Goal: Task Accomplishment & Management: Complete application form

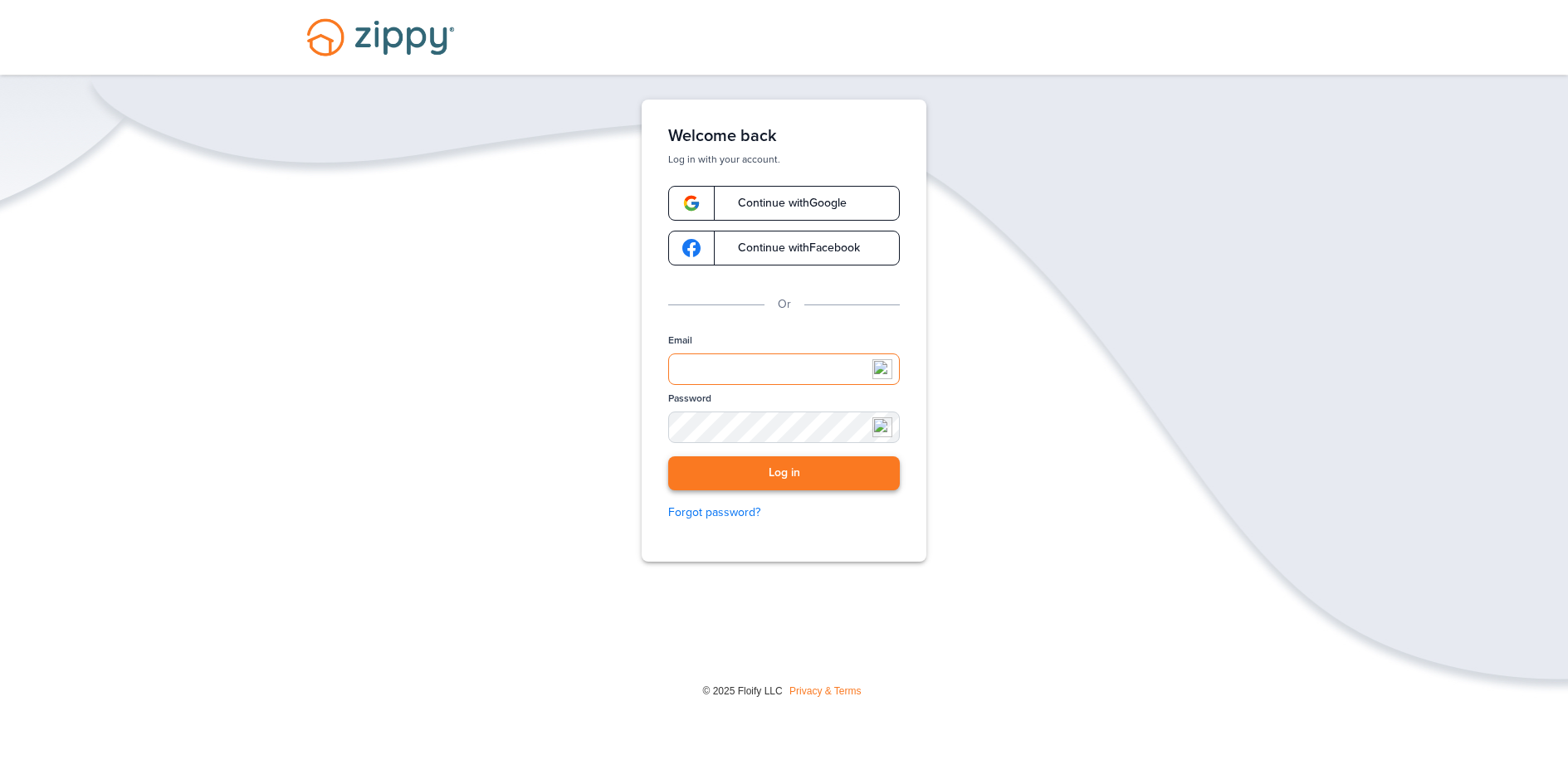
type input "**********"
click at [791, 471] on button "Log in" at bounding box center [783, 473] width 231 height 34
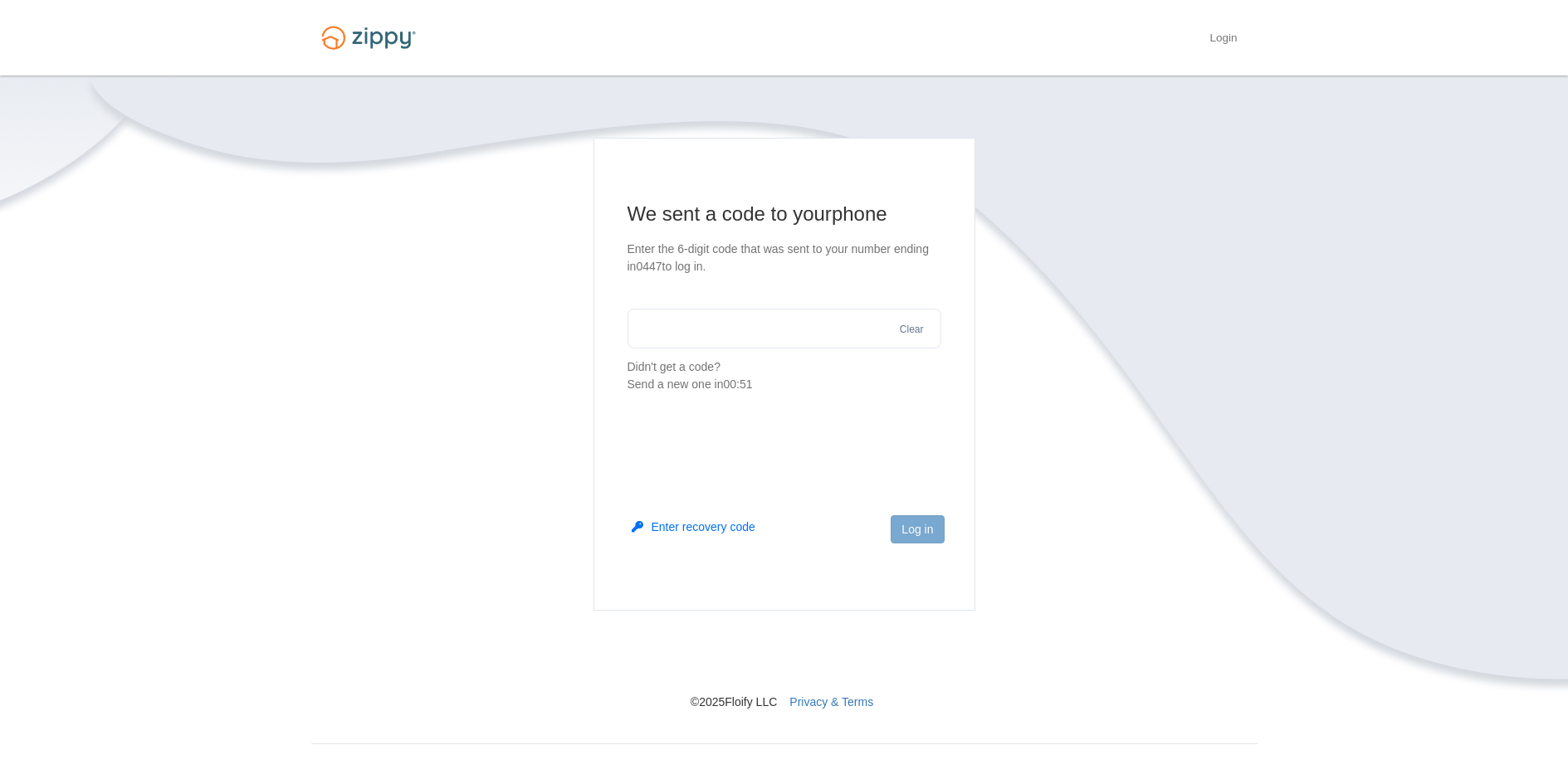
click at [679, 331] on input "text" at bounding box center [784, 328] width 314 height 40
type input "******"
click at [930, 529] on button "Log in" at bounding box center [917, 529] width 53 height 28
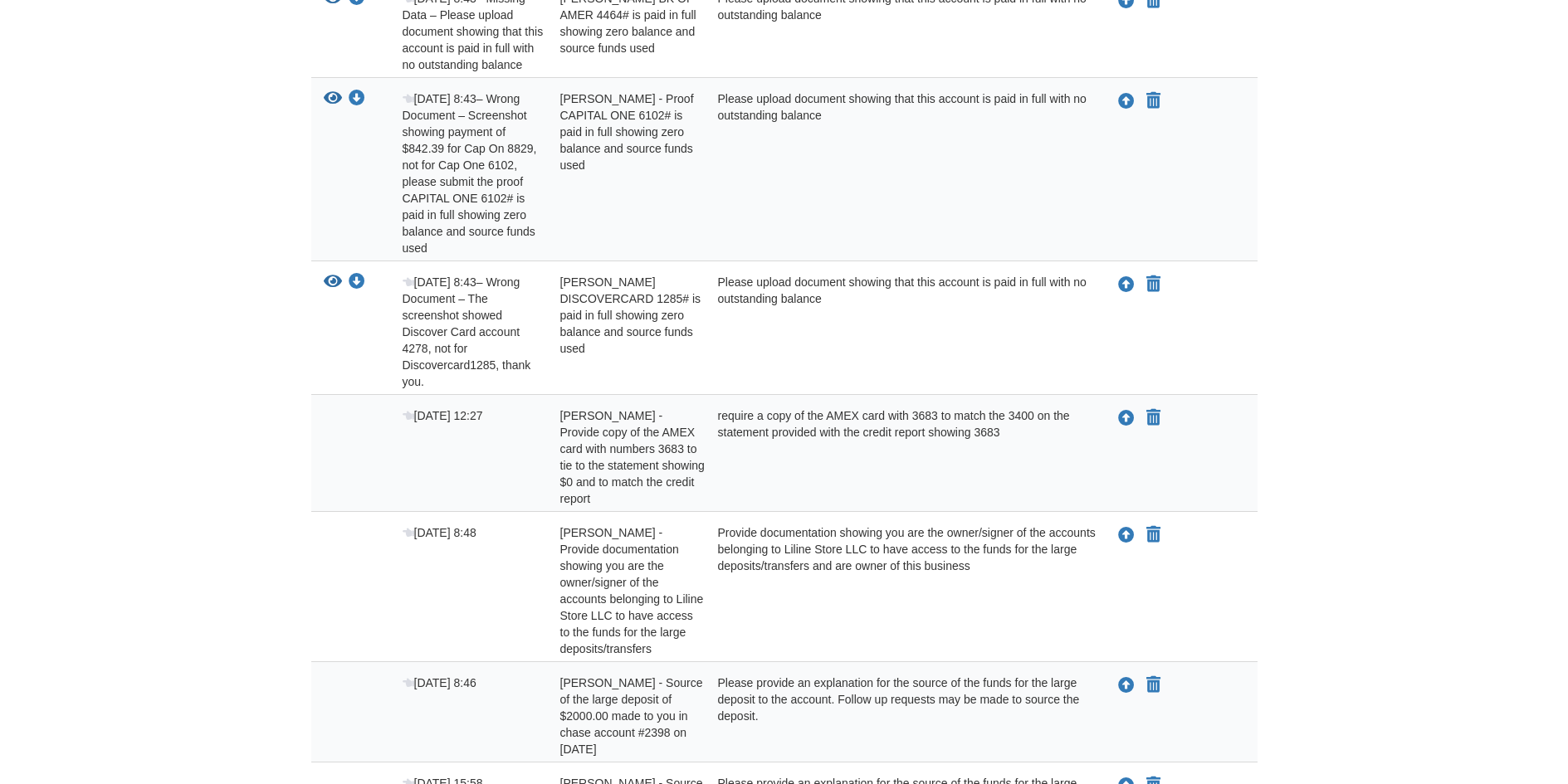
scroll to position [679, 0]
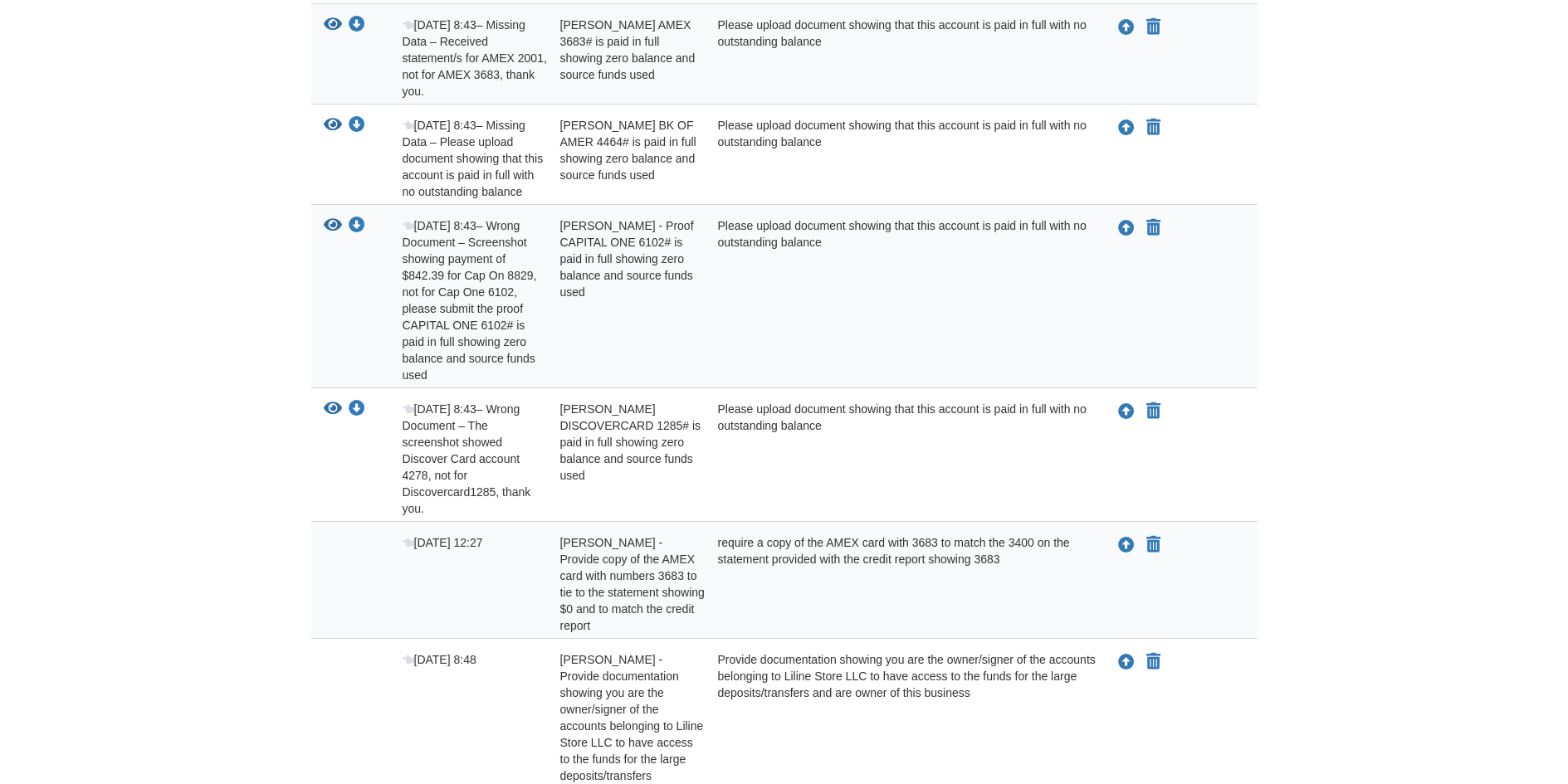
drag, startPoint x: 731, startPoint y: 588, endPoint x: 1363, endPoint y: 306, distance: 692.1
click at [1363, 306] on body "adelinephiliber2021@gmail.com Logout" at bounding box center [784, 575] width 1568 height 2510
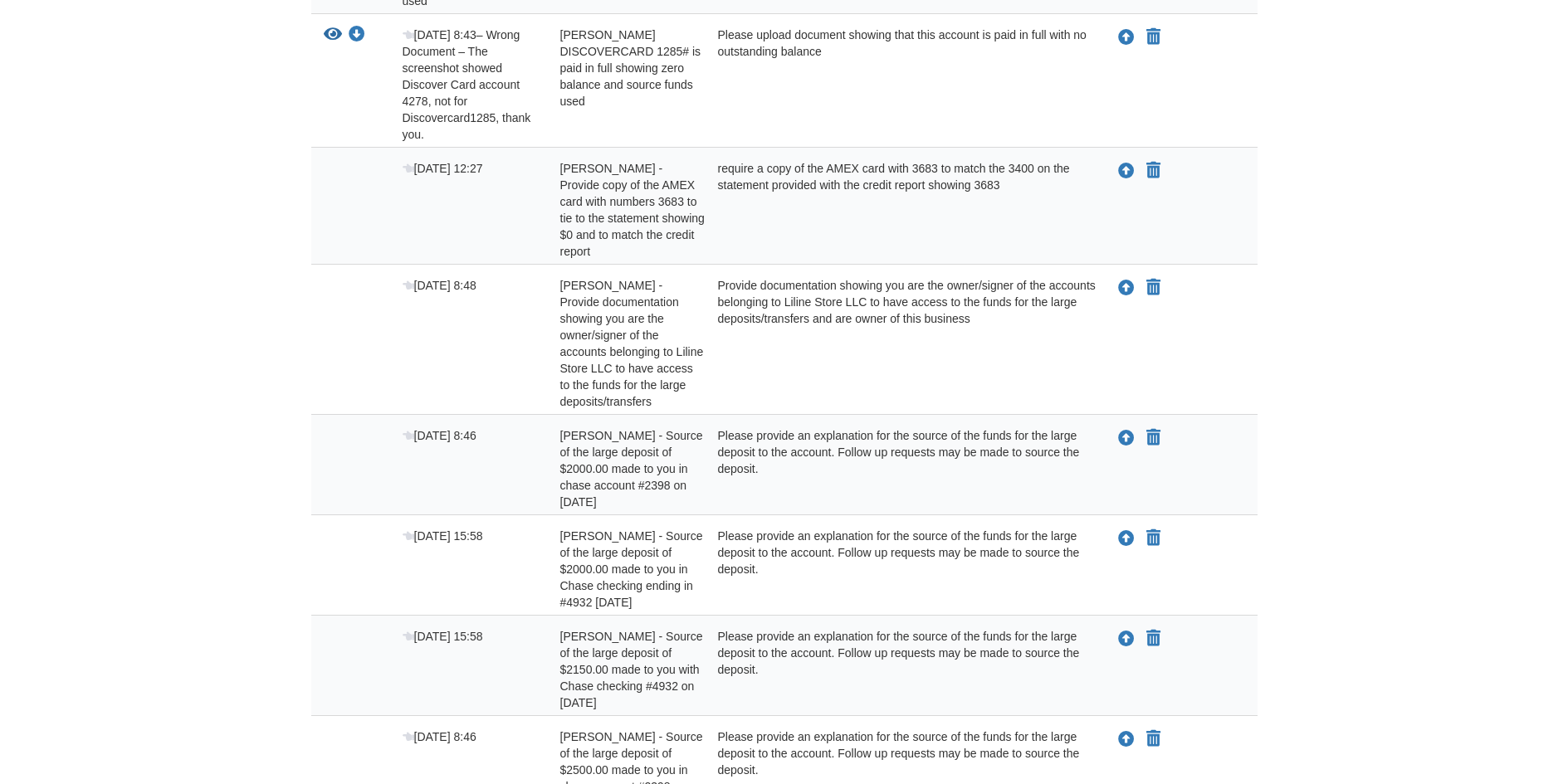
scroll to position [1094, 0]
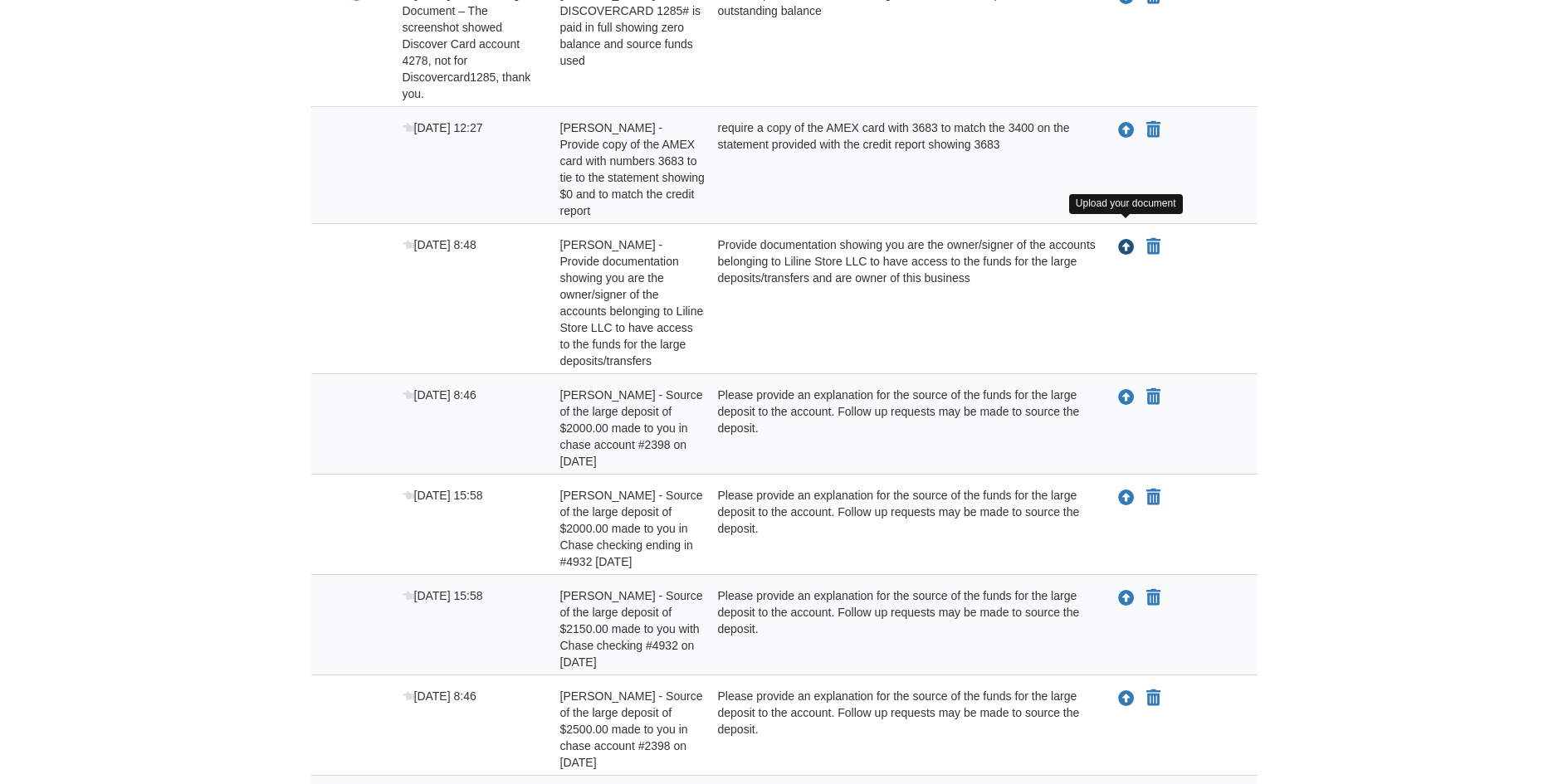
click at [1121, 240] on icon "Upload Adeline Philibert - Provide documentation showing you are the owner/sign…" at bounding box center [1126, 248] width 16 height 16
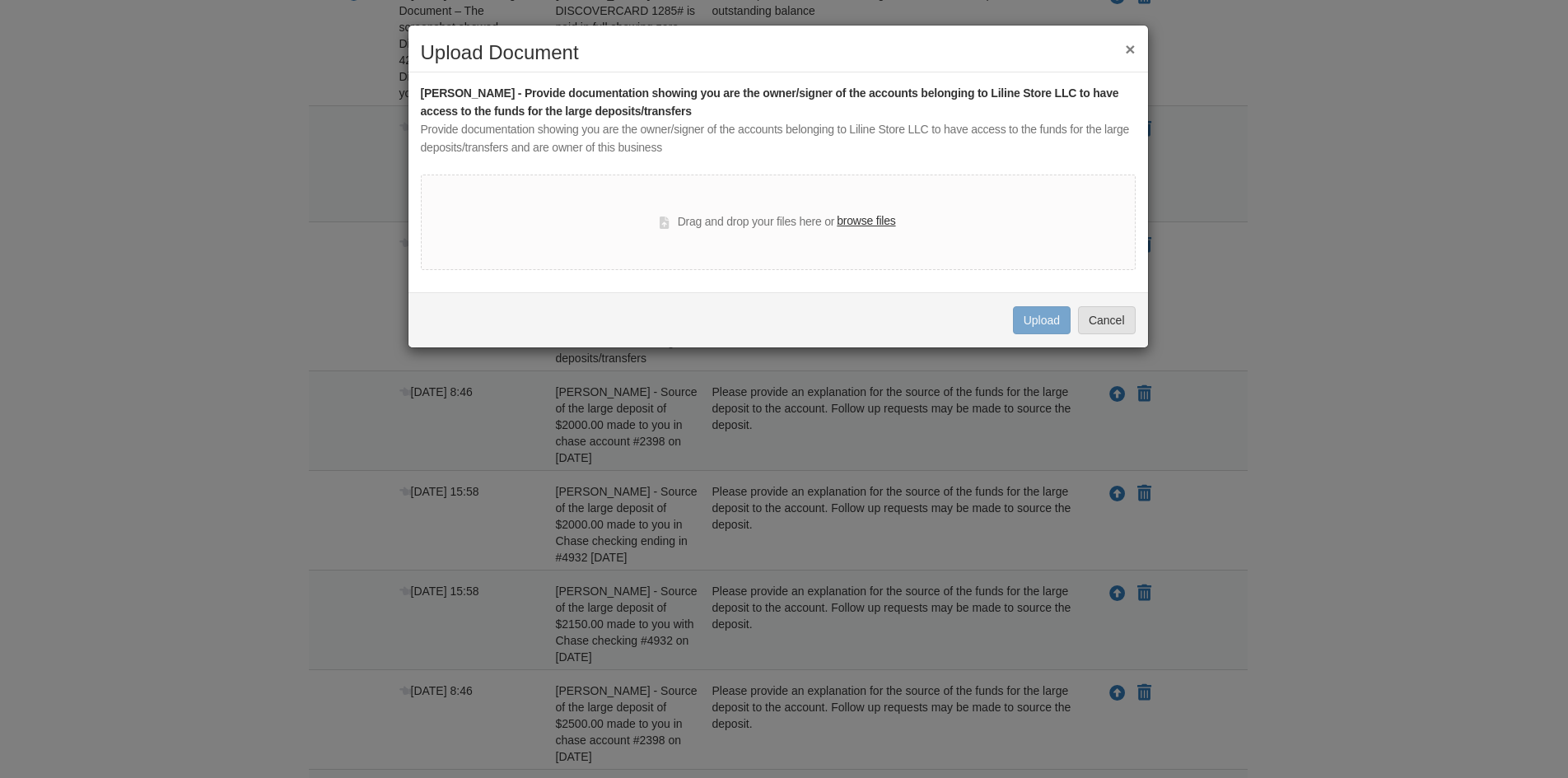
click at [1129, 45] on button "×" at bounding box center [1130, 49] width 10 height 17
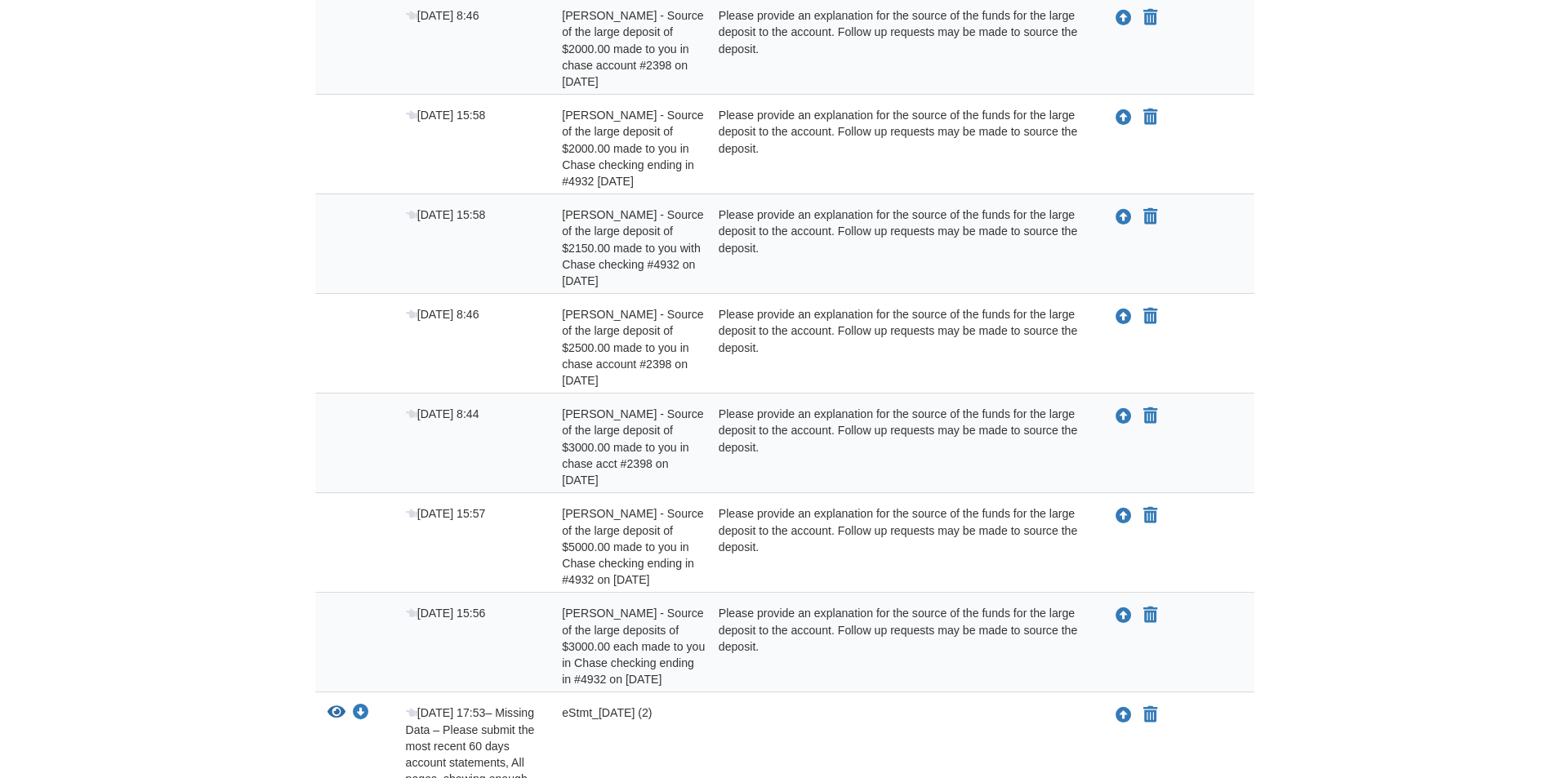
scroll to position [1485, 0]
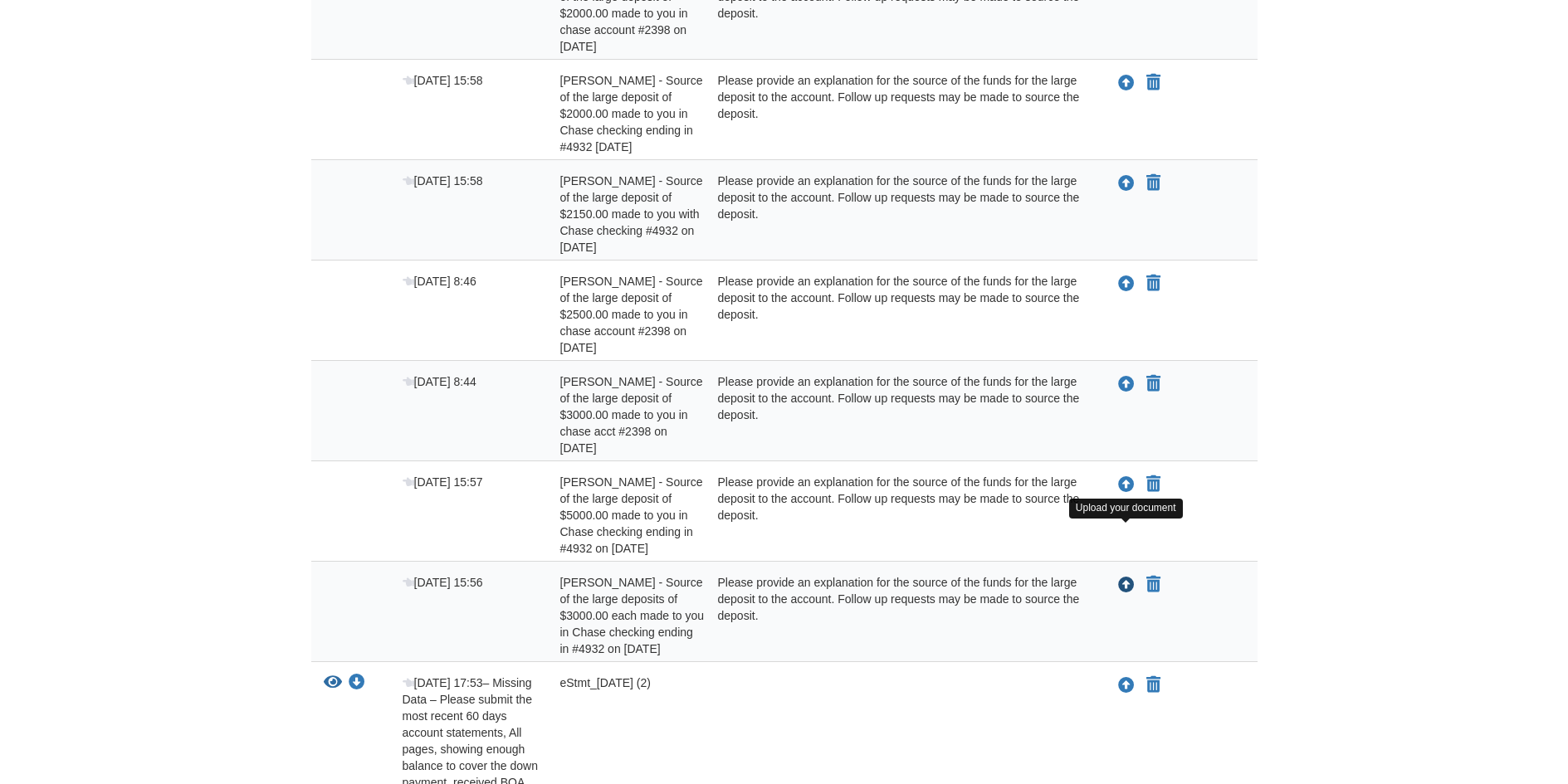
click at [1130, 578] on icon "Upload Adeline Philibert - Source of the large deposits of $3000.00 each made t…" at bounding box center [1126, 586] width 16 height 16
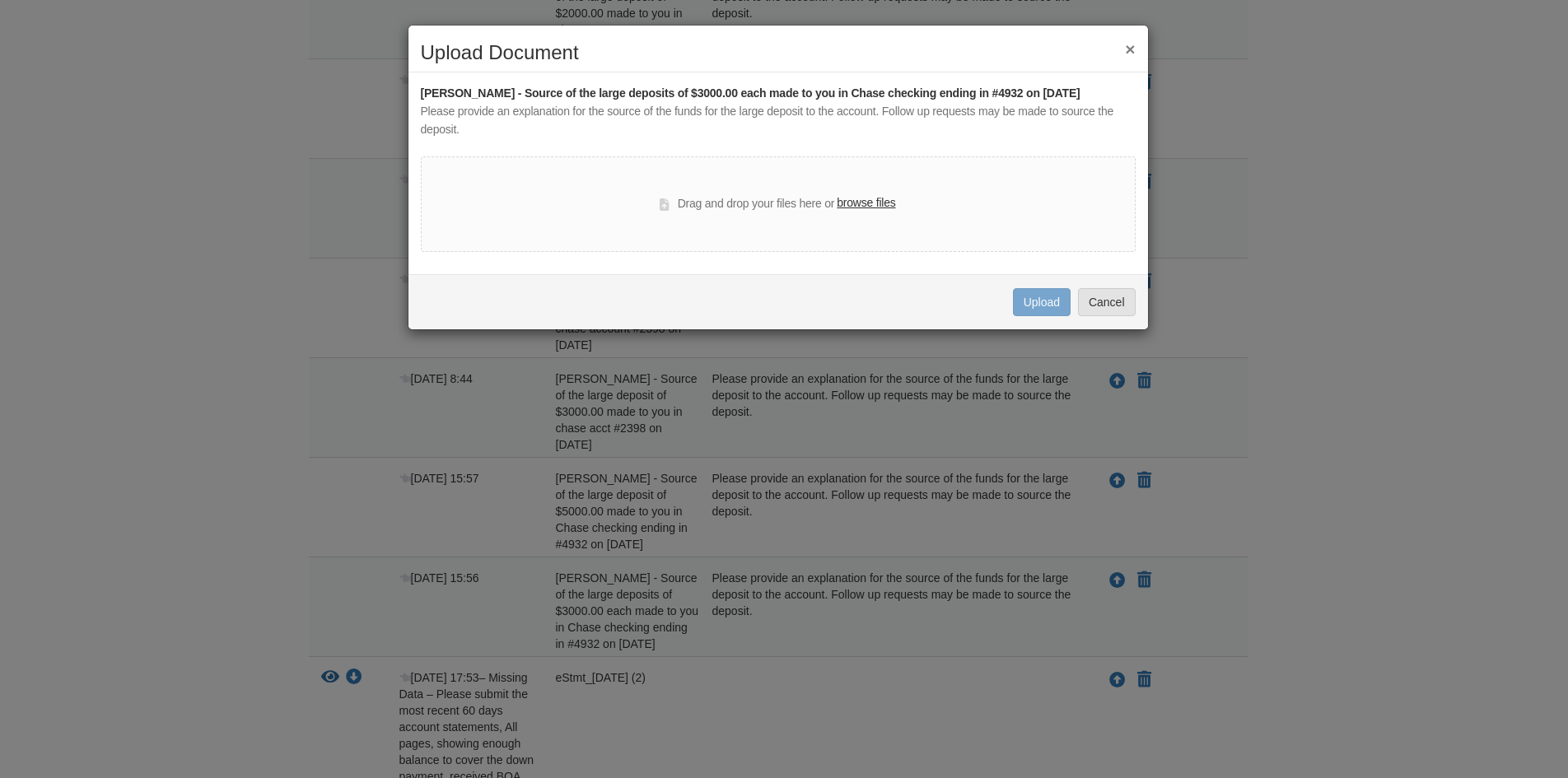
click at [668, 204] on icon at bounding box center [663, 205] width 9 height 12
click at [848, 204] on label "browse files" at bounding box center [865, 203] width 59 height 18
click at [0, 0] on input "browse files" at bounding box center [0, 0] width 0 height 0
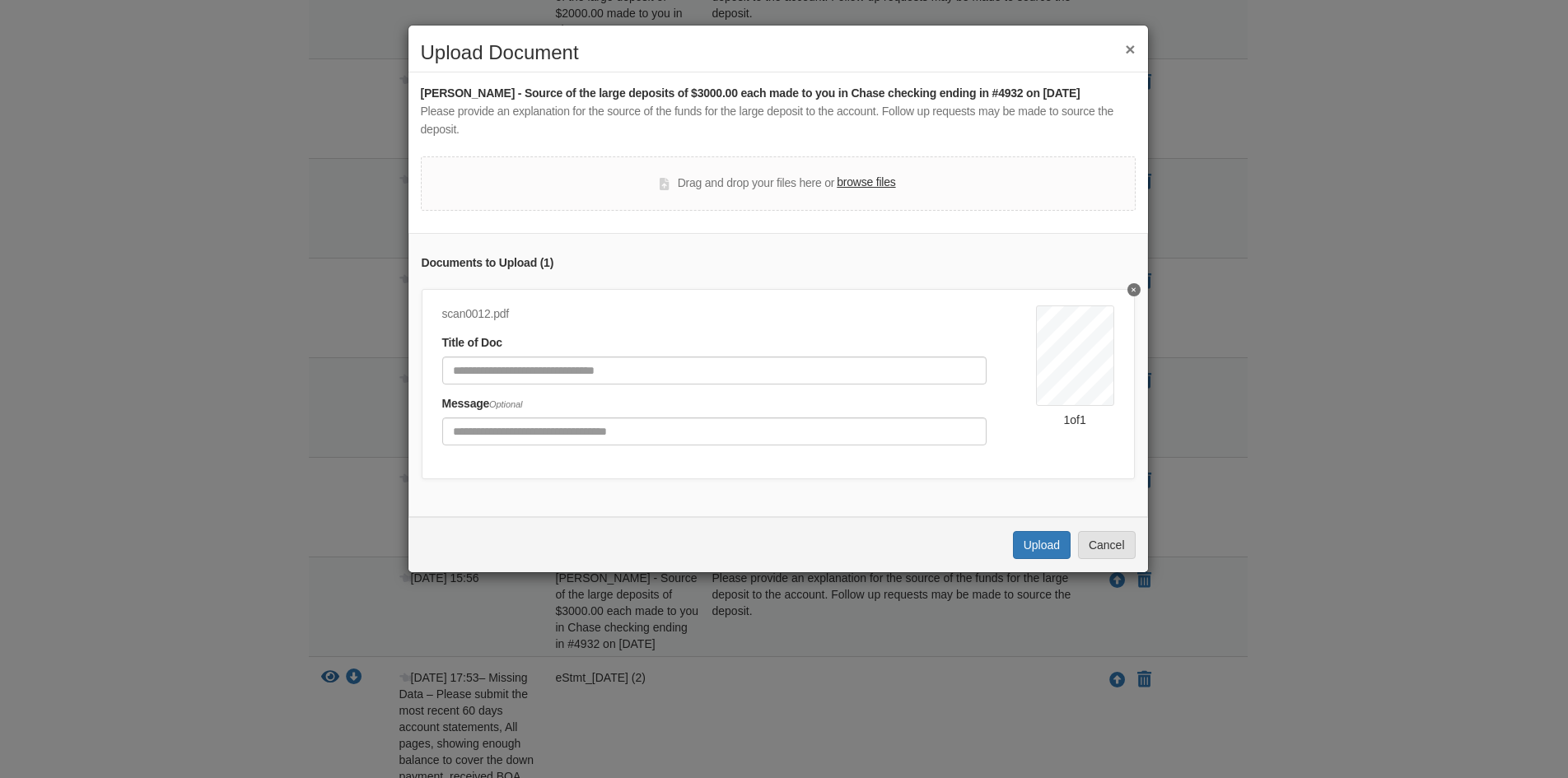
click at [1130, 49] on button "×" at bounding box center [1130, 49] width 10 height 17
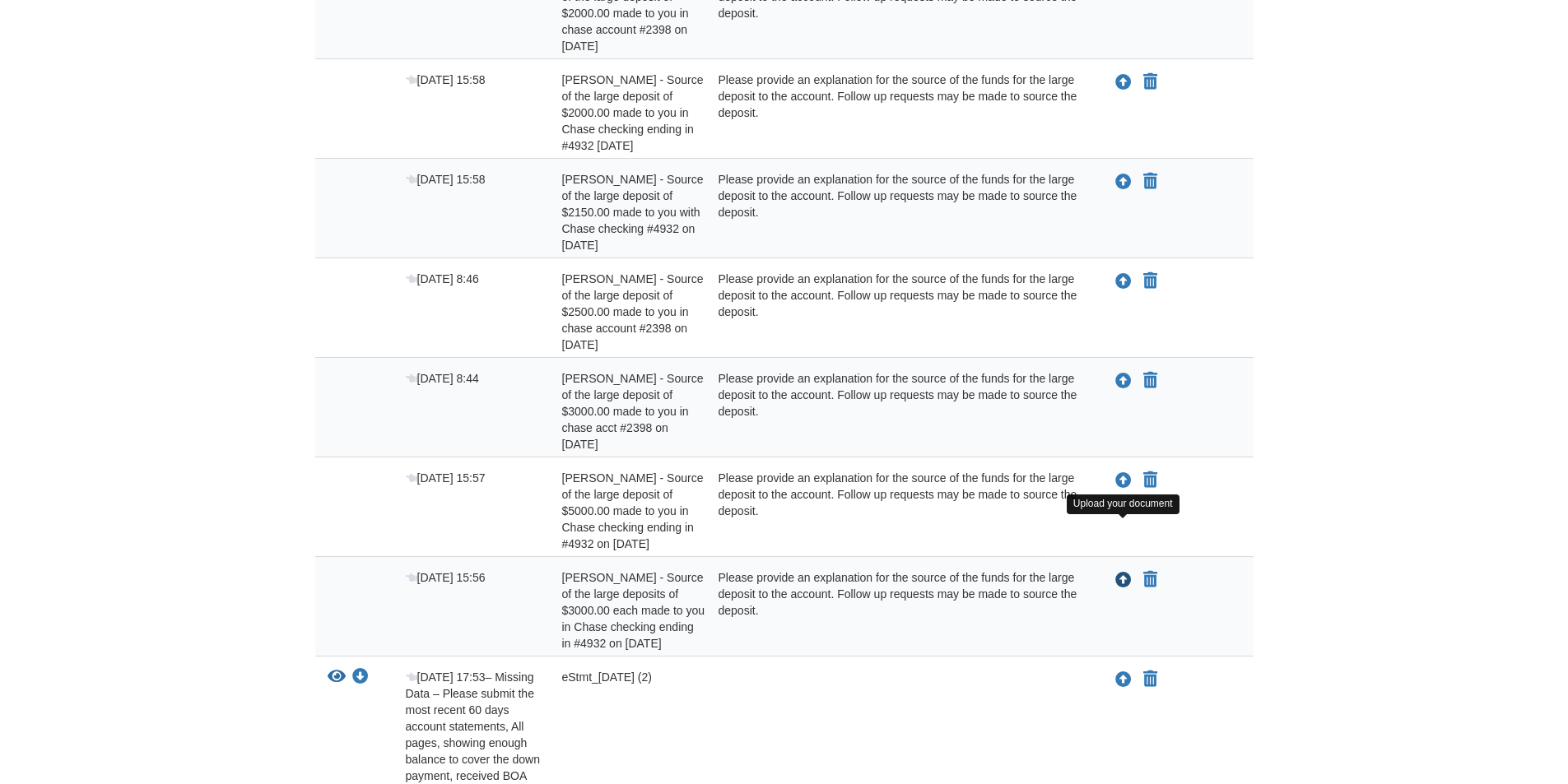
click at [1121, 573] on icon "Upload Adeline Philibert - Source of the large deposits of $3000.00 each made t…" at bounding box center [1123, 581] width 16 height 16
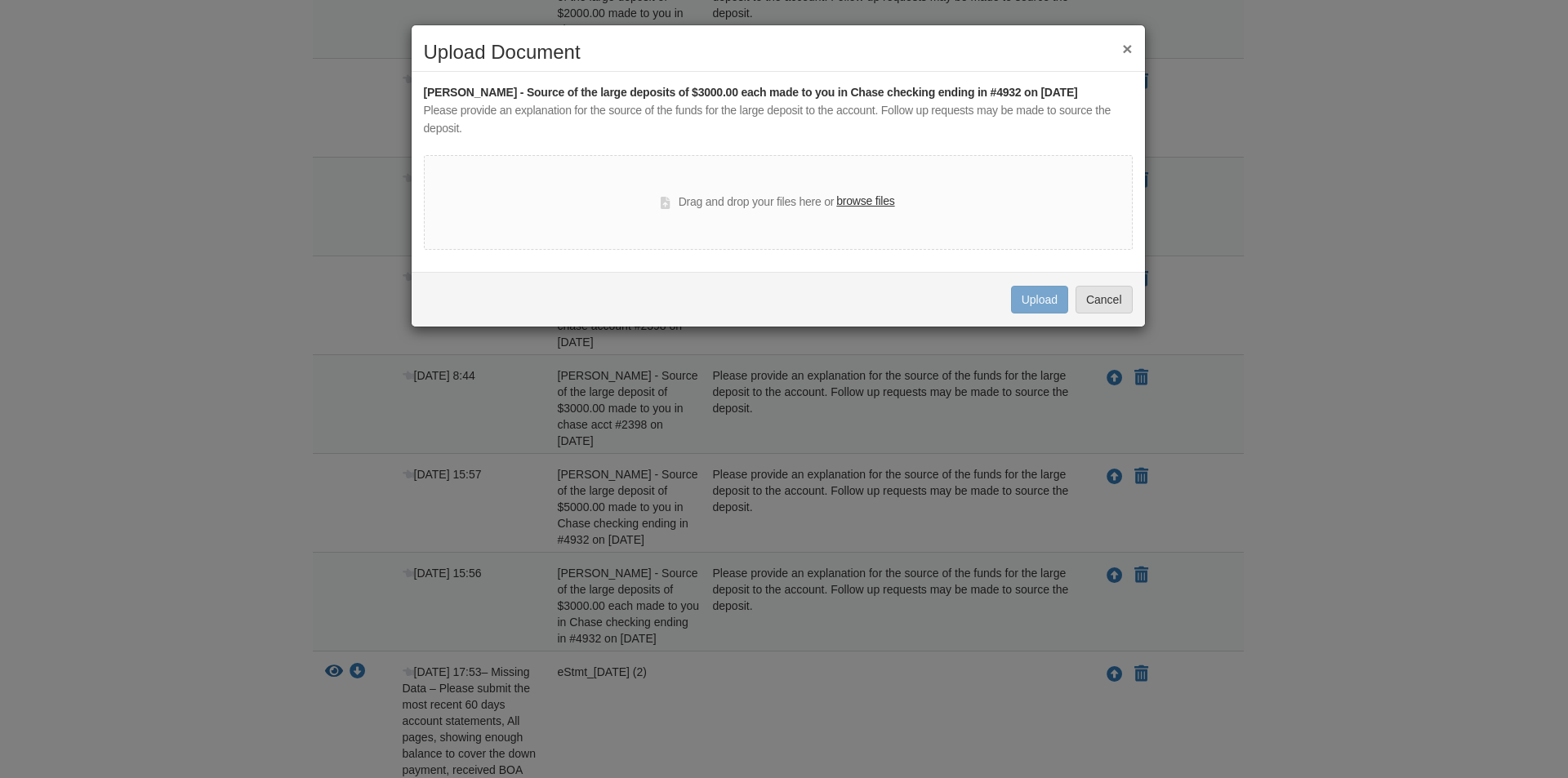
click at [881, 200] on label "browse files" at bounding box center [864, 201] width 58 height 18
click at [0, 0] on input "browse files" at bounding box center [0, 0] width 0 height 0
click at [875, 199] on label "browse files" at bounding box center [864, 201] width 58 height 18
click at [0, 0] on input "browse files" at bounding box center [0, 0] width 0 height 0
click at [1111, 296] on button "Cancel" at bounding box center [1103, 299] width 57 height 28
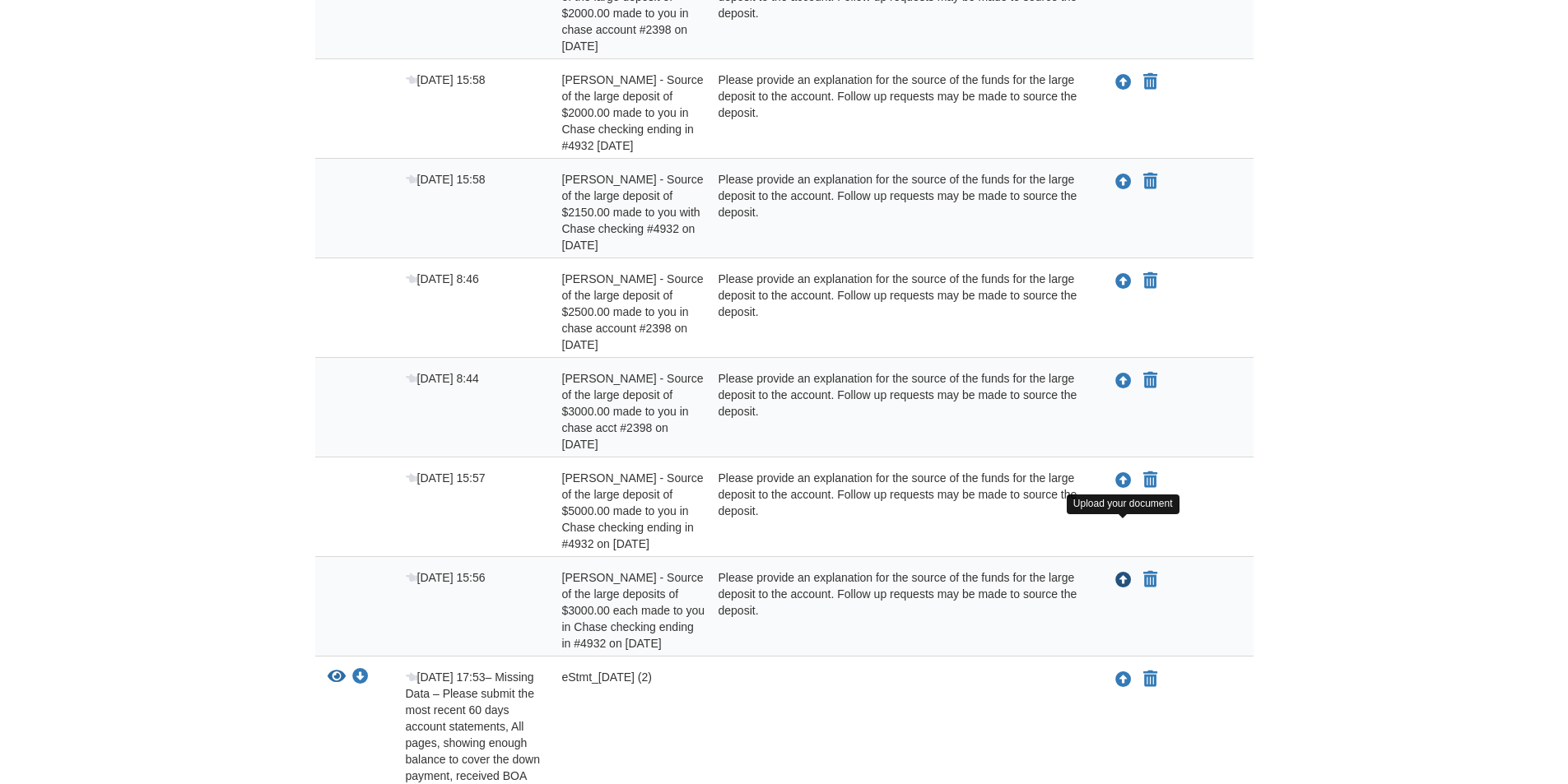
click at [1125, 573] on icon "Upload Adeline Philibert - Source of the large deposits of $3000.00 each made t…" at bounding box center [1123, 581] width 16 height 16
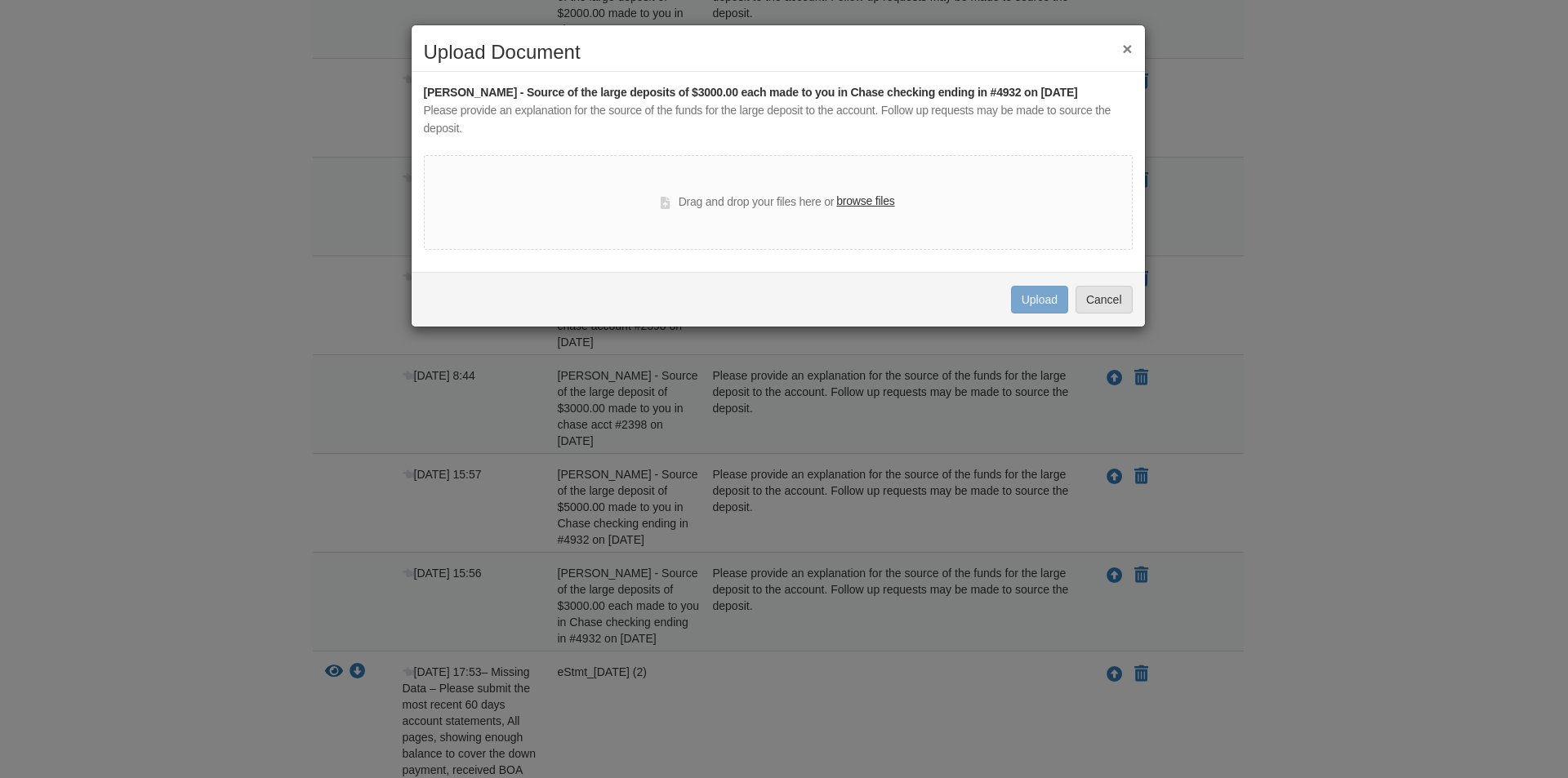
click at [862, 196] on label "browse files" at bounding box center [864, 201] width 58 height 18
click at [0, 0] on input "browse files" at bounding box center [0, 0] width 0 height 0
click at [720, 207] on div "Drag and drop your files here or browse files" at bounding box center [777, 202] width 233 height 20
click at [842, 196] on label "browse files" at bounding box center [864, 201] width 58 height 18
click at [0, 0] on input "browse files" at bounding box center [0, 0] width 0 height 0
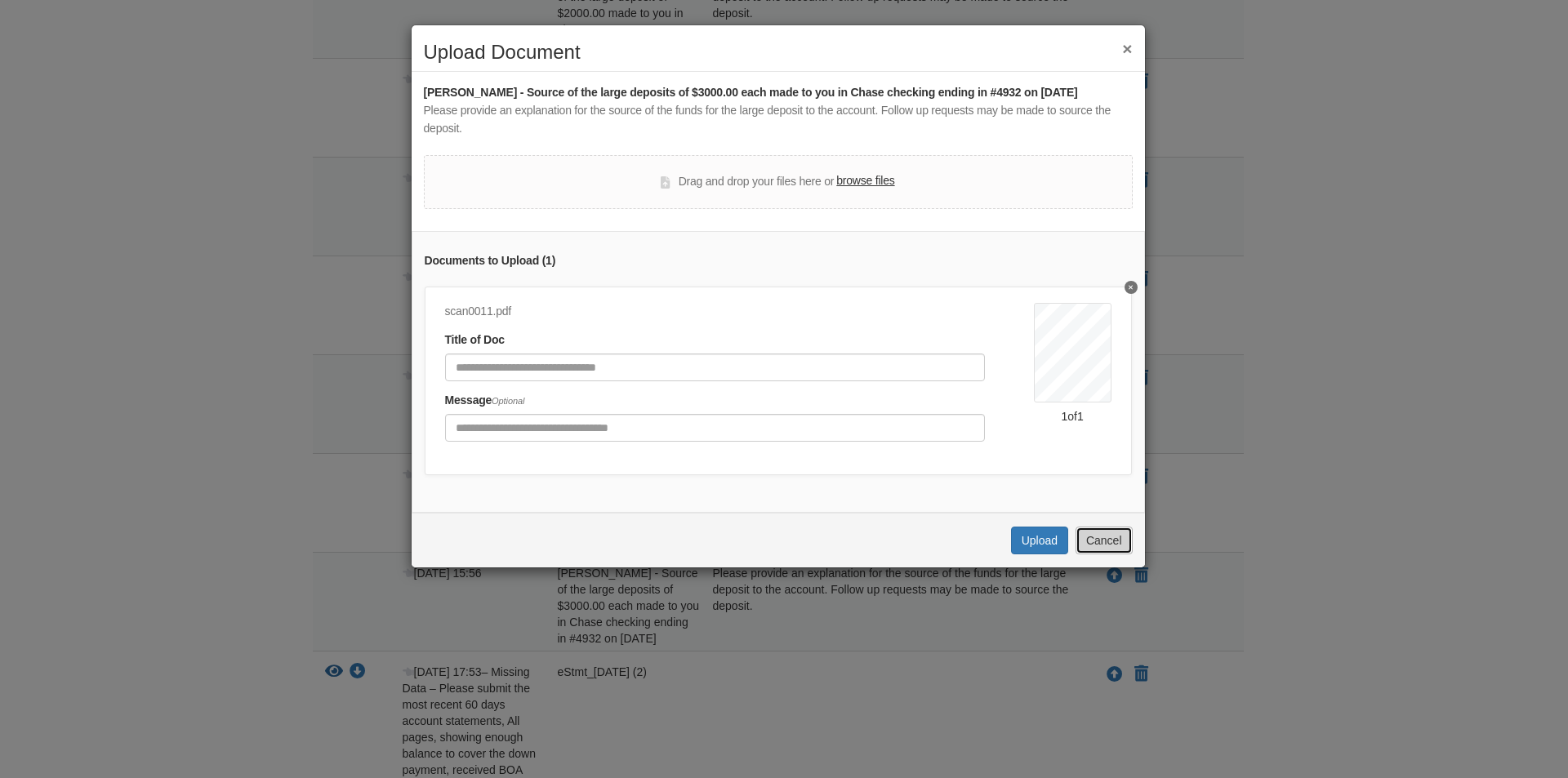
click at [1096, 547] on button "Cancel" at bounding box center [1103, 540] width 57 height 28
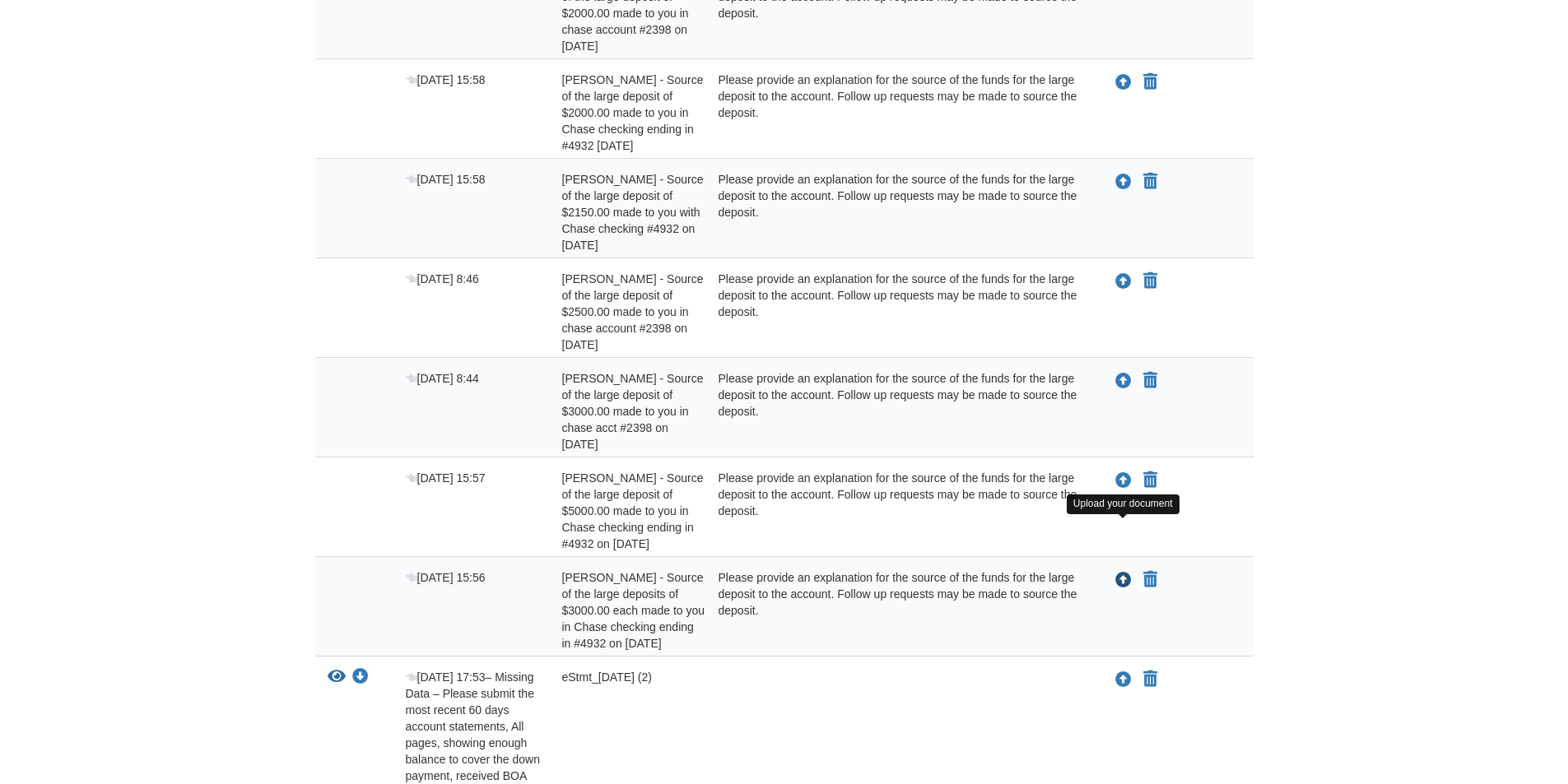
click at [1120, 573] on icon "Upload Adeline Philibert - Source of the large deposits of $3000.00 each made t…" at bounding box center [1123, 581] width 16 height 16
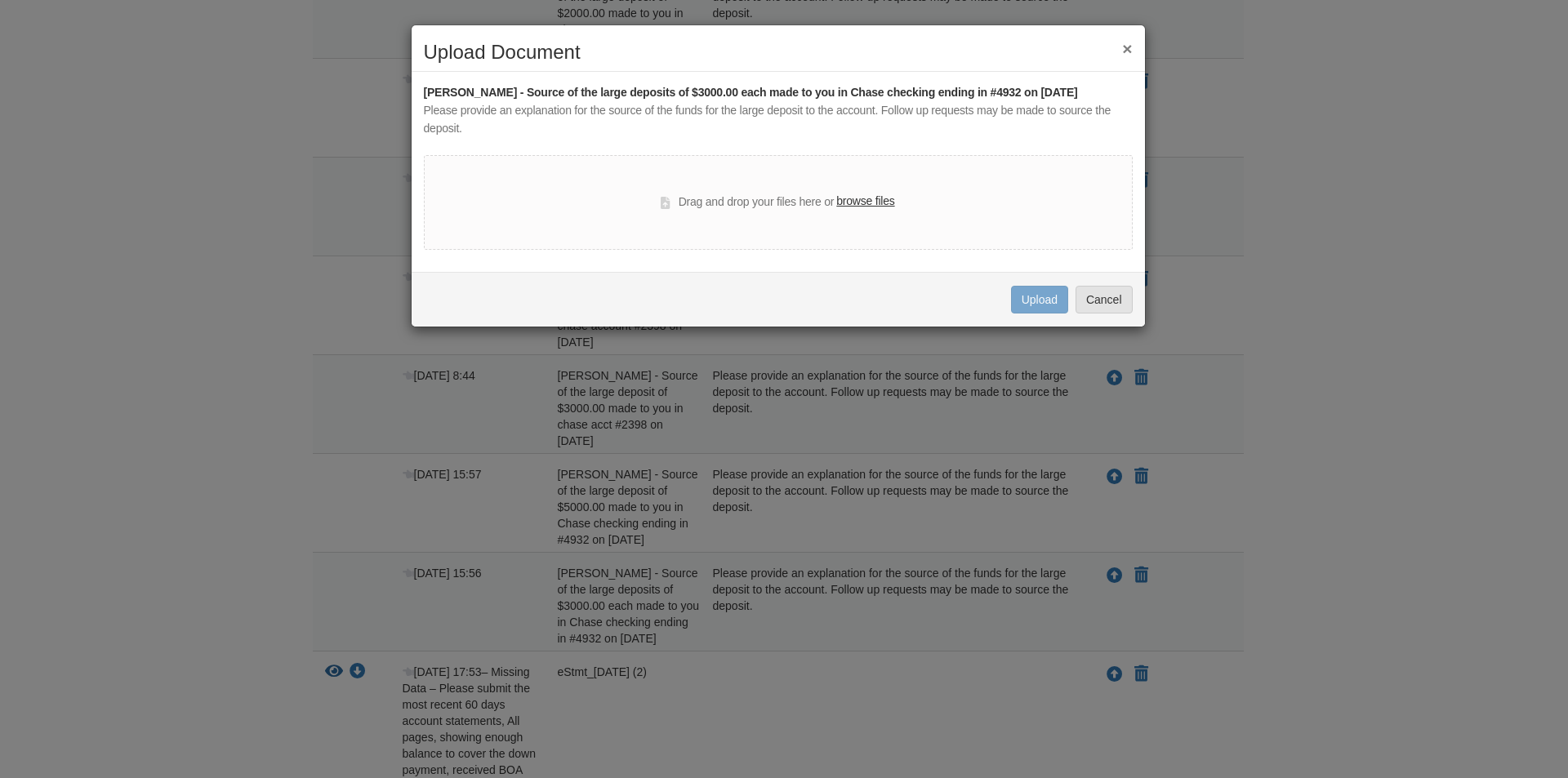
click at [858, 196] on label "browse files" at bounding box center [864, 201] width 58 height 18
click at [0, 0] on input "browse files" at bounding box center [0, 0] width 0 height 0
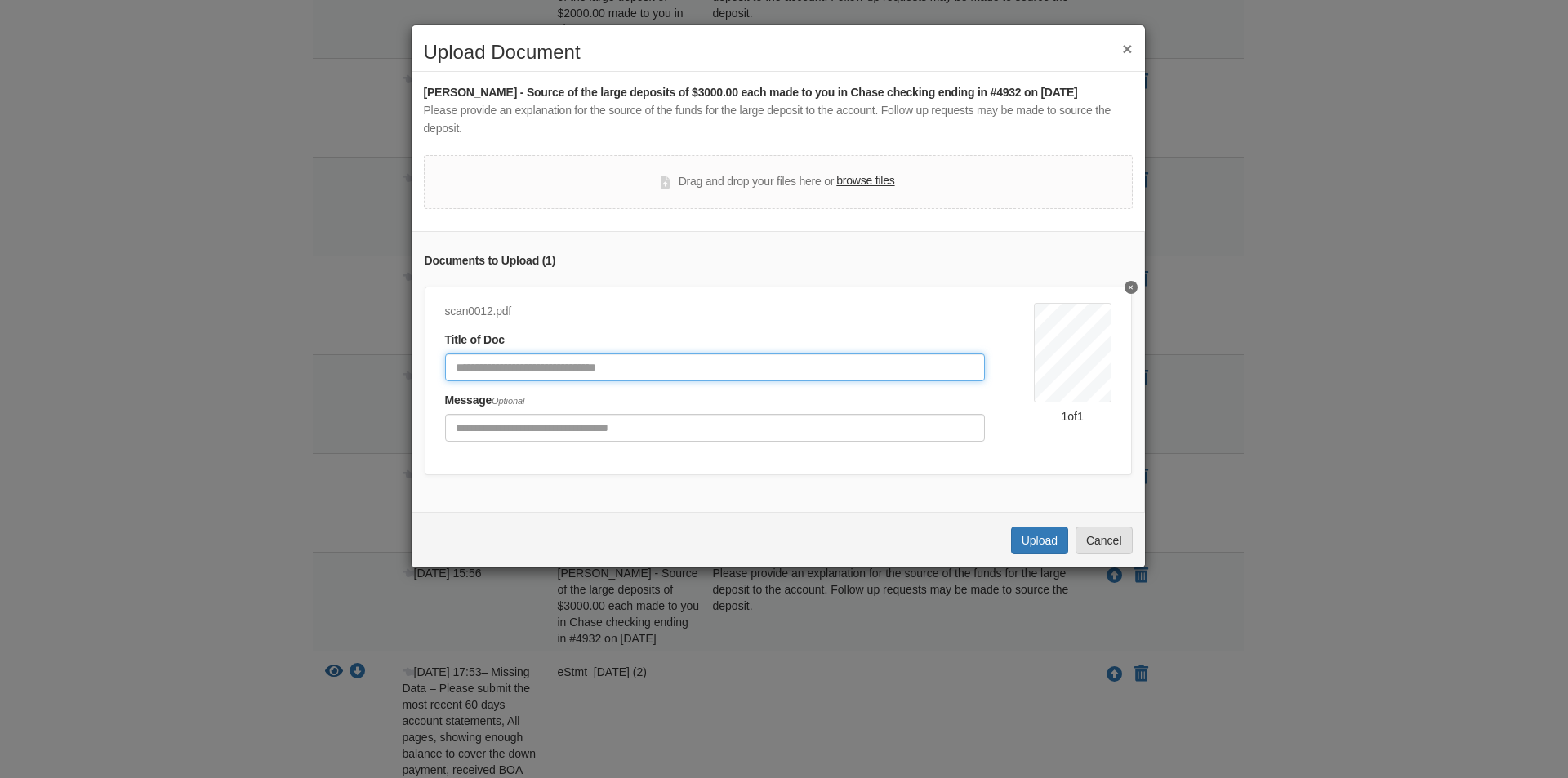
click at [471, 369] on input "Document Title" at bounding box center [714, 367] width 540 height 28
type input "**********"
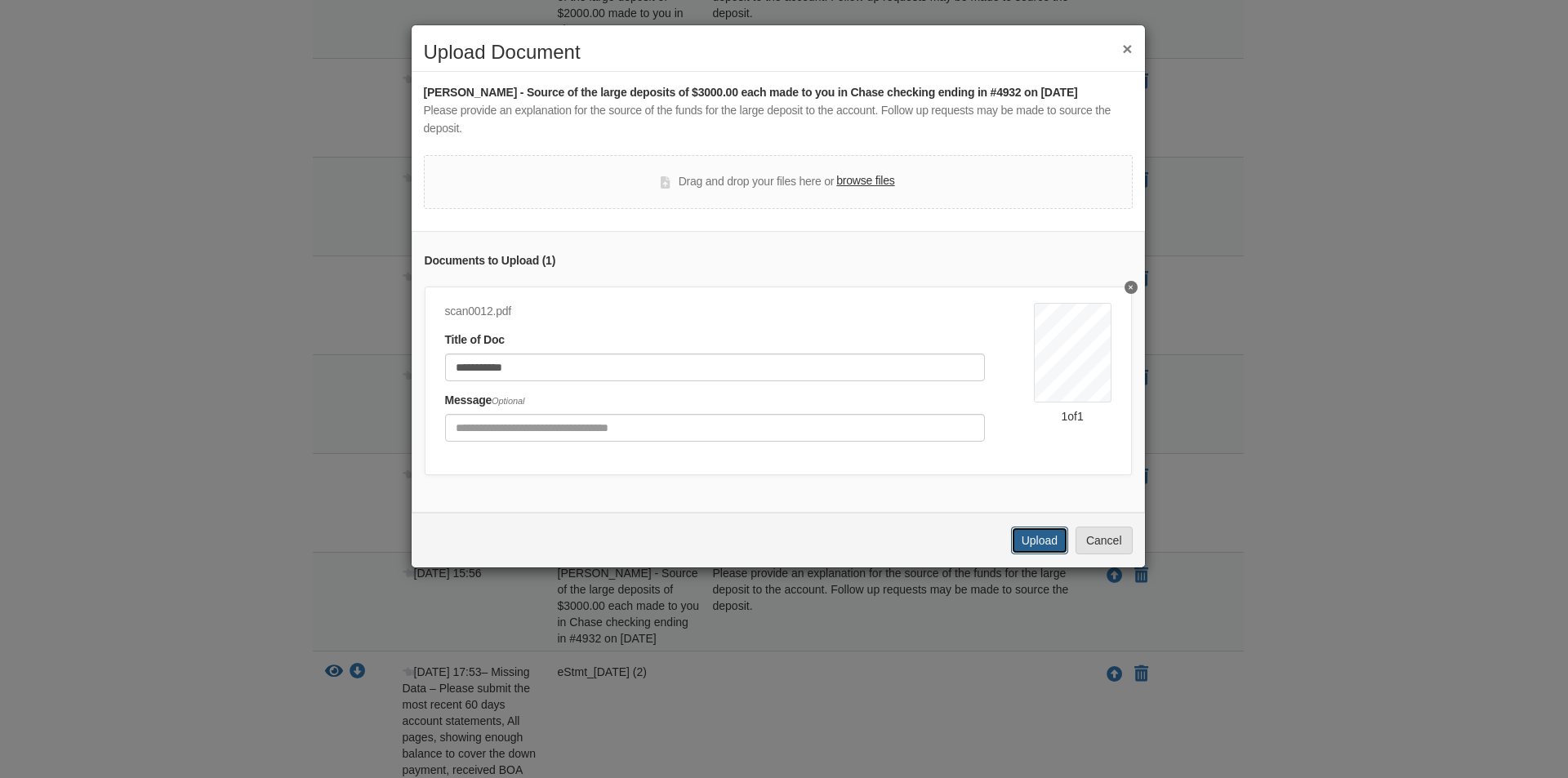
click at [1036, 550] on button "Upload" at bounding box center [1040, 540] width 57 height 28
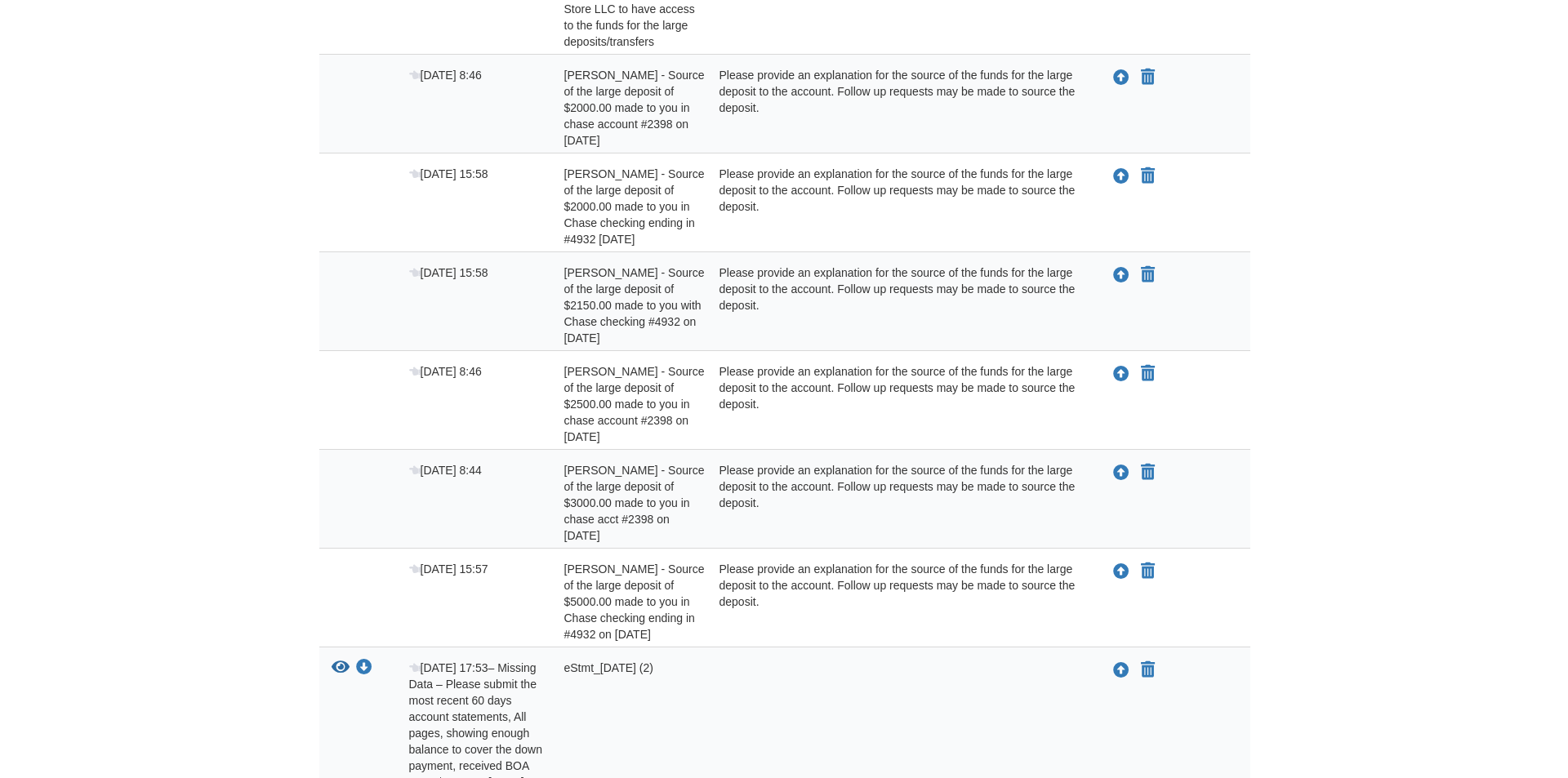
scroll to position [1403, 0]
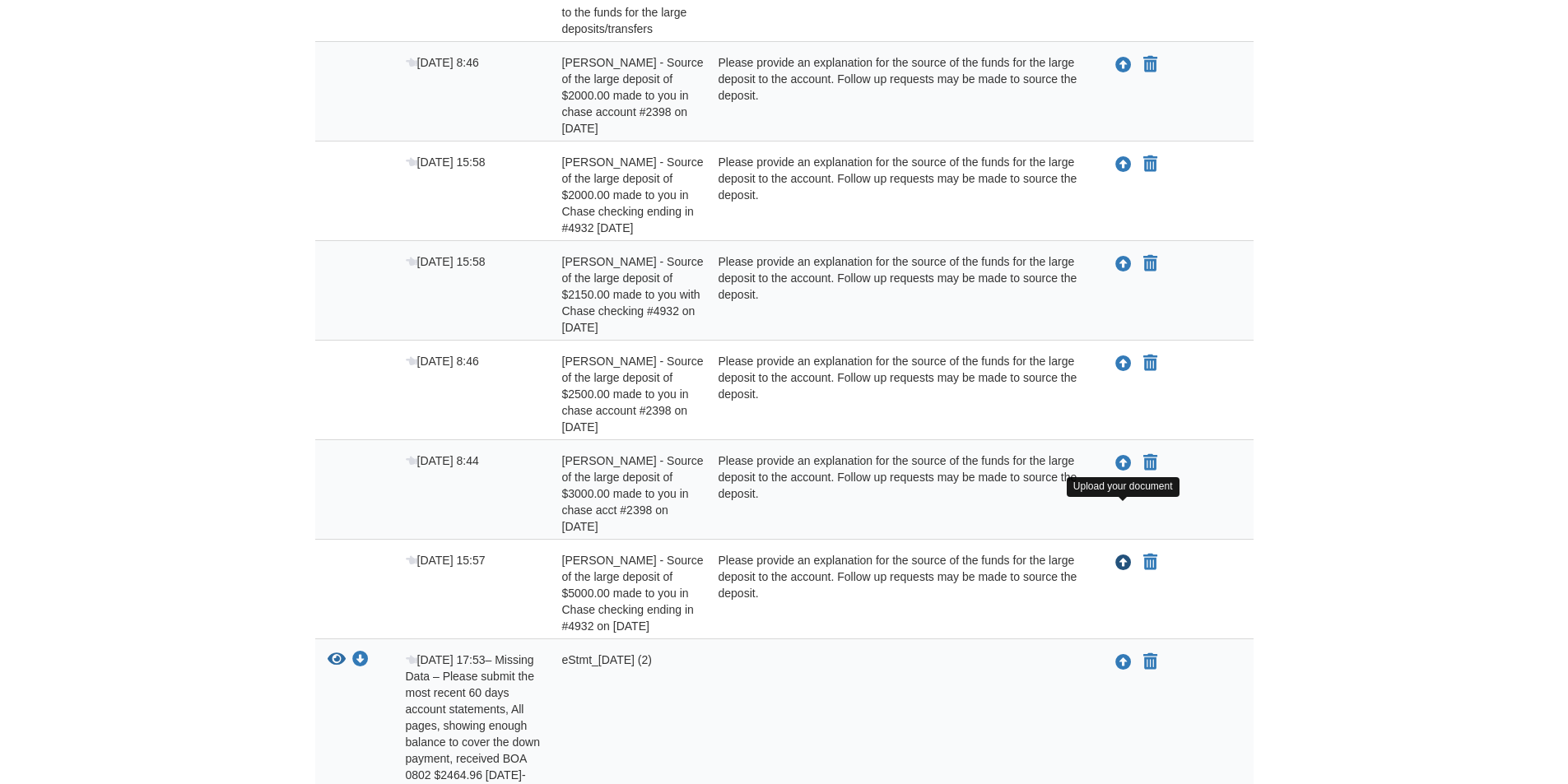
click at [1124, 556] on icon "Upload Adeline Philibert - Source of the large deposit of $5000.00 made to you …" at bounding box center [1123, 563] width 16 height 16
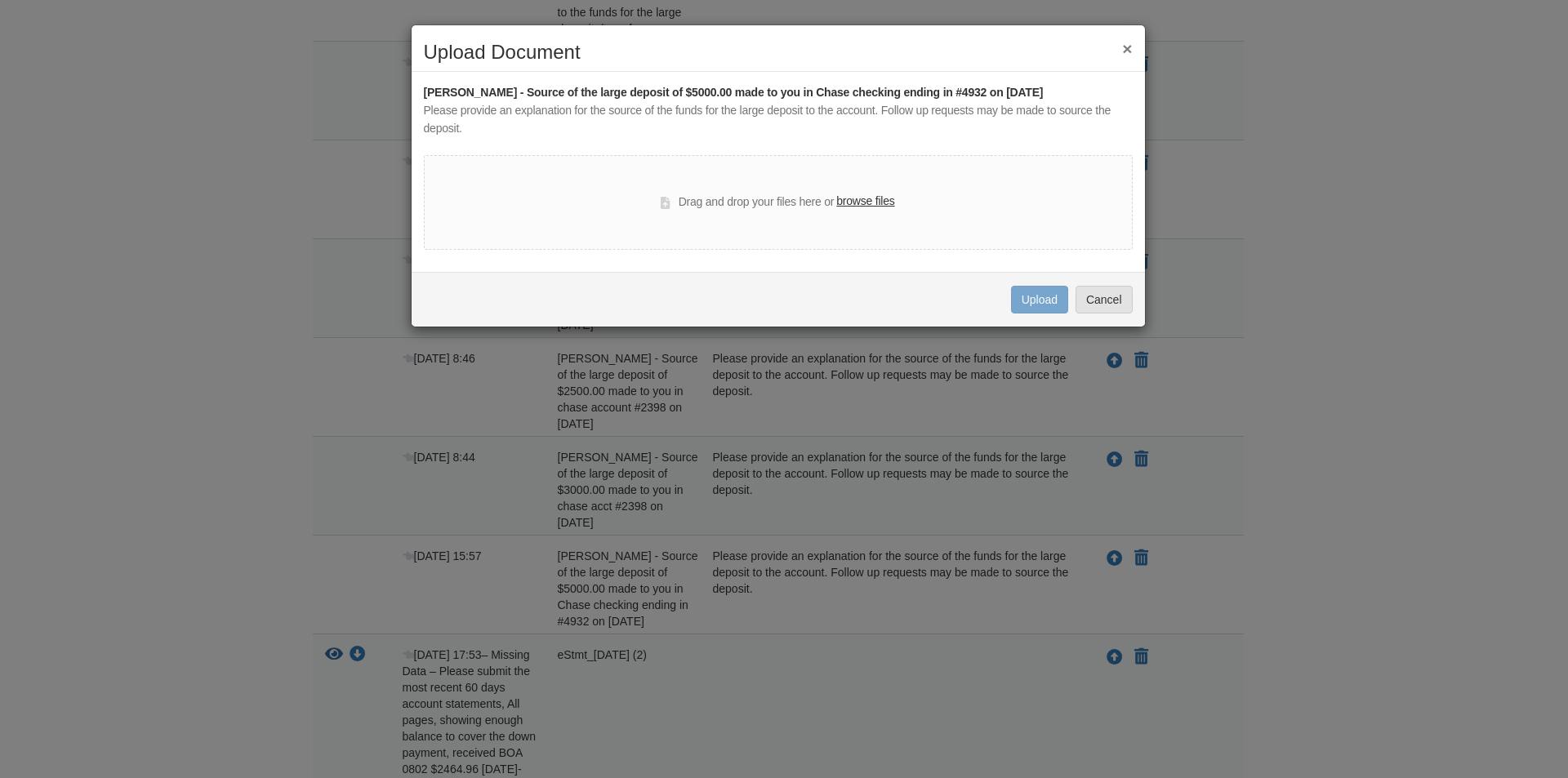
click at [869, 197] on label "browse files" at bounding box center [864, 201] width 58 height 18
click at [0, 0] on input "browse files" at bounding box center [0, 0] width 0 height 0
click at [875, 204] on label "browse files" at bounding box center [864, 201] width 58 height 18
click at [0, 0] on input "browse files" at bounding box center [0, 0] width 0 height 0
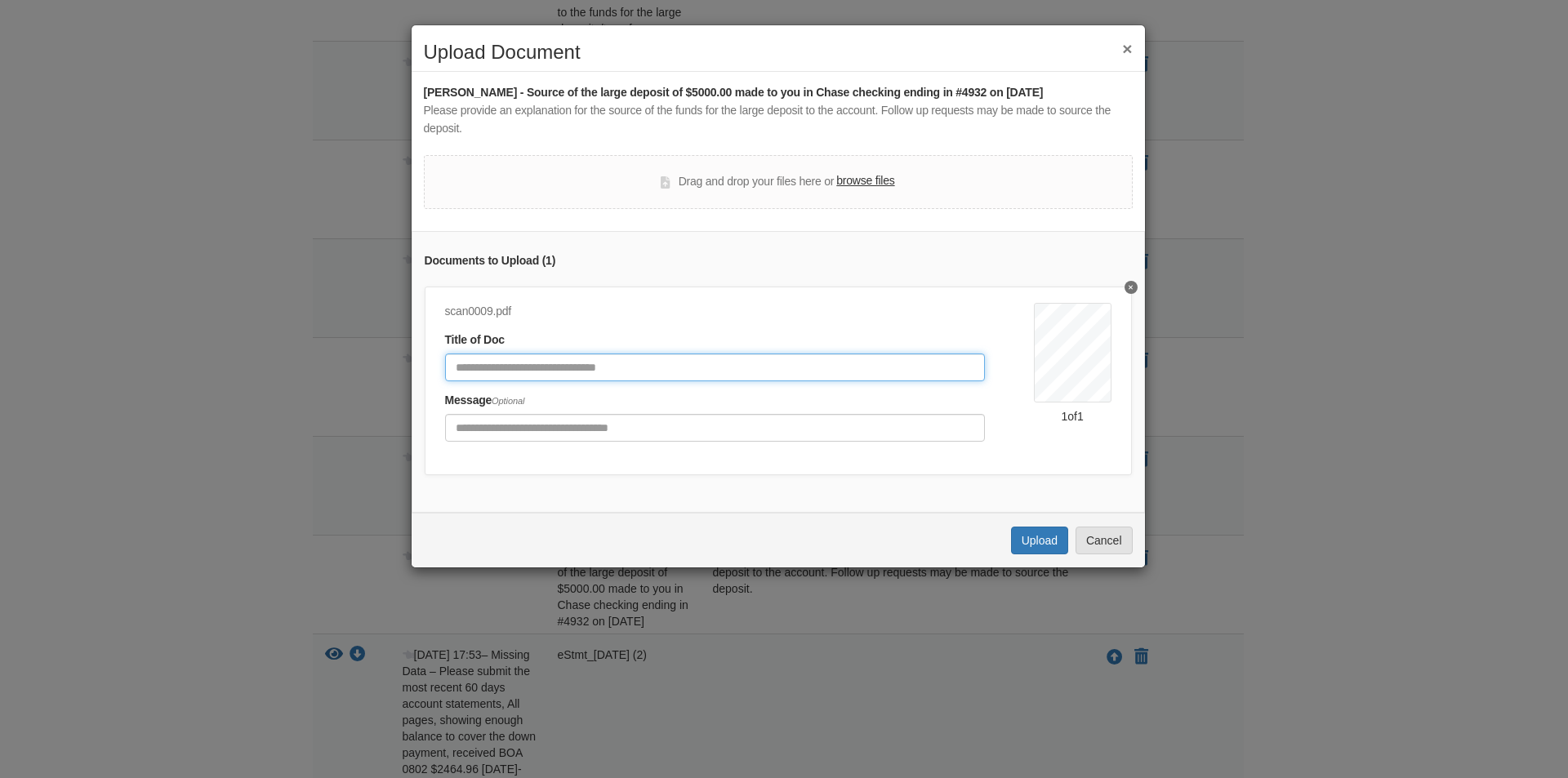
click at [466, 369] on input "Document Title" at bounding box center [714, 367] width 540 height 28
type input "**********"
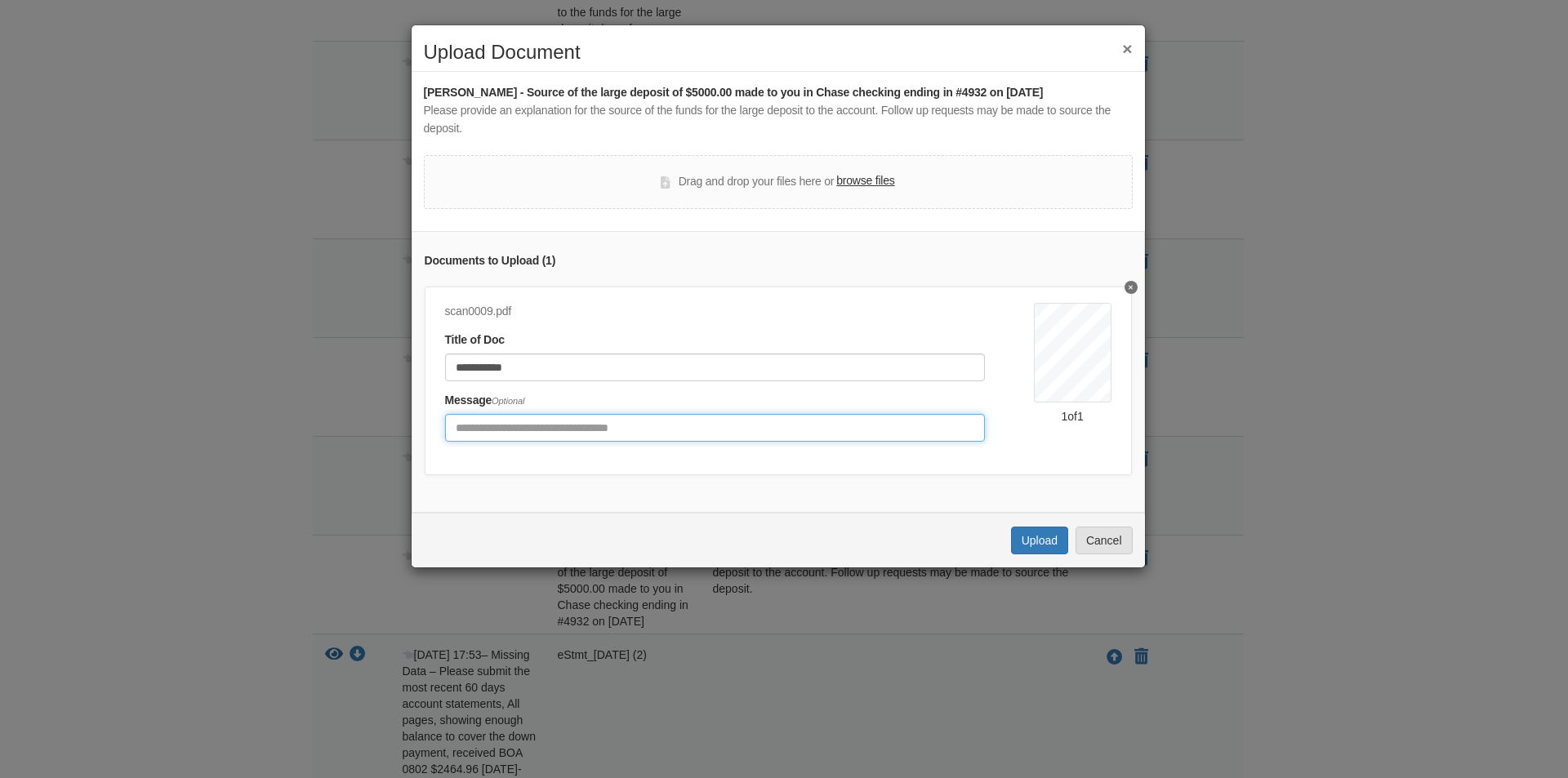
click at [468, 423] on input "Include any comments on this document" at bounding box center [714, 428] width 540 height 28
type input "**********"
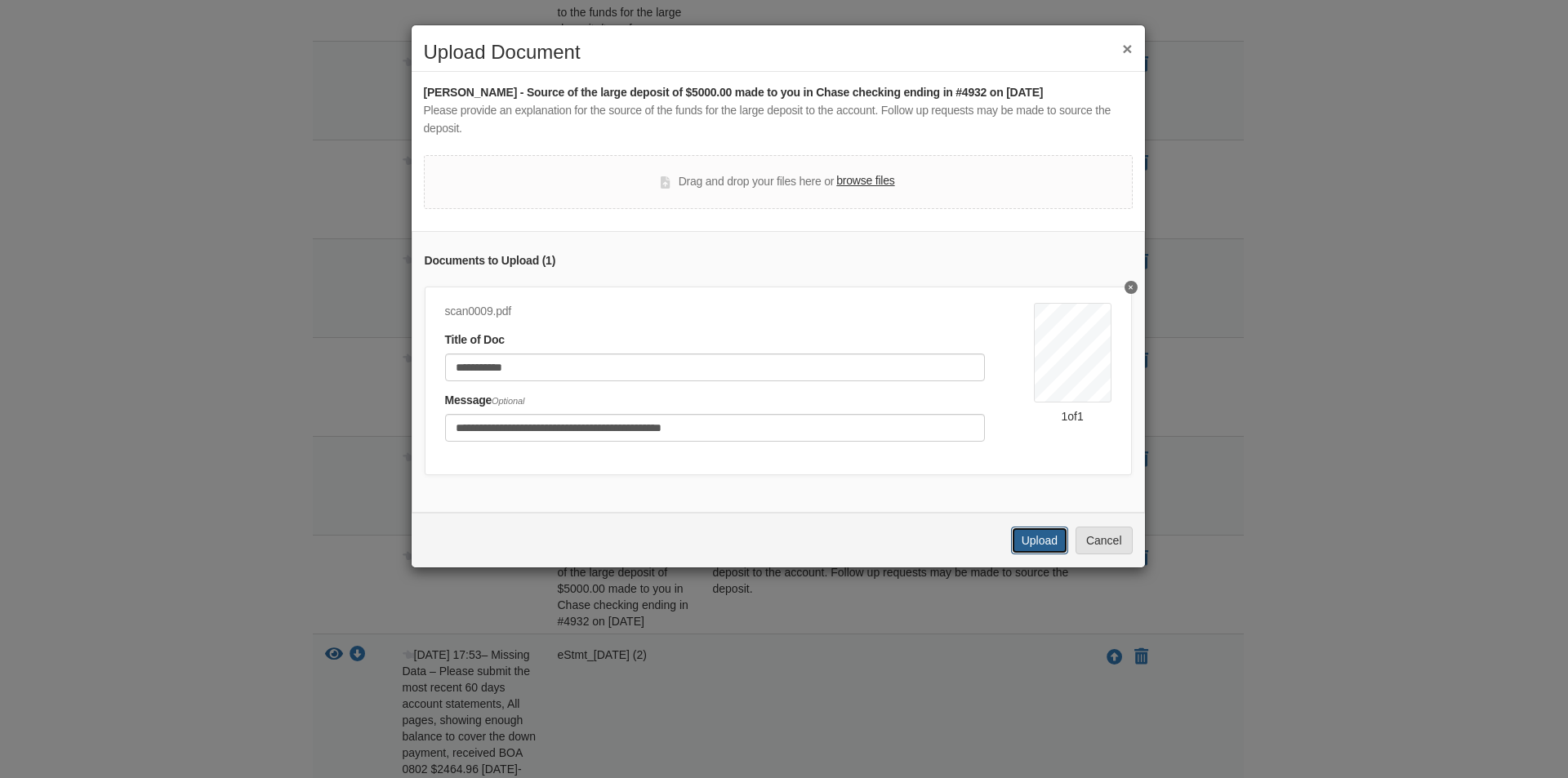
click at [1024, 549] on button "Upload" at bounding box center [1040, 540] width 57 height 28
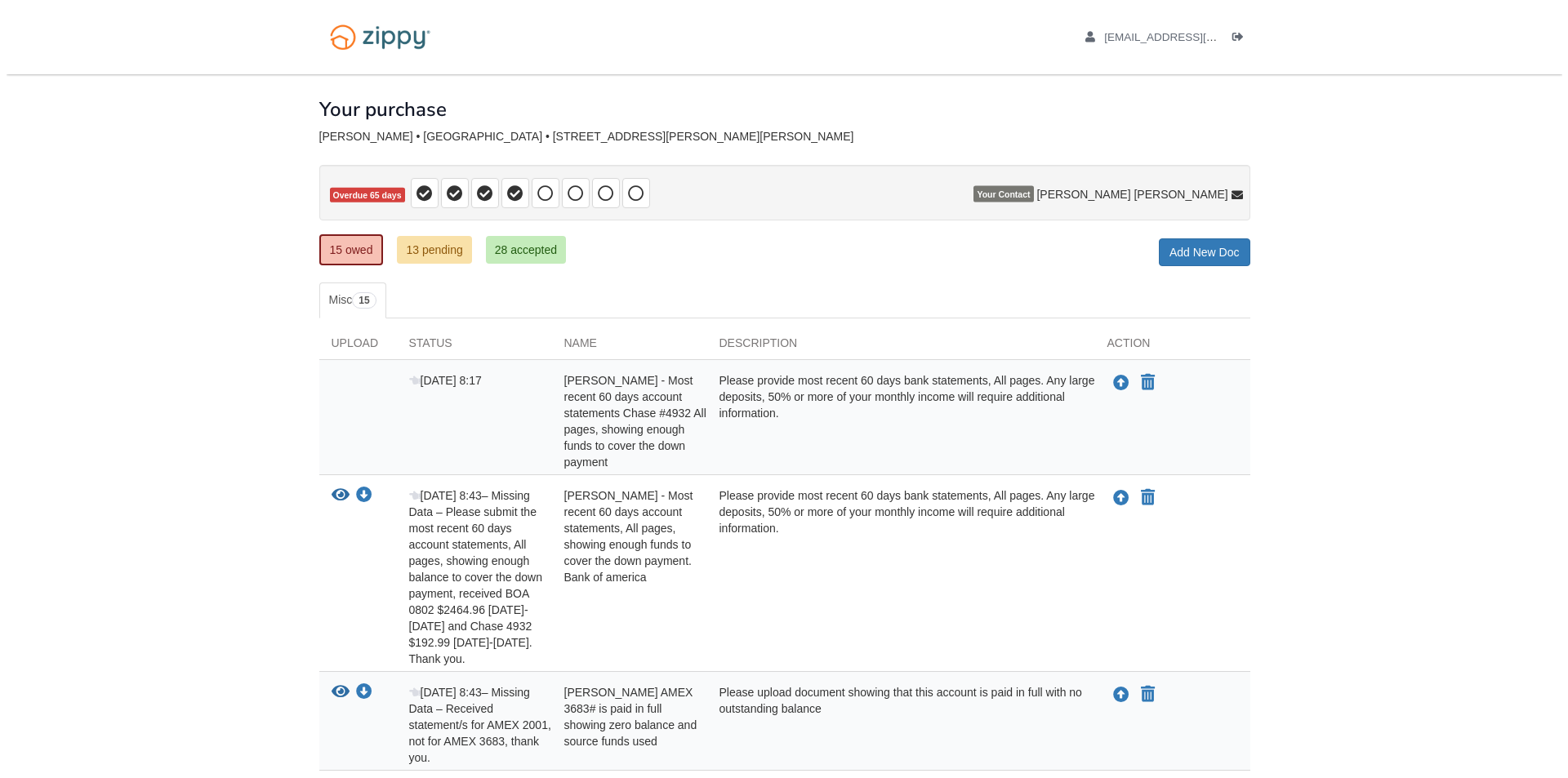
scroll to position [1403, 0]
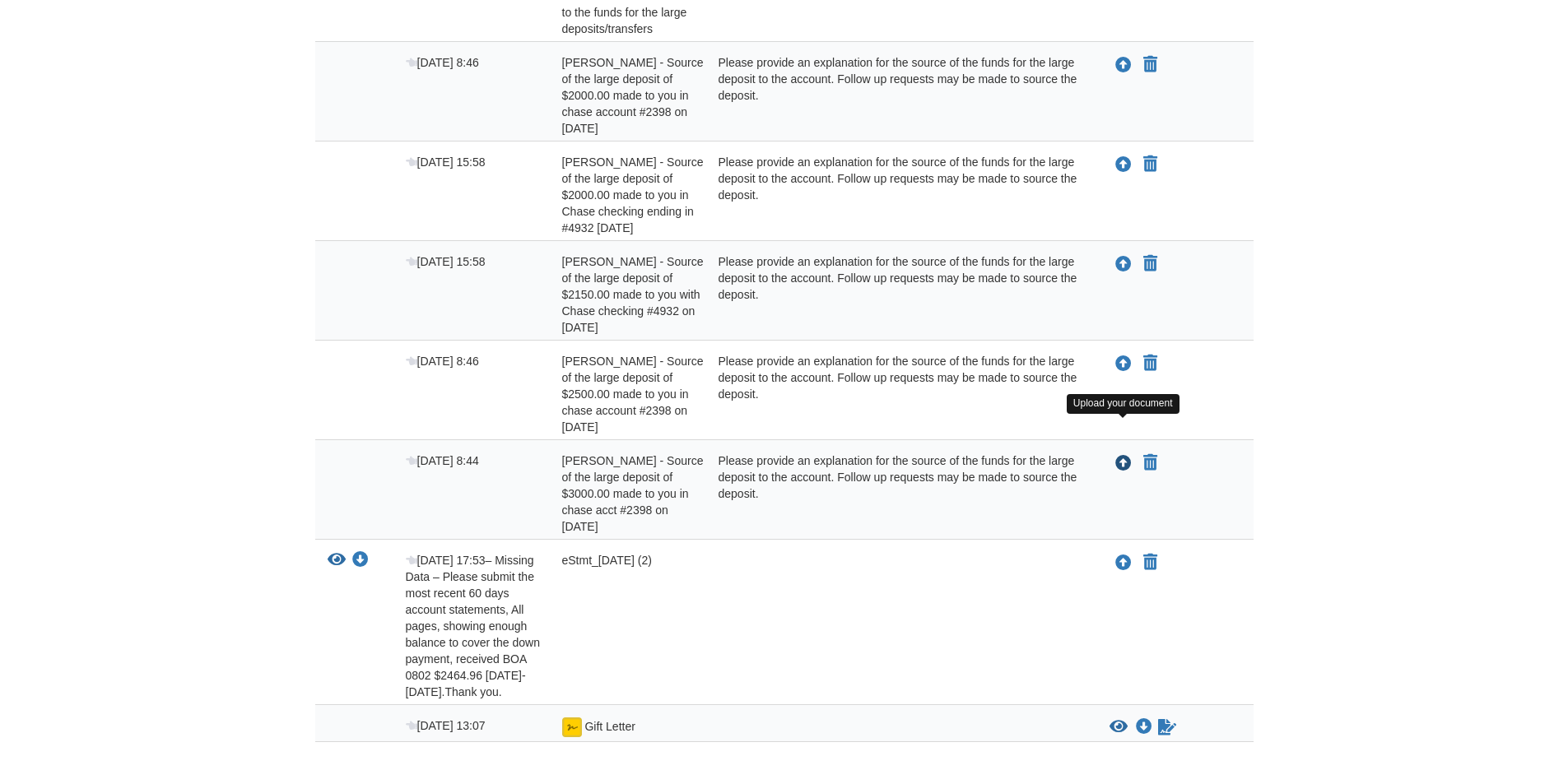
click at [1119, 456] on icon "Upload Adeline Philibert - Source of the large deposit of $3000.00 made to you …" at bounding box center [1123, 463] width 16 height 16
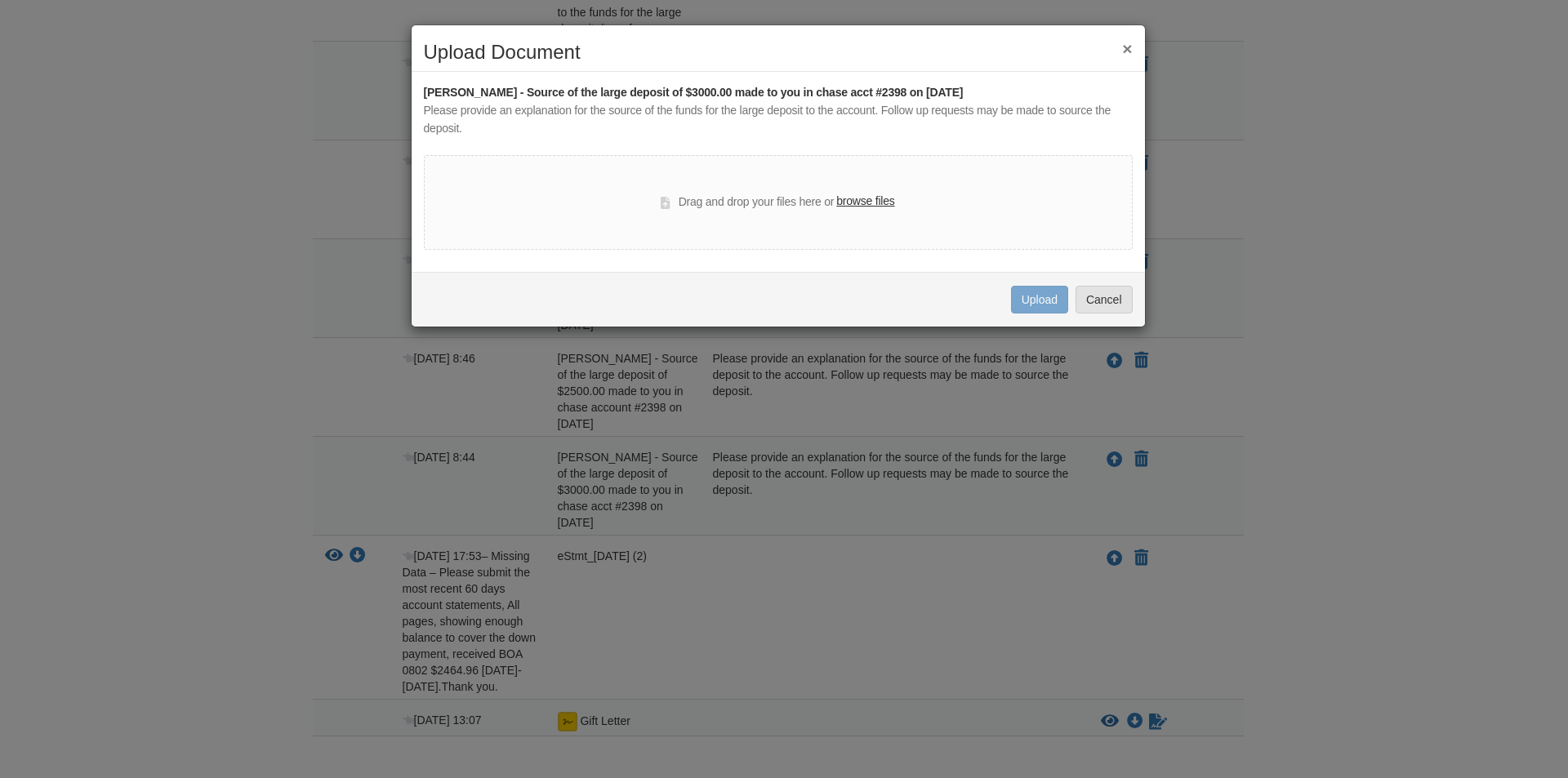
click at [878, 202] on label "browse files" at bounding box center [864, 201] width 58 height 18
click at [0, 0] on input "browse files" at bounding box center [0, 0] width 0 height 0
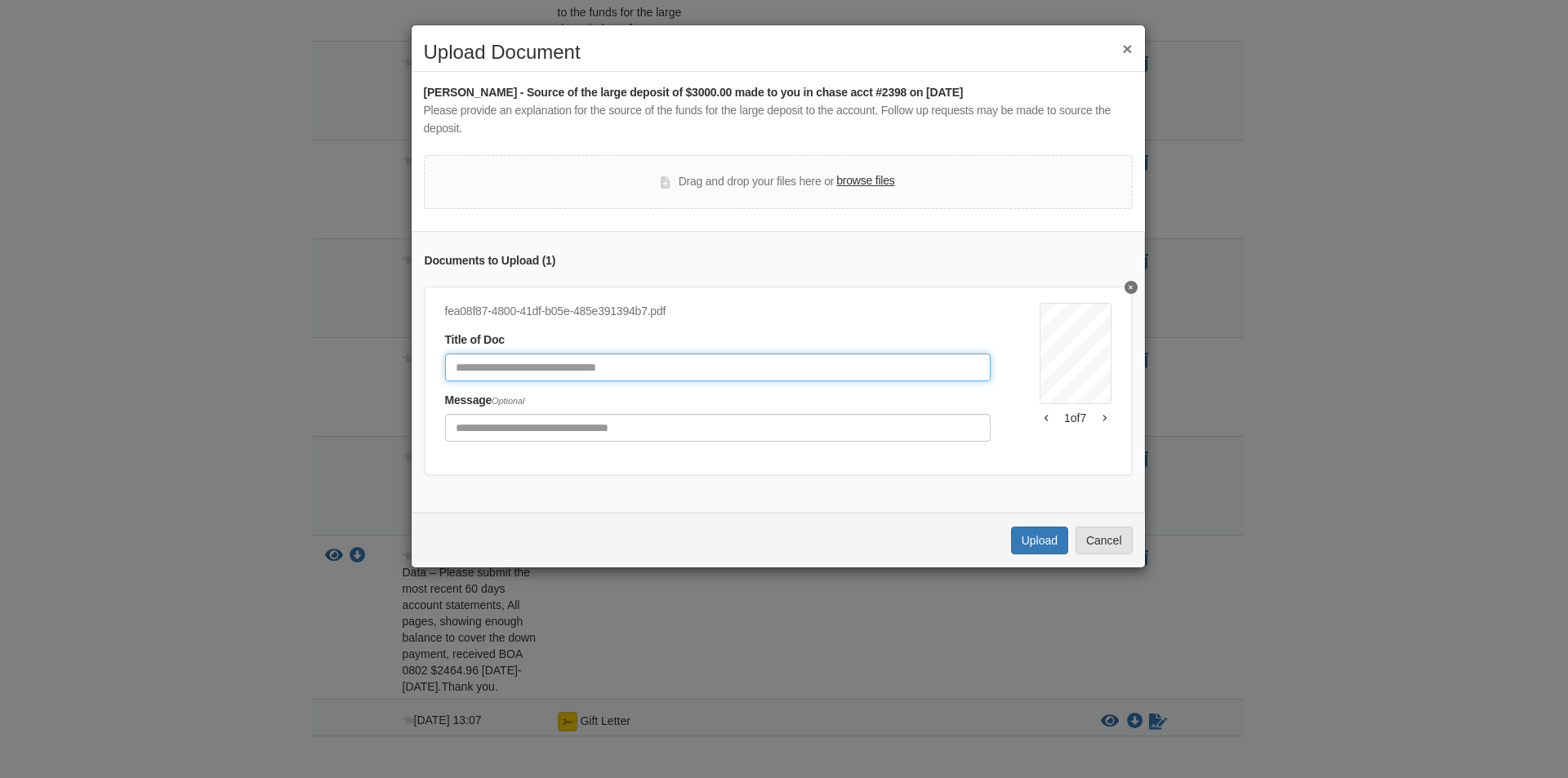
click at [494, 370] on input "Document Title" at bounding box center [717, 367] width 546 height 28
type input "*"
type input "**********"
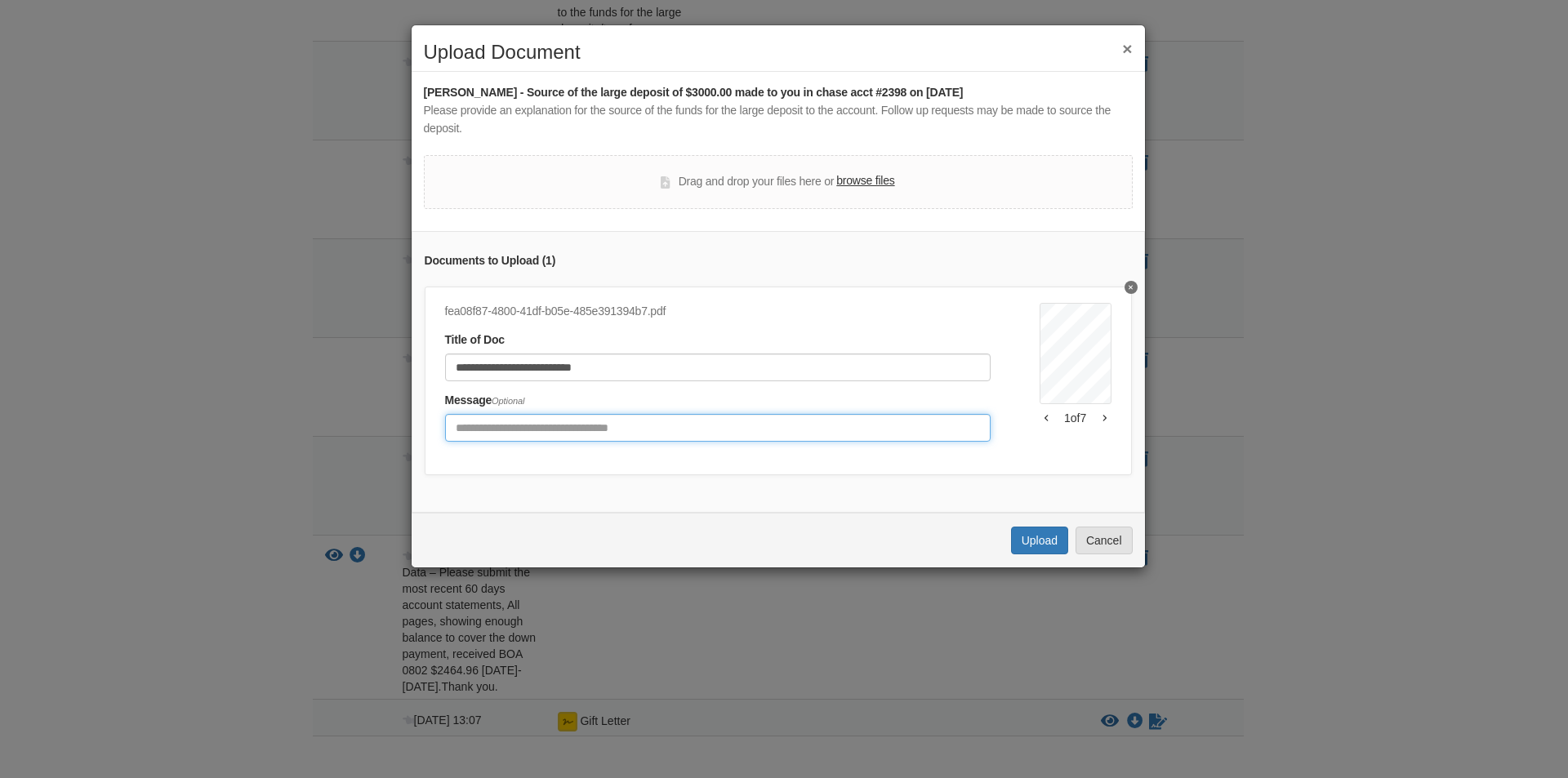
click at [458, 429] on input "Include any comments on this document" at bounding box center [717, 428] width 546 height 28
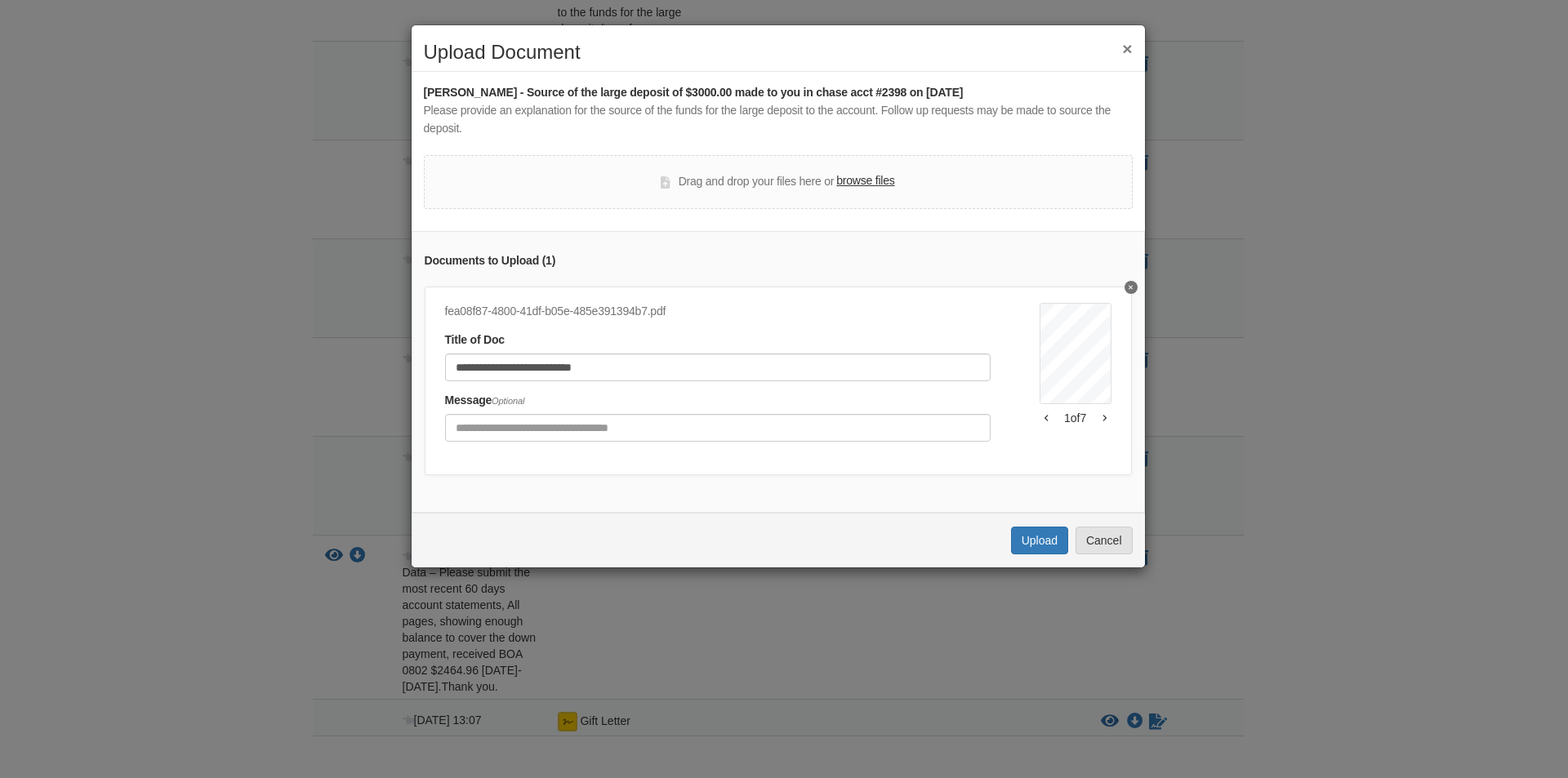
click at [485, 461] on div "**********" at bounding box center [778, 381] width 707 height 189
click at [1040, 554] on button "Upload" at bounding box center [1040, 540] width 57 height 28
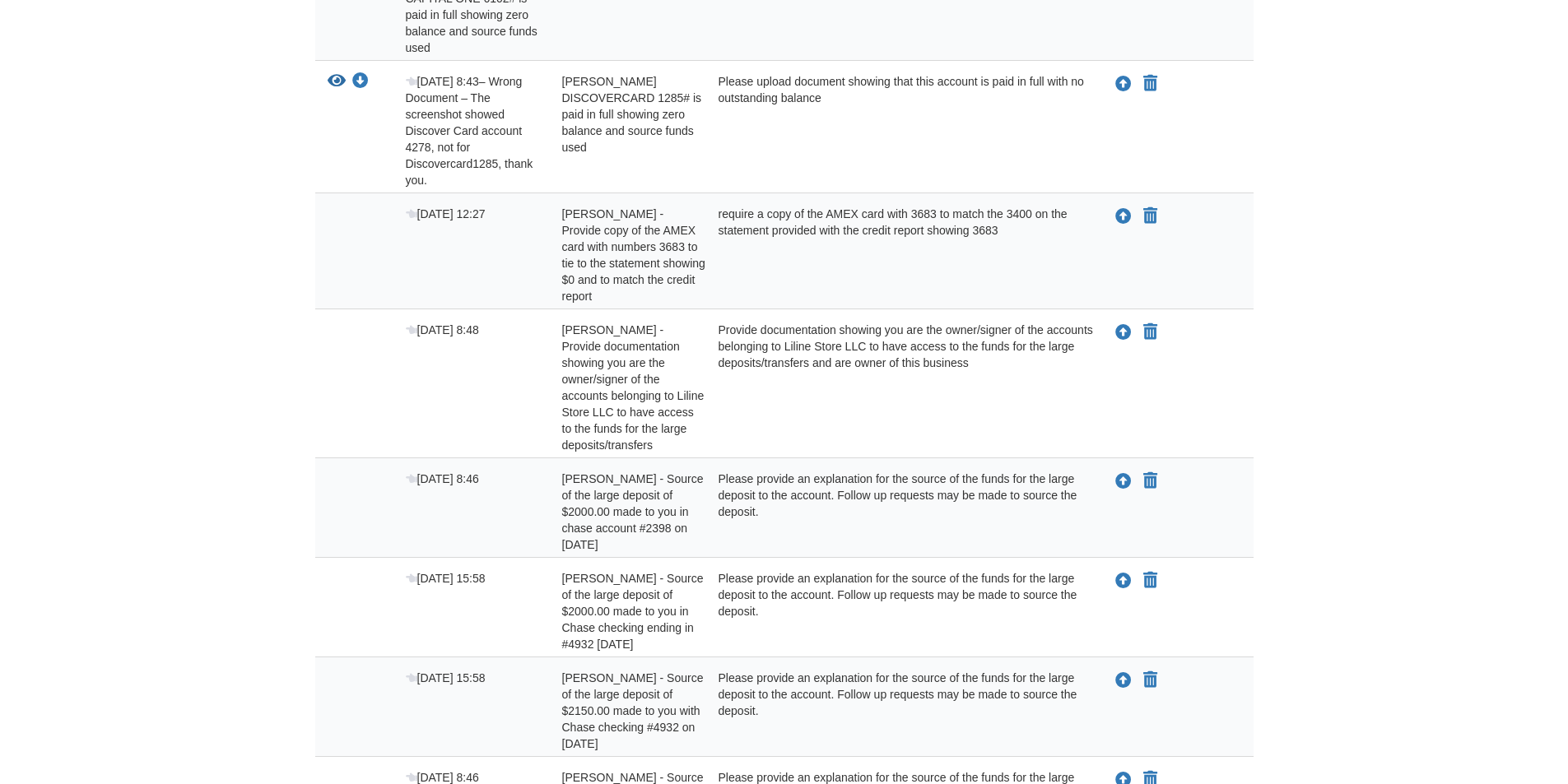
scroll to position [878, 0]
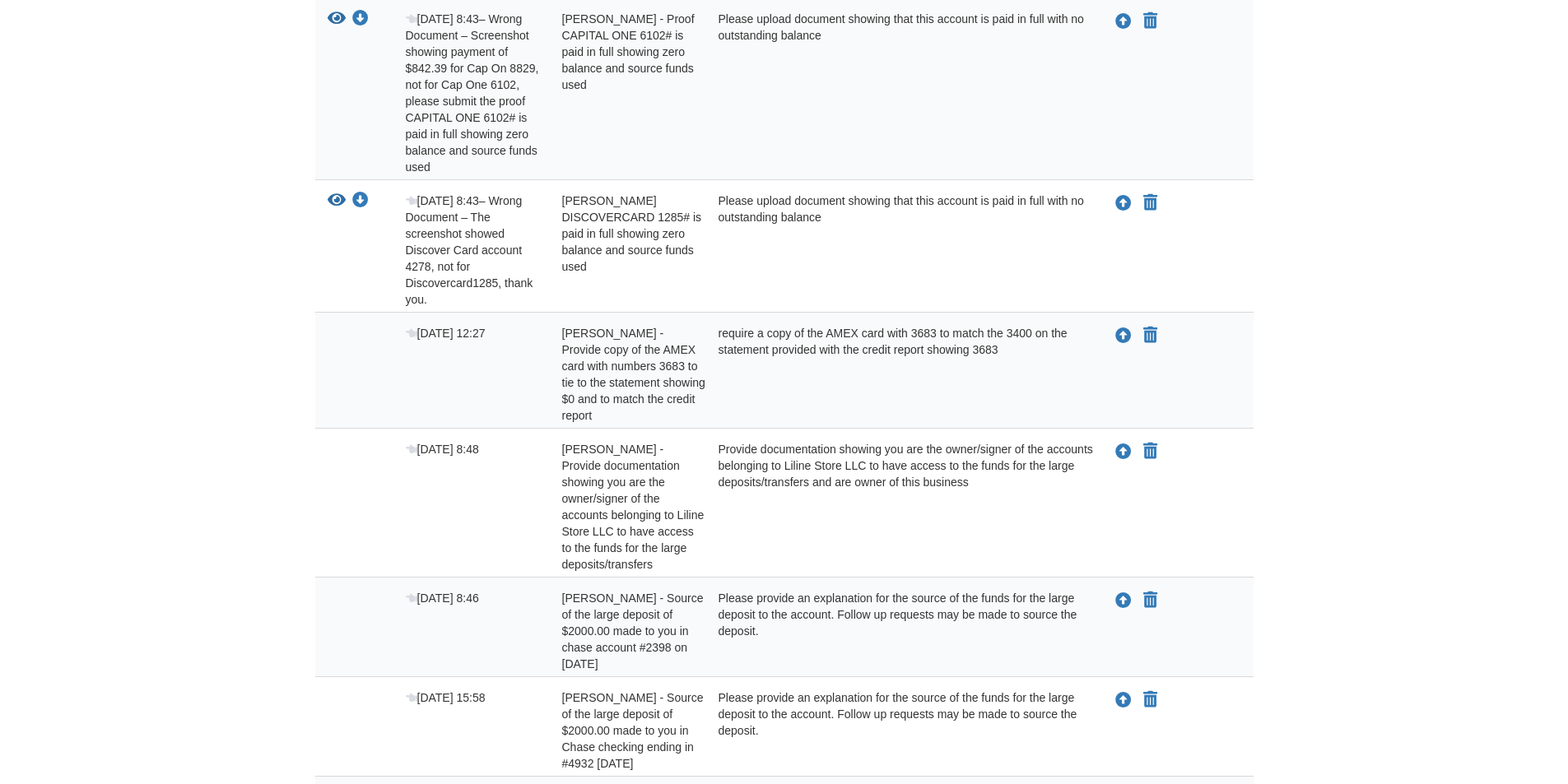
click at [1465, 354] on body "[EMAIL_ADDRESS][DOMAIN_NAME] Logout" at bounding box center [784, 216] width 1568 height 2189
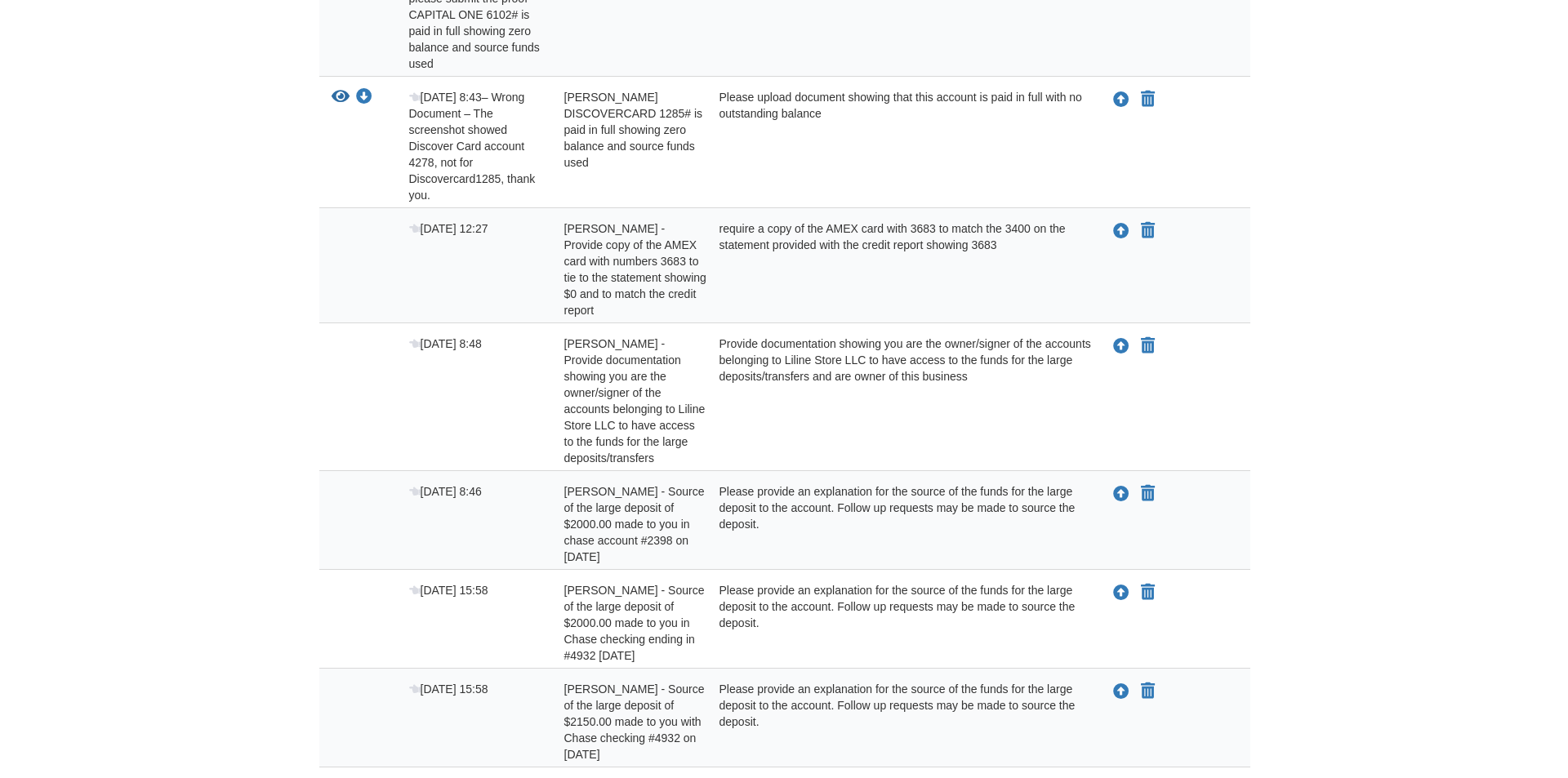
scroll to position [953, 0]
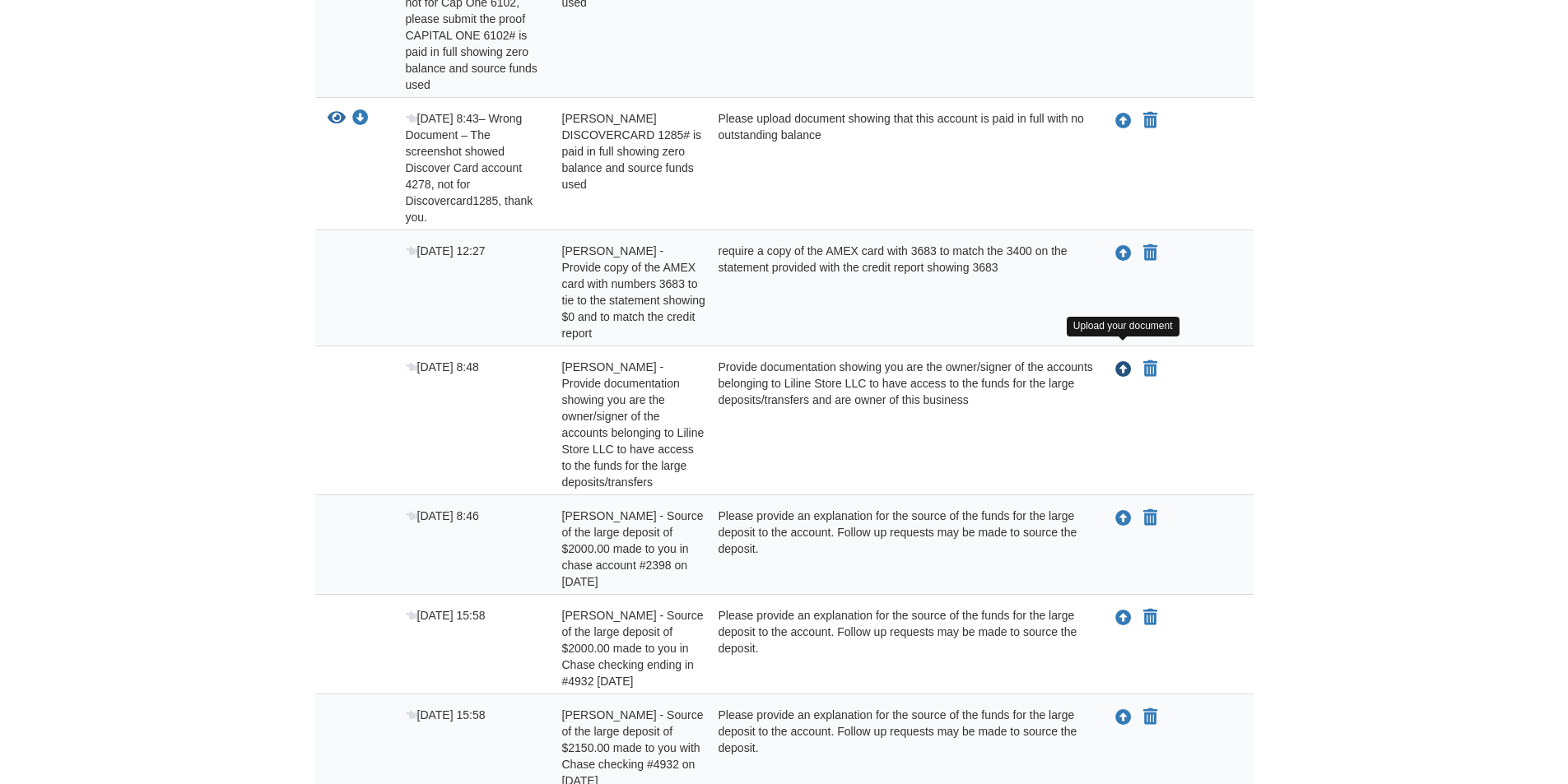
click at [1126, 362] on icon "Upload Adeline Philibert - Provide documentation showing you are the owner/sign…" at bounding box center [1123, 369] width 16 height 16
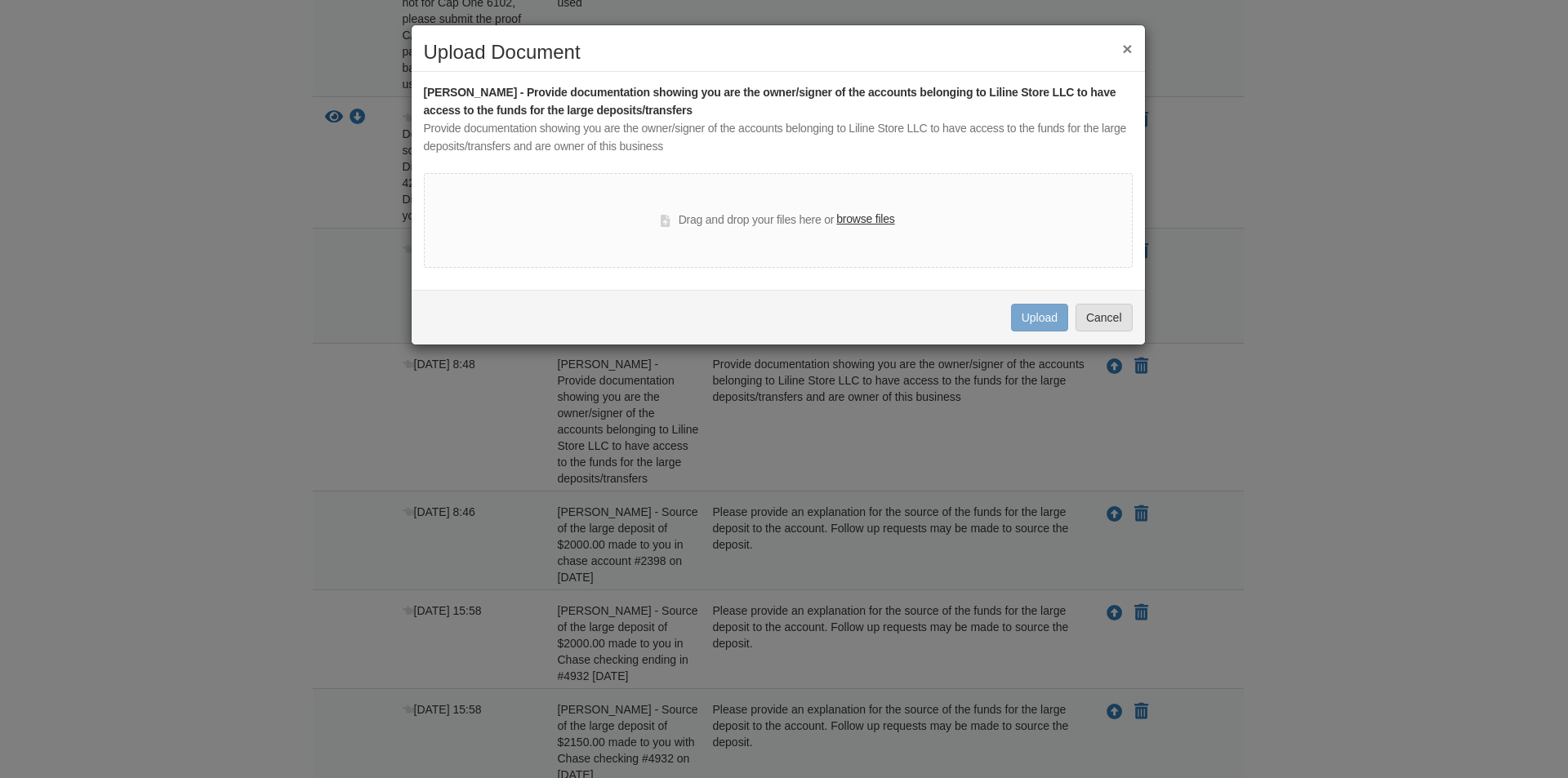
click at [852, 215] on label "browse files" at bounding box center [864, 219] width 58 height 18
click at [0, 0] on input "browse files" at bounding box center [0, 0] width 0 height 0
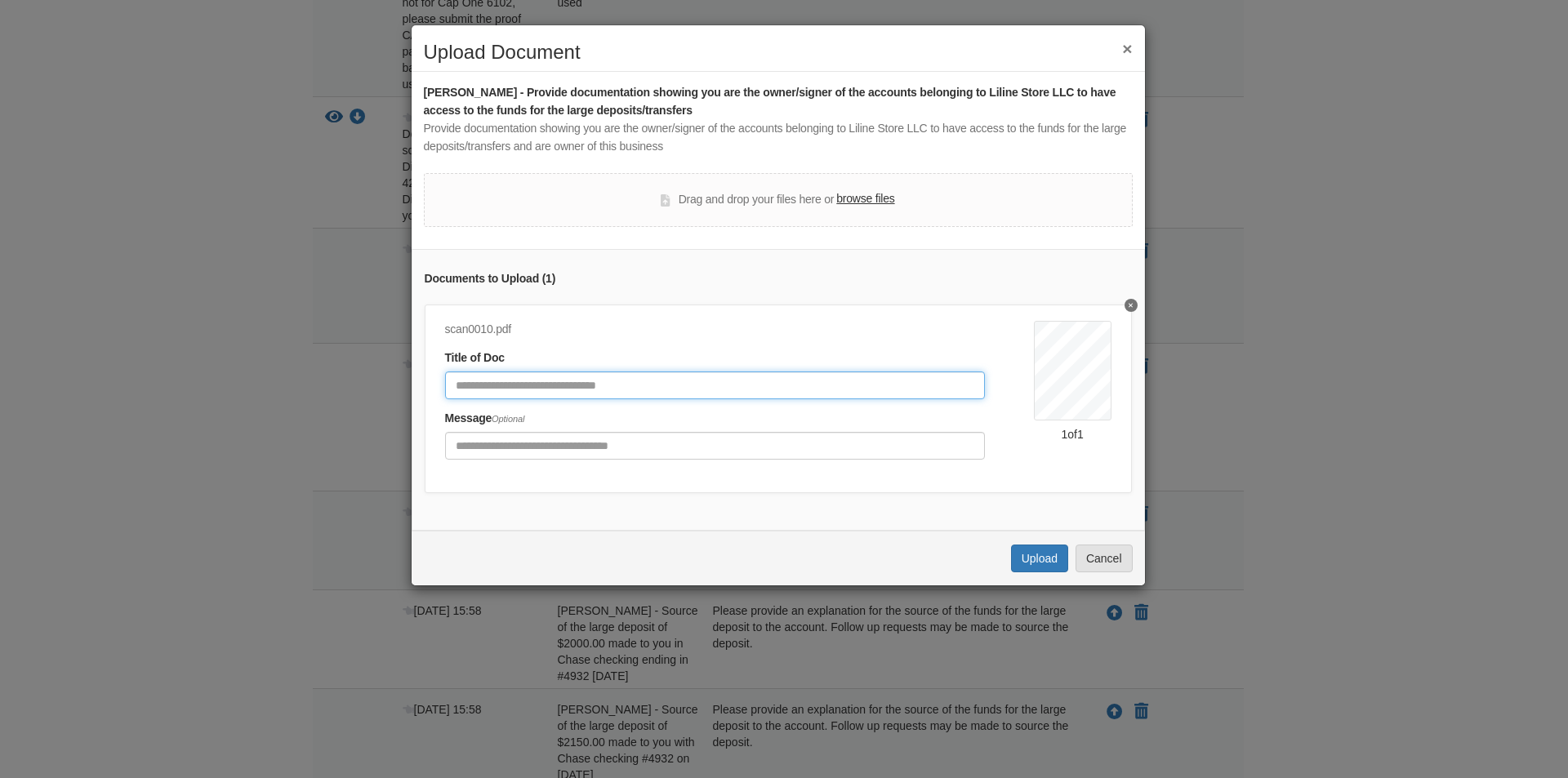
click at [467, 382] on input "Document Title" at bounding box center [714, 385] width 540 height 28
type input "**********"
click at [1043, 568] on button "Upload" at bounding box center [1040, 558] width 57 height 28
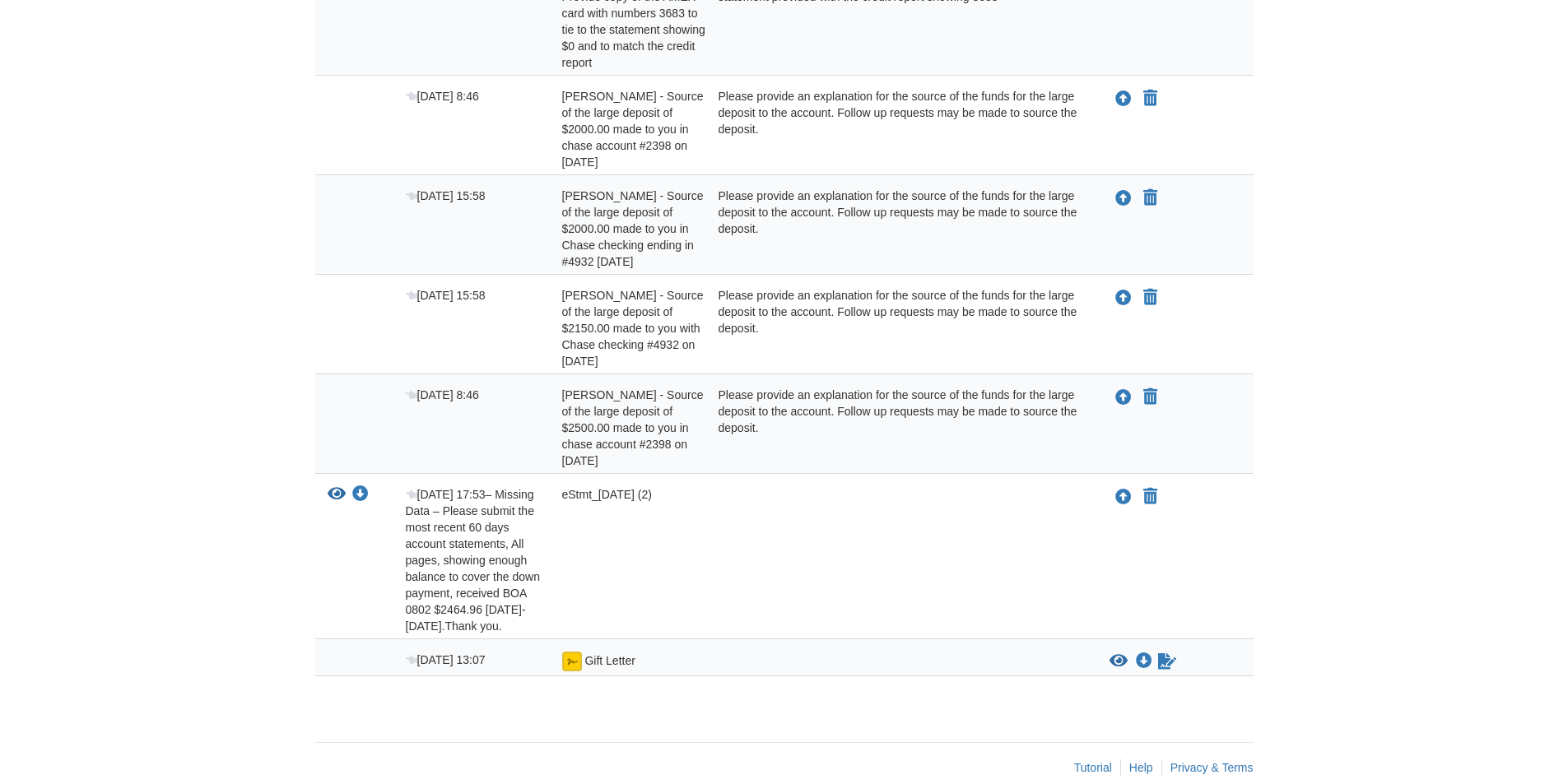
scroll to position [1240, 0]
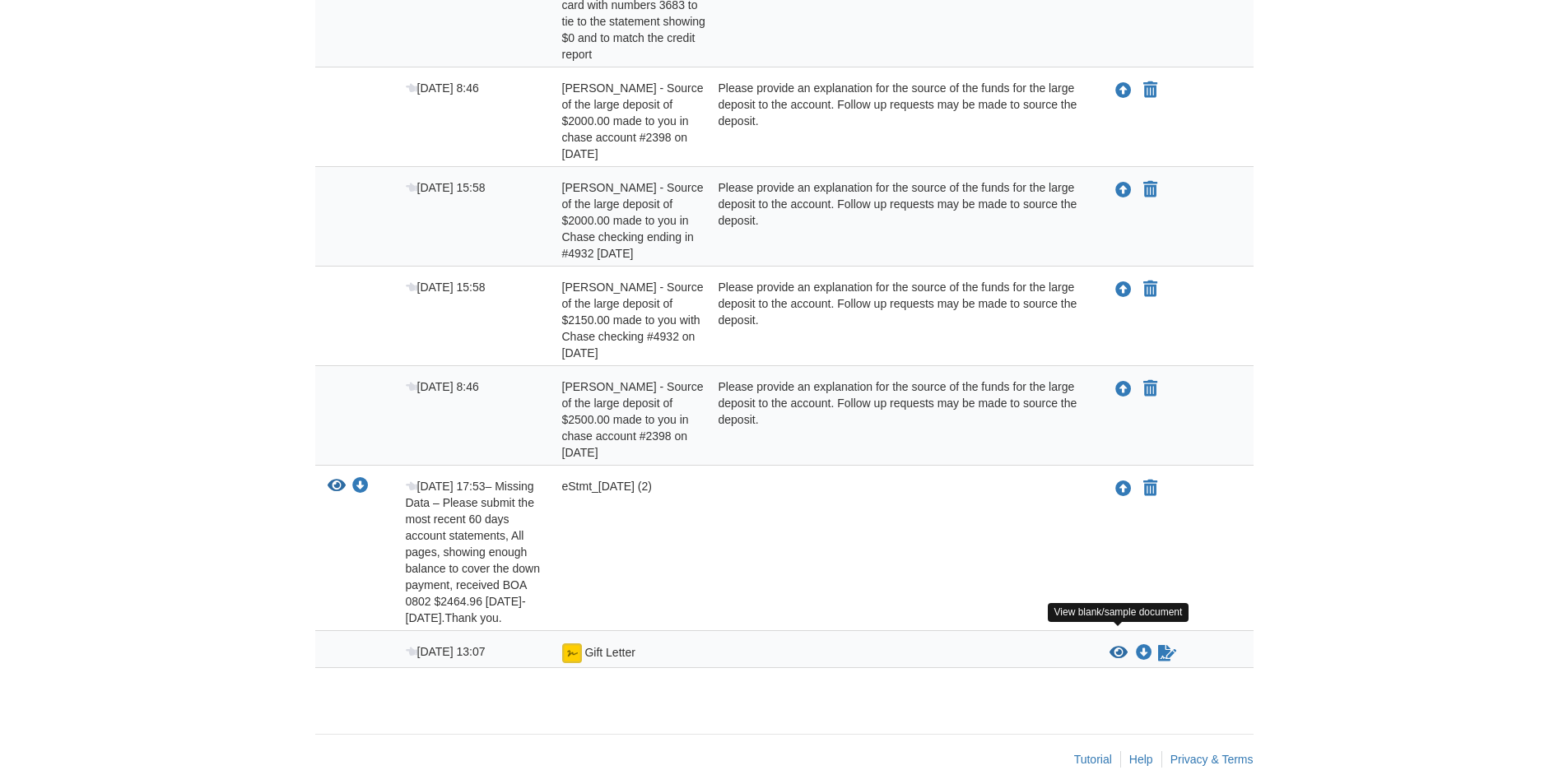
click at [1118, 645] on icon "View Gift Letter" at bounding box center [1118, 653] width 18 height 16
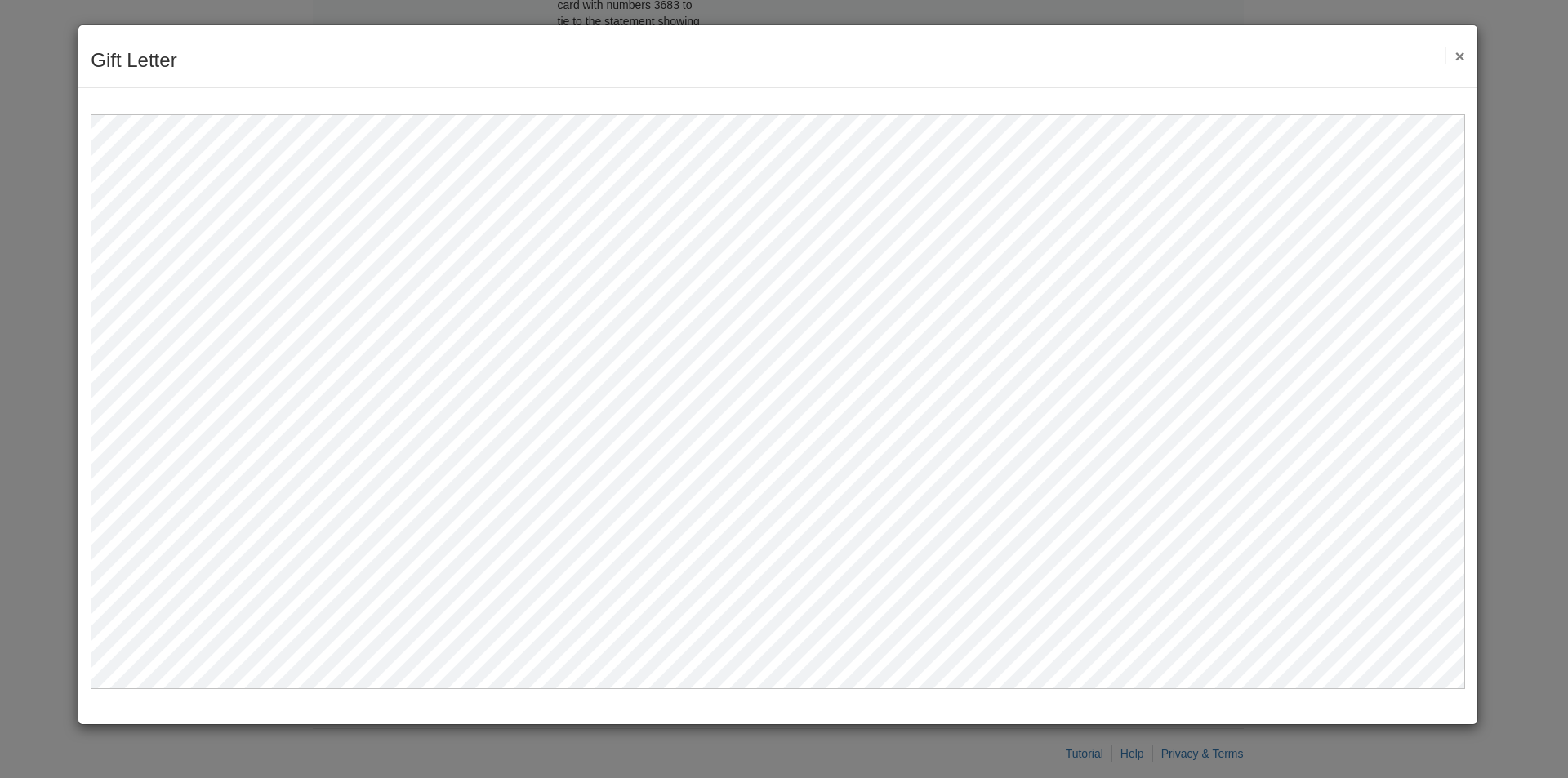
click at [1454, 46] on div "Gift Letter Save Cancel Previous Document Next Document ×" at bounding box center [777, 57] width 1399 height 63
click at [1459, 55] on button "×" at bounding box center [1455, 56] width 19 height 17
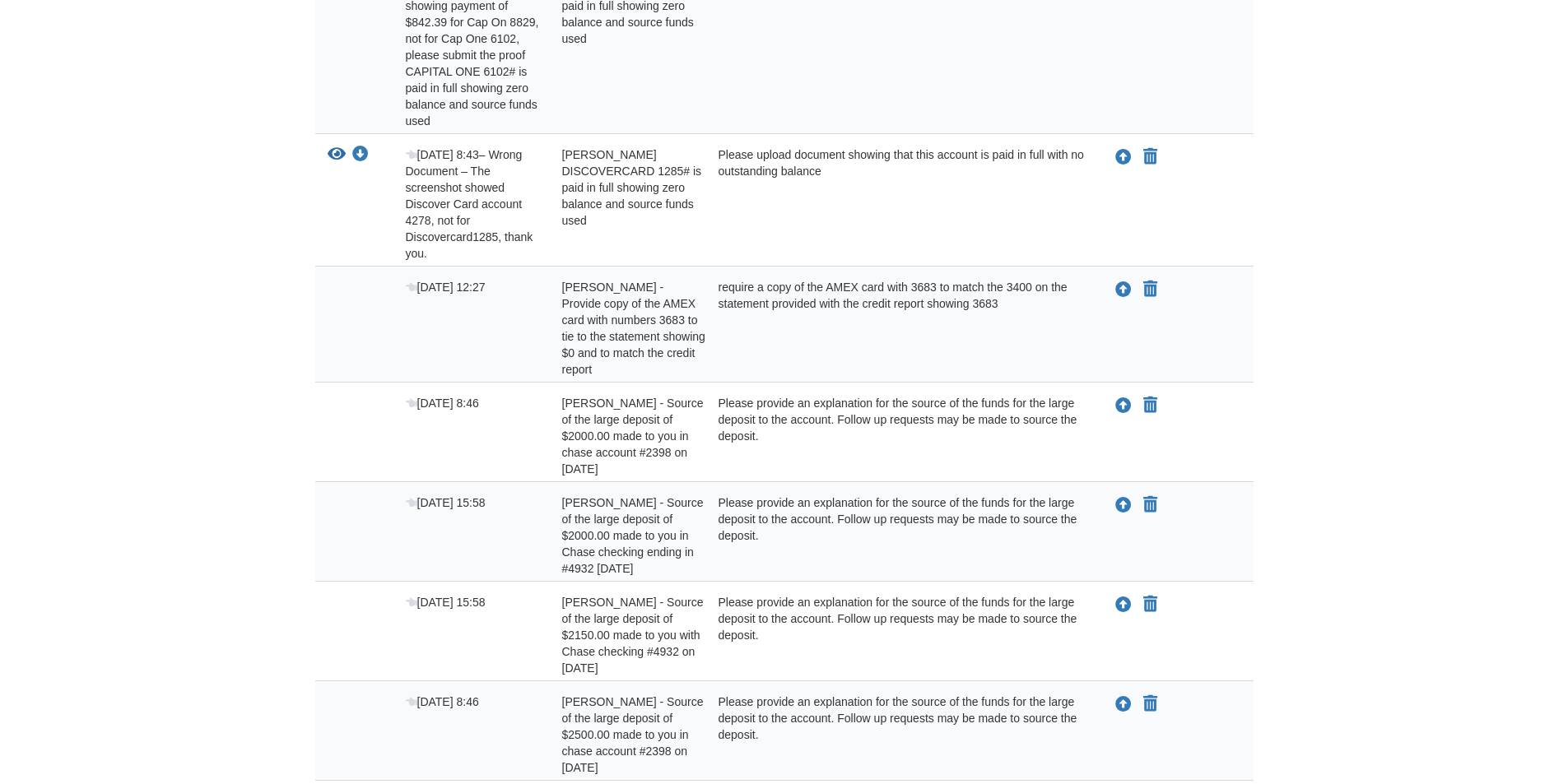
scroll to position [911, 0]
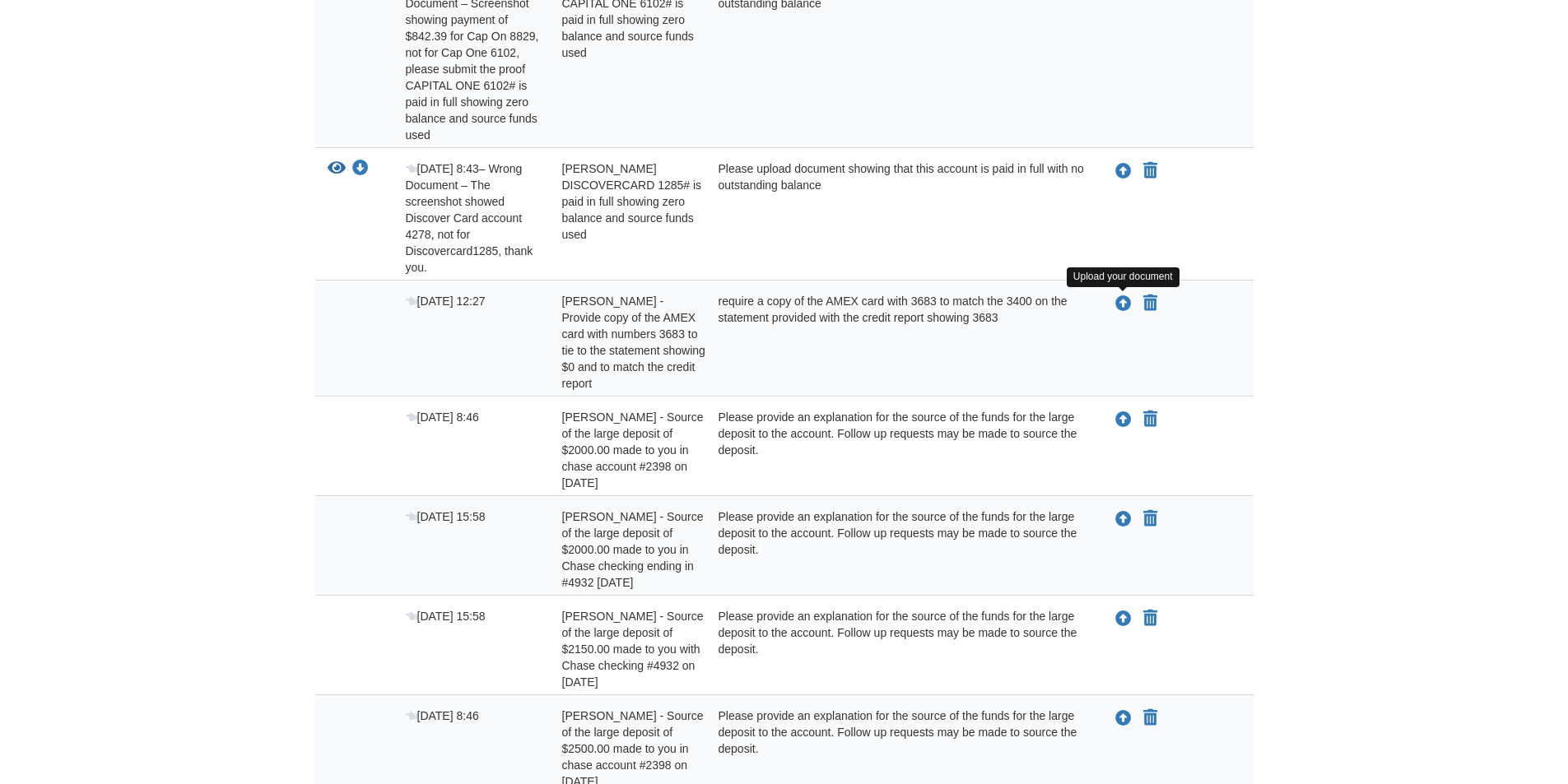
drag, startPoint x: 1118, startPoint y: 303, endPoint x: 1397, endPoint y: 157, distance: 314.9
click at [1396, 157] on body "adelinephiliber2021@gmail.com Logout" at bounding box center [784, 109] width 1568 height 2040
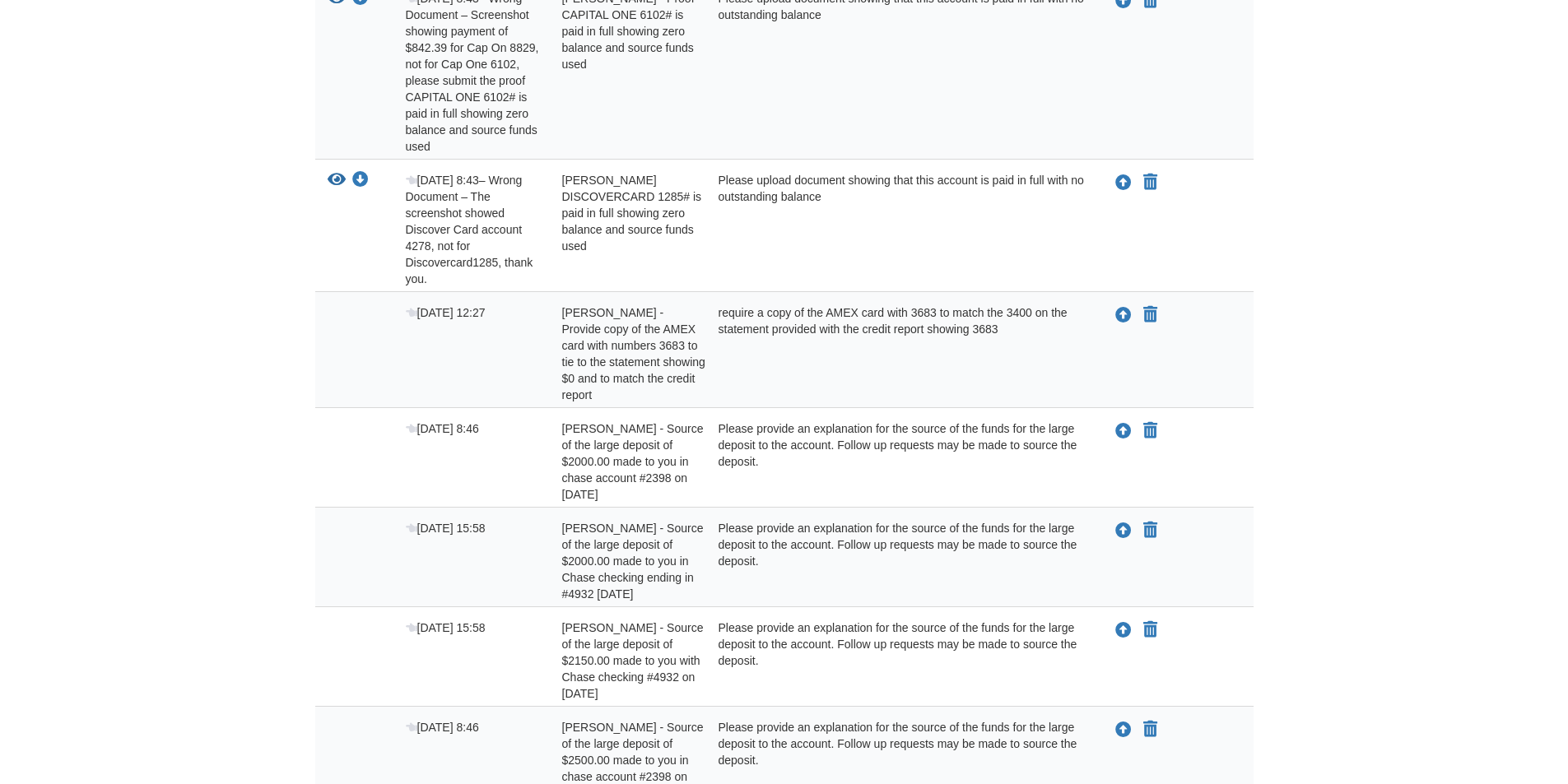
scroll to position [1157, 0]
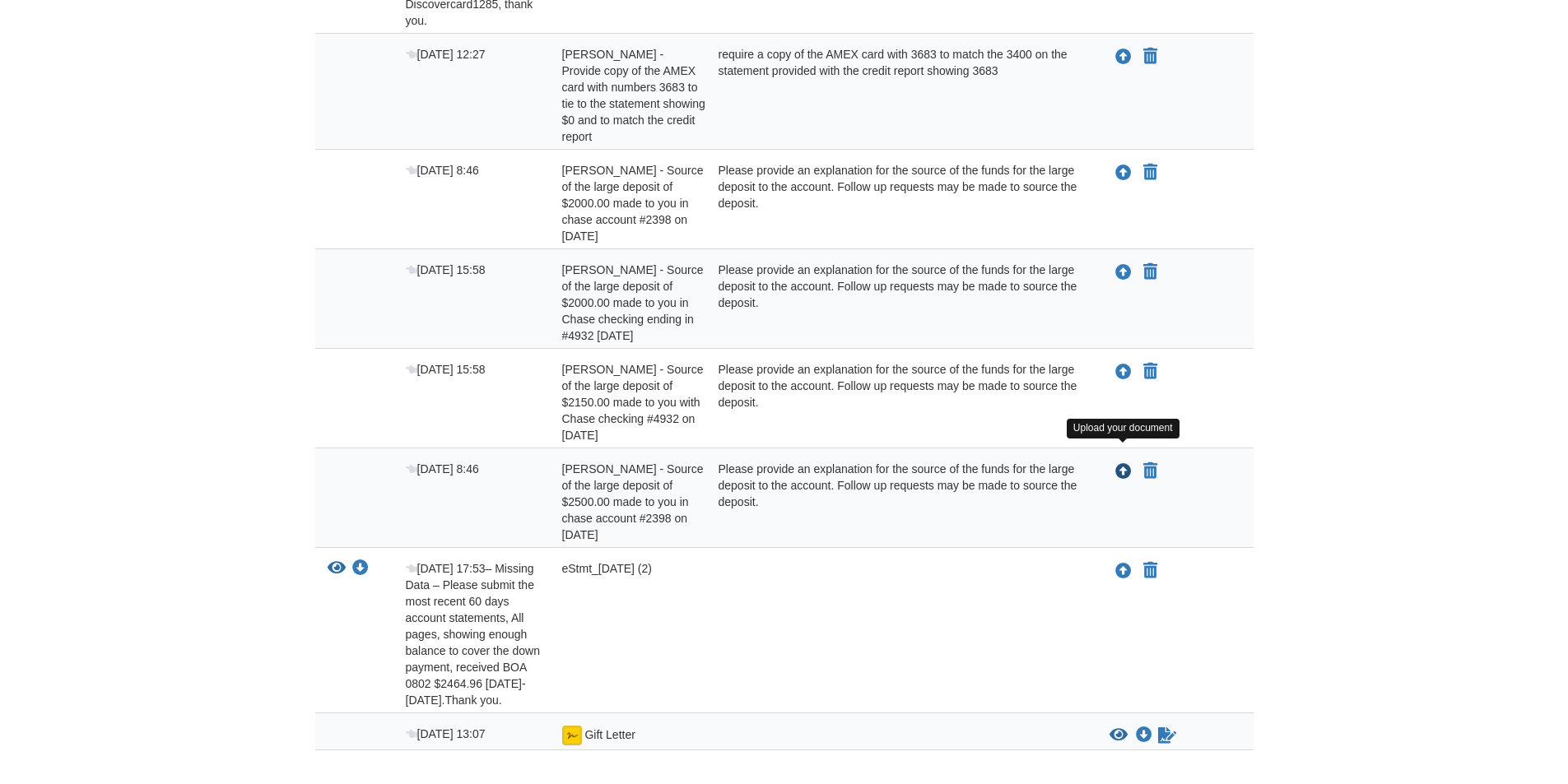
click at [1119, 464] on icon "Upload Adeline Philibert - Source of the large deposit of $2500.00 made to you …" at bounding box center [1123, 472] width 16 height 16
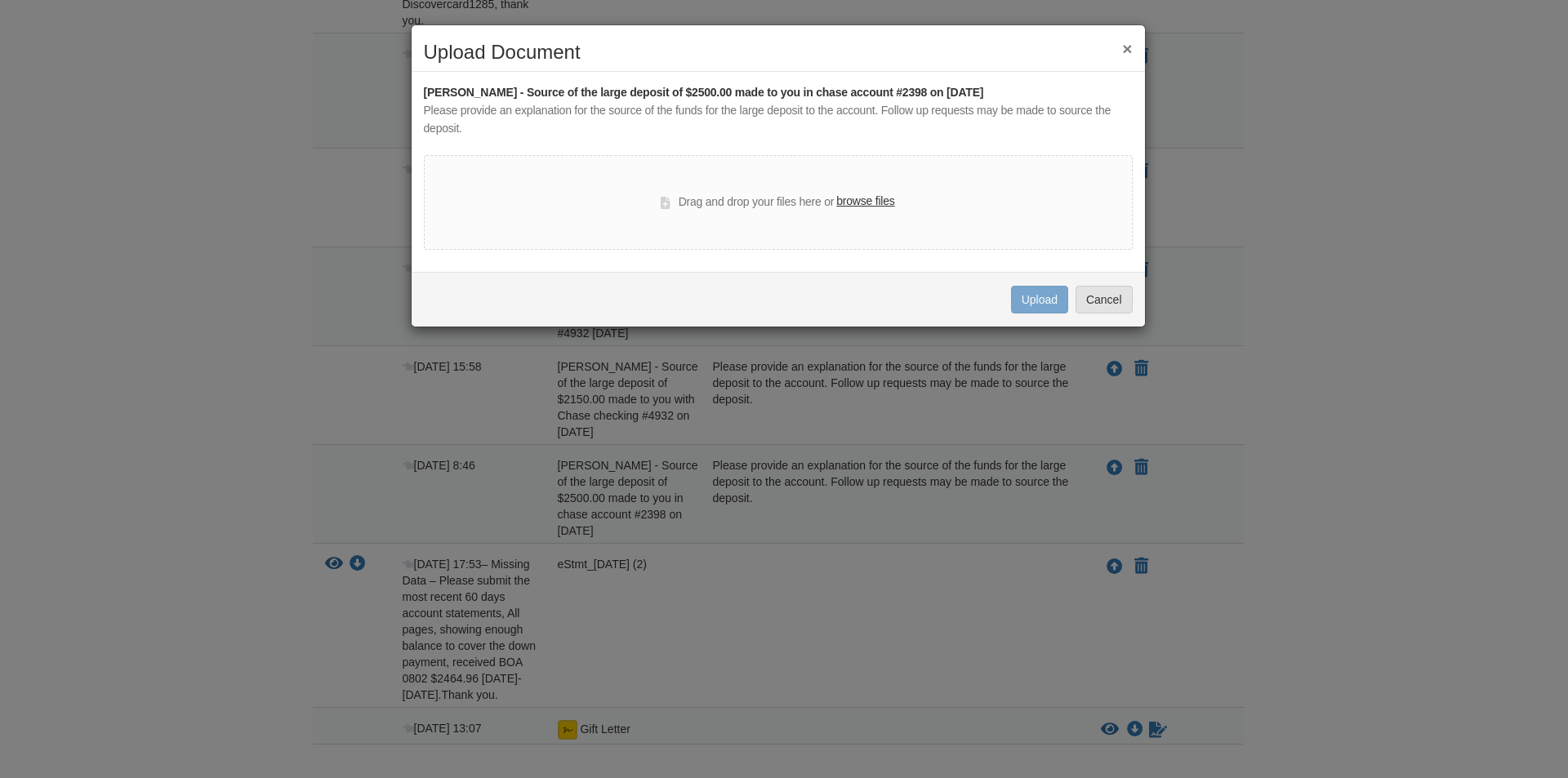
click at [873, 203] on label "browse files" at bounding box center [864, 201] width 58 height 18
click at [0, 0] on input "browse files" at bounding box center [0, 0] width 0 height 0
click at [1130, 45] on button "×" at bounding box center [1126, 49] width 10 height 17
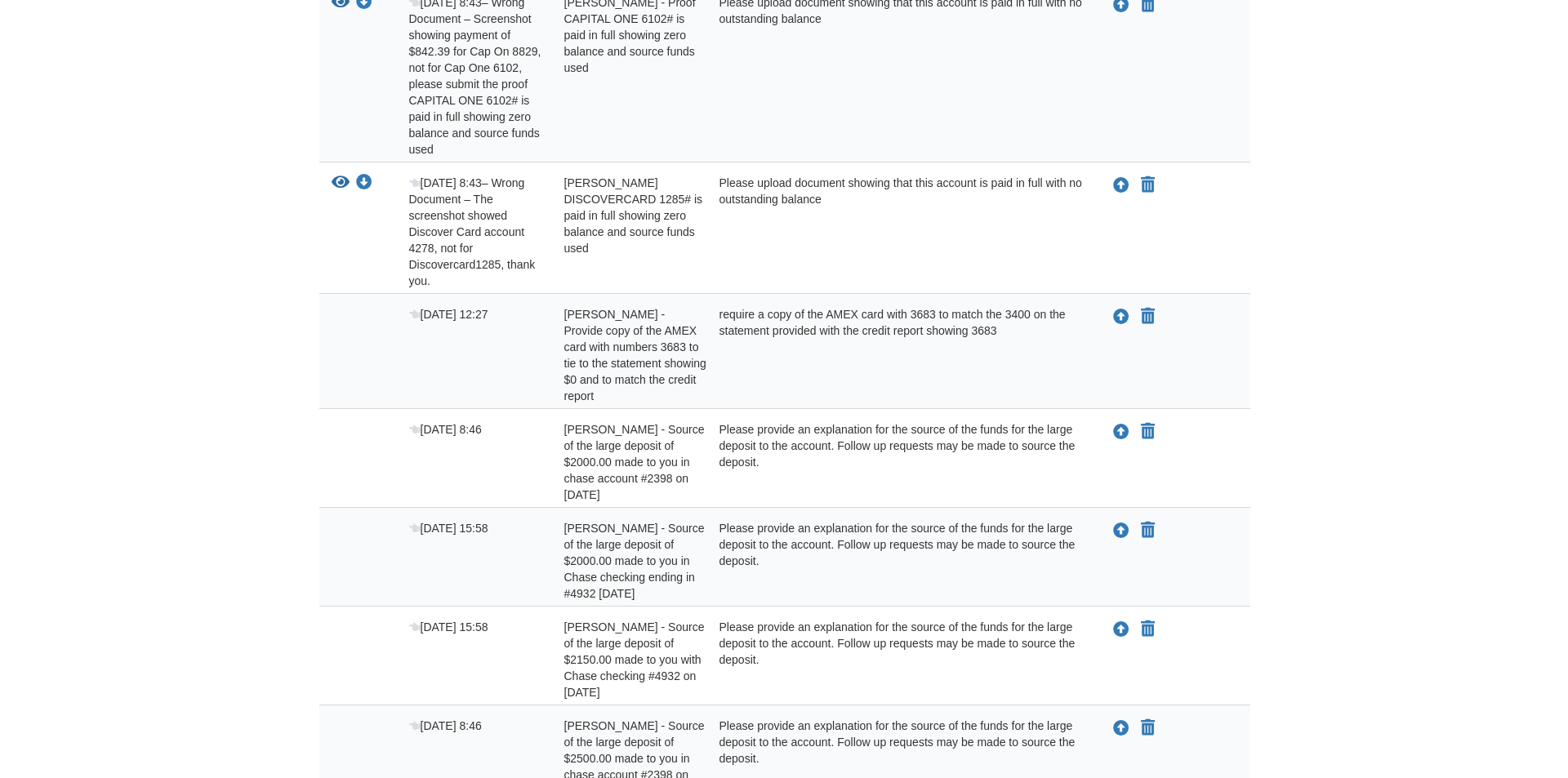
scroll to position [904, 0]
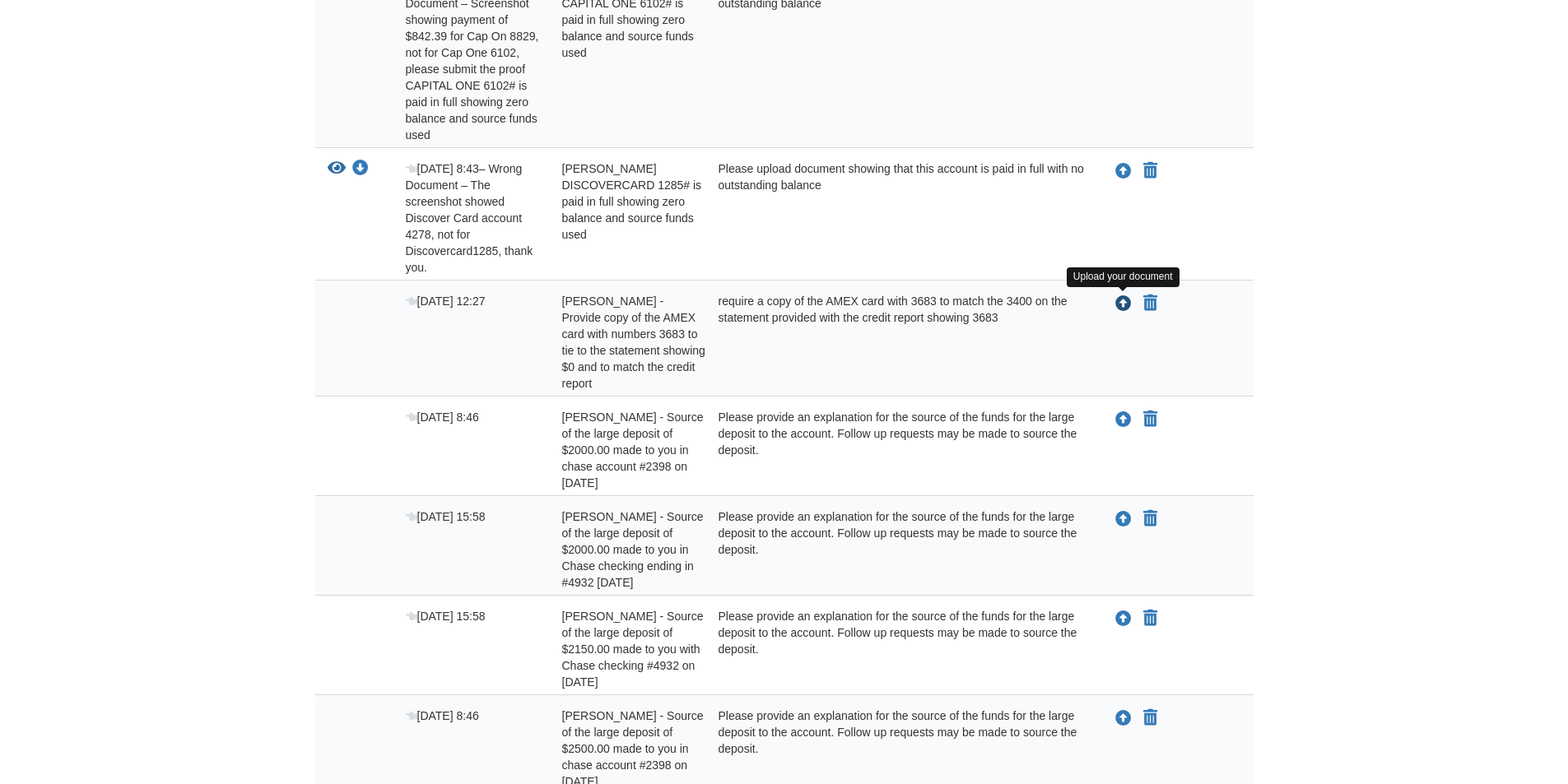
click at [1119, 298] on icon "Upload Adeline Philibert - Provide copy of the AMEX card with numbers 3683 to t…" at bounding box center [1123, 304] width 16 height 16
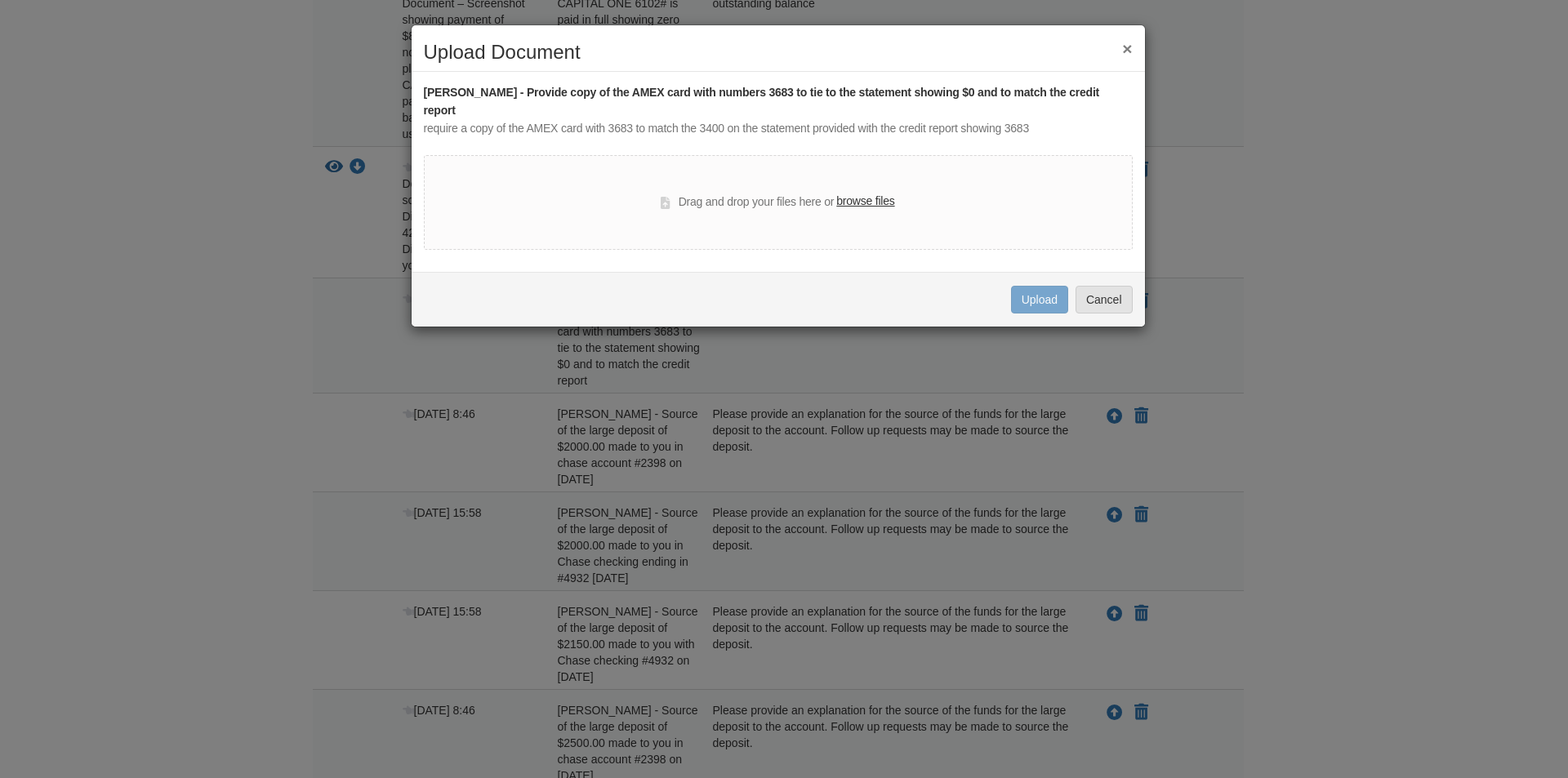
click at [859, 192] on label "browse files" at bounding box center [864, 201] width 58 height 18
click at [0, 0] on input "browse files" at bounding box center [0, 0] width 0 height 0
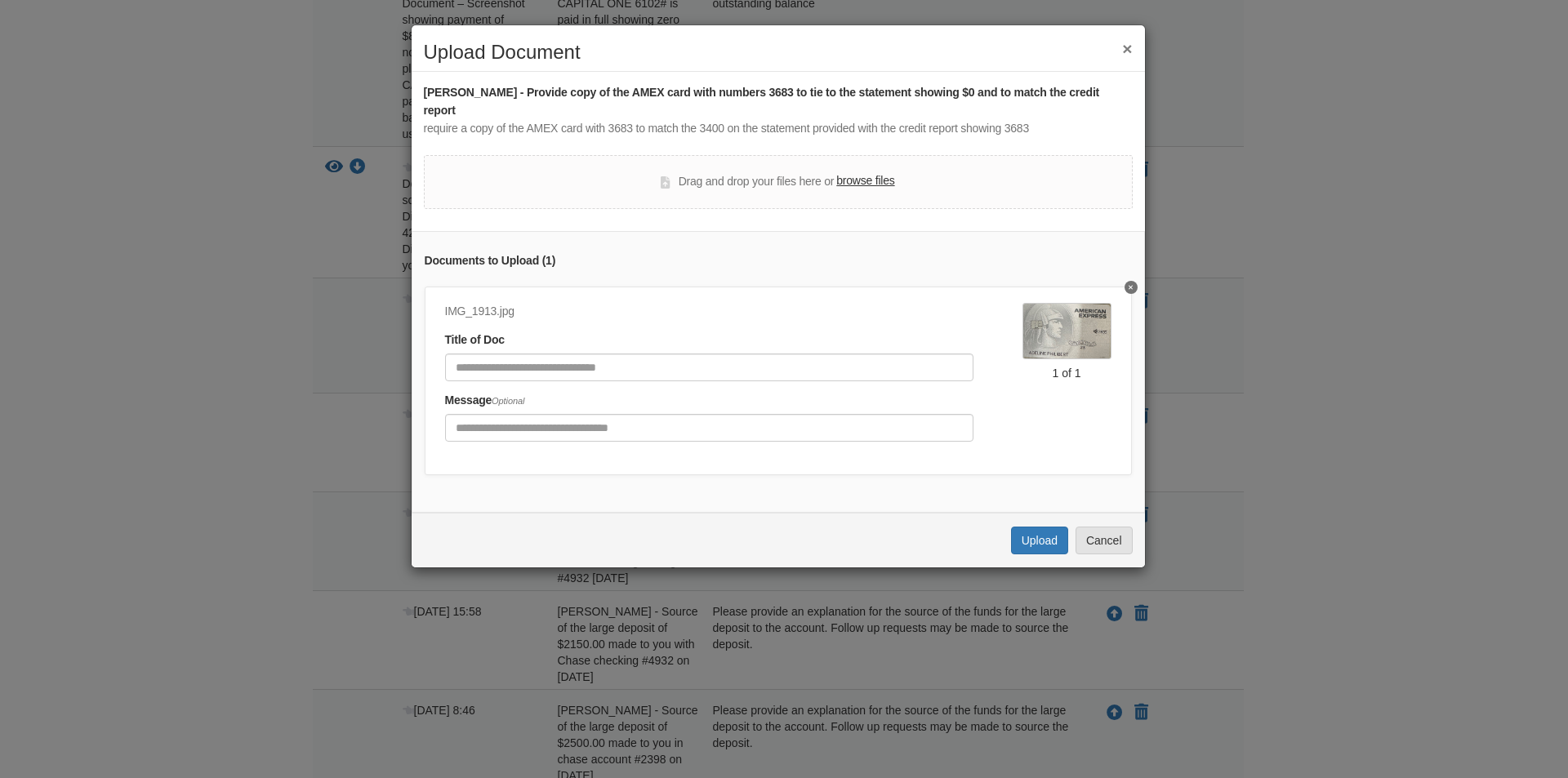
click at [865, 172] on label "browse files" at bounding box center [864, 181] width 58 height 18
click at [0, 0] on input "browse files" at bounding box center [0, 0] width 0 height 0
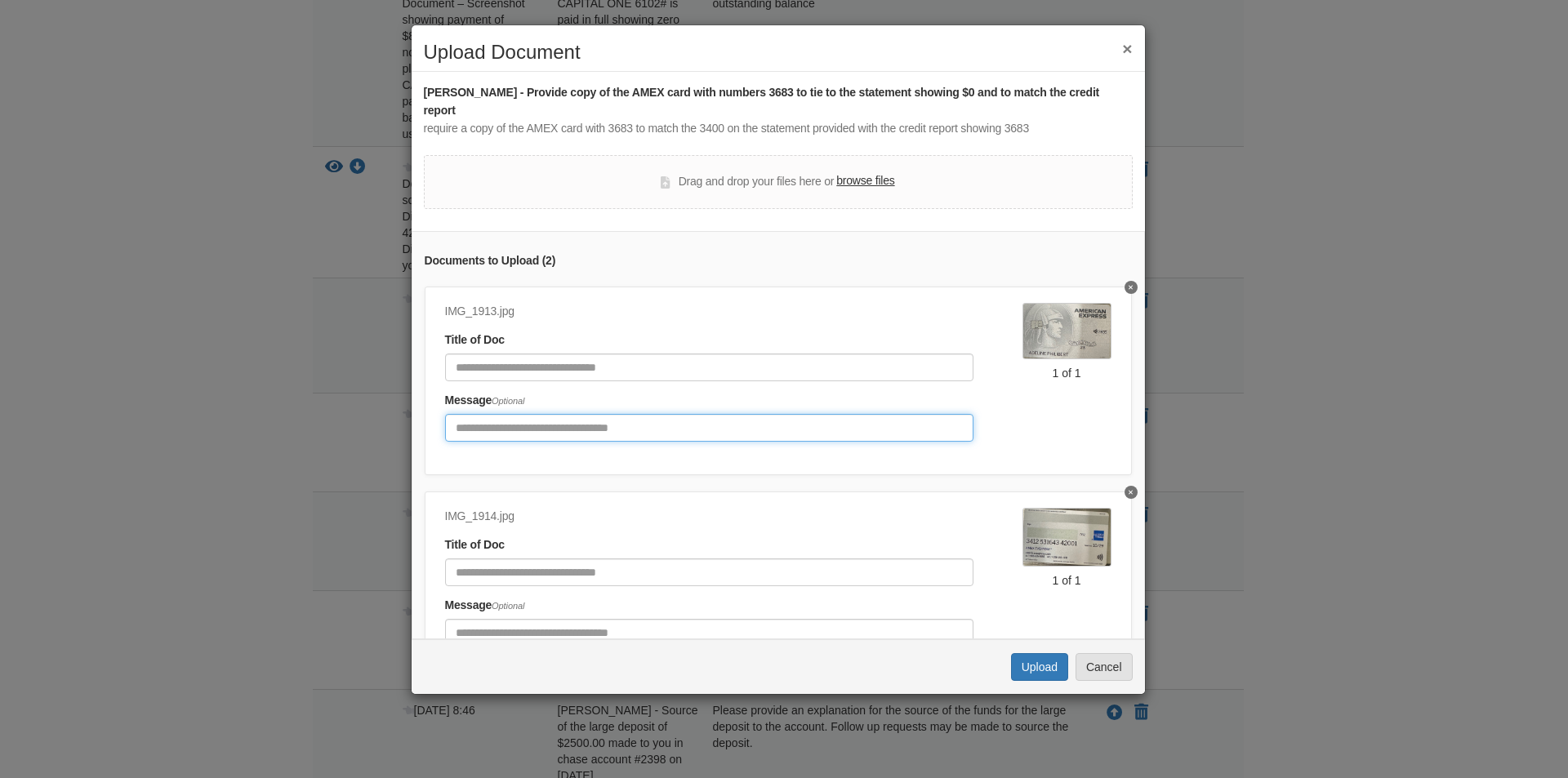
click at [485, 414] on input "Include any comments on this document" at bounding box center [708, 428] width 528 height 28
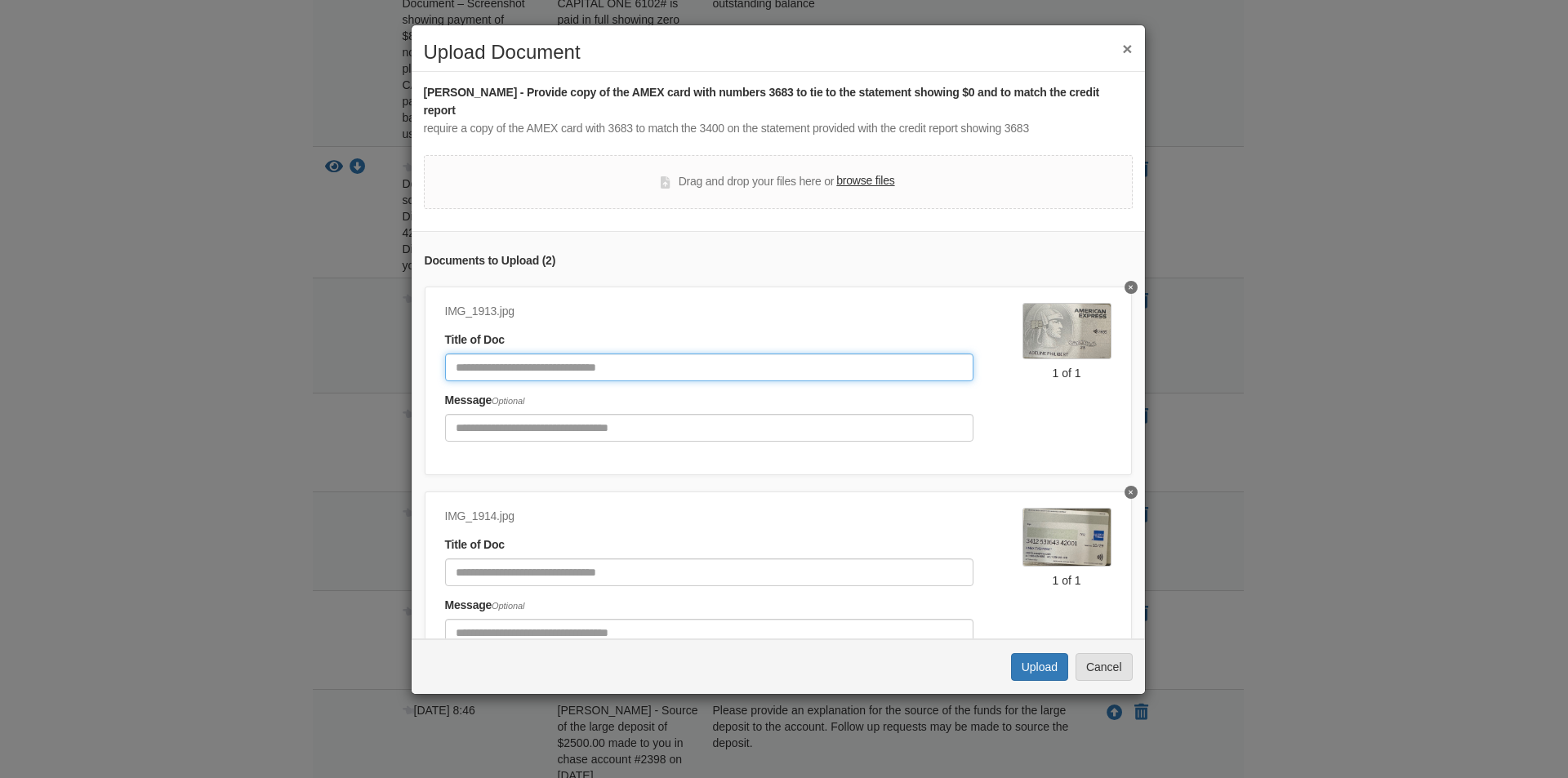
click at [499, 358] on input "Document Title" at bounding box center [708, 367] width 528 height 28
type input "****"
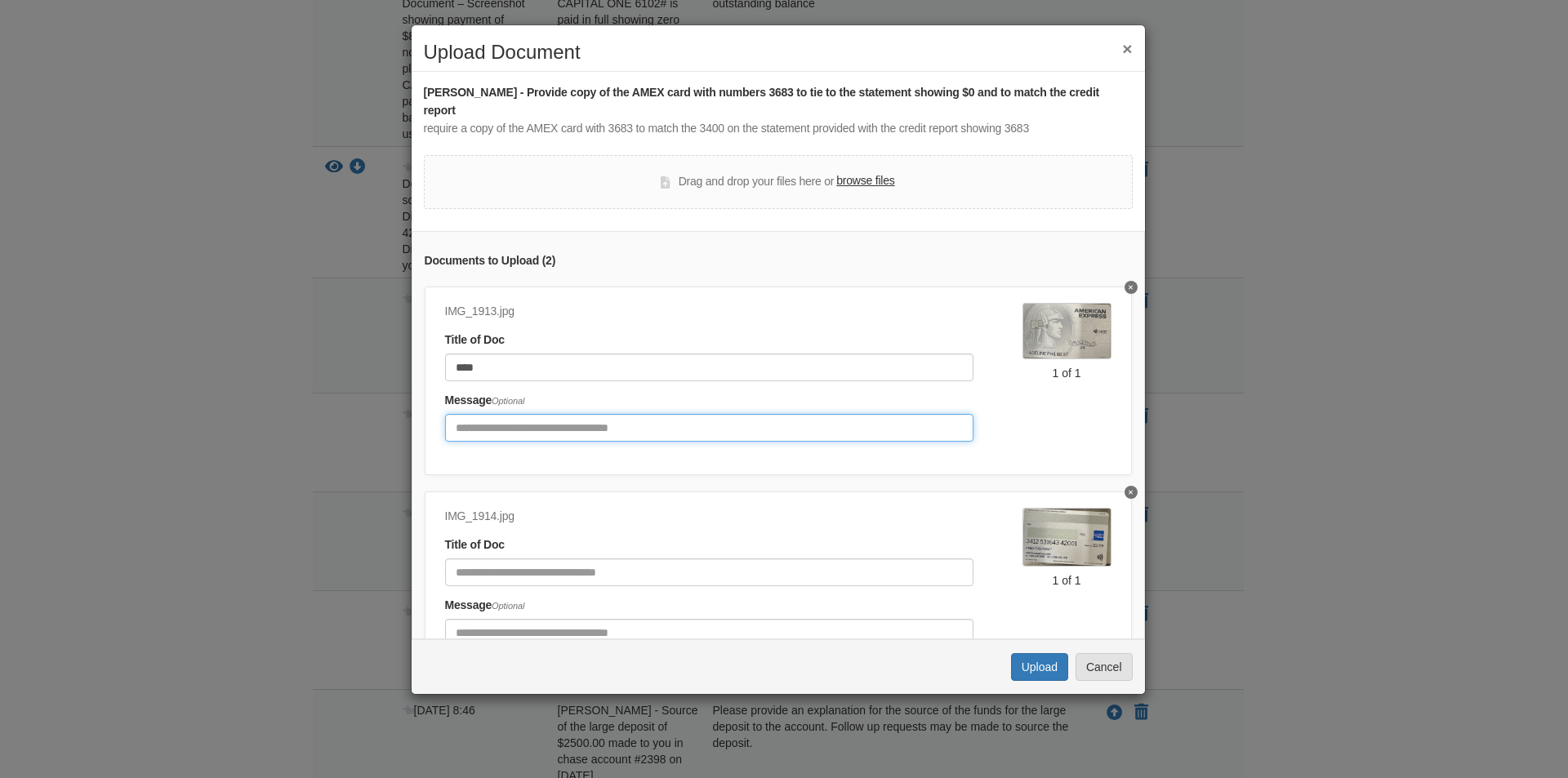
click at [456, 414] on input "Include any comments on this document" at bounding box center [708, 428] width 528 height 28
type input "**********"
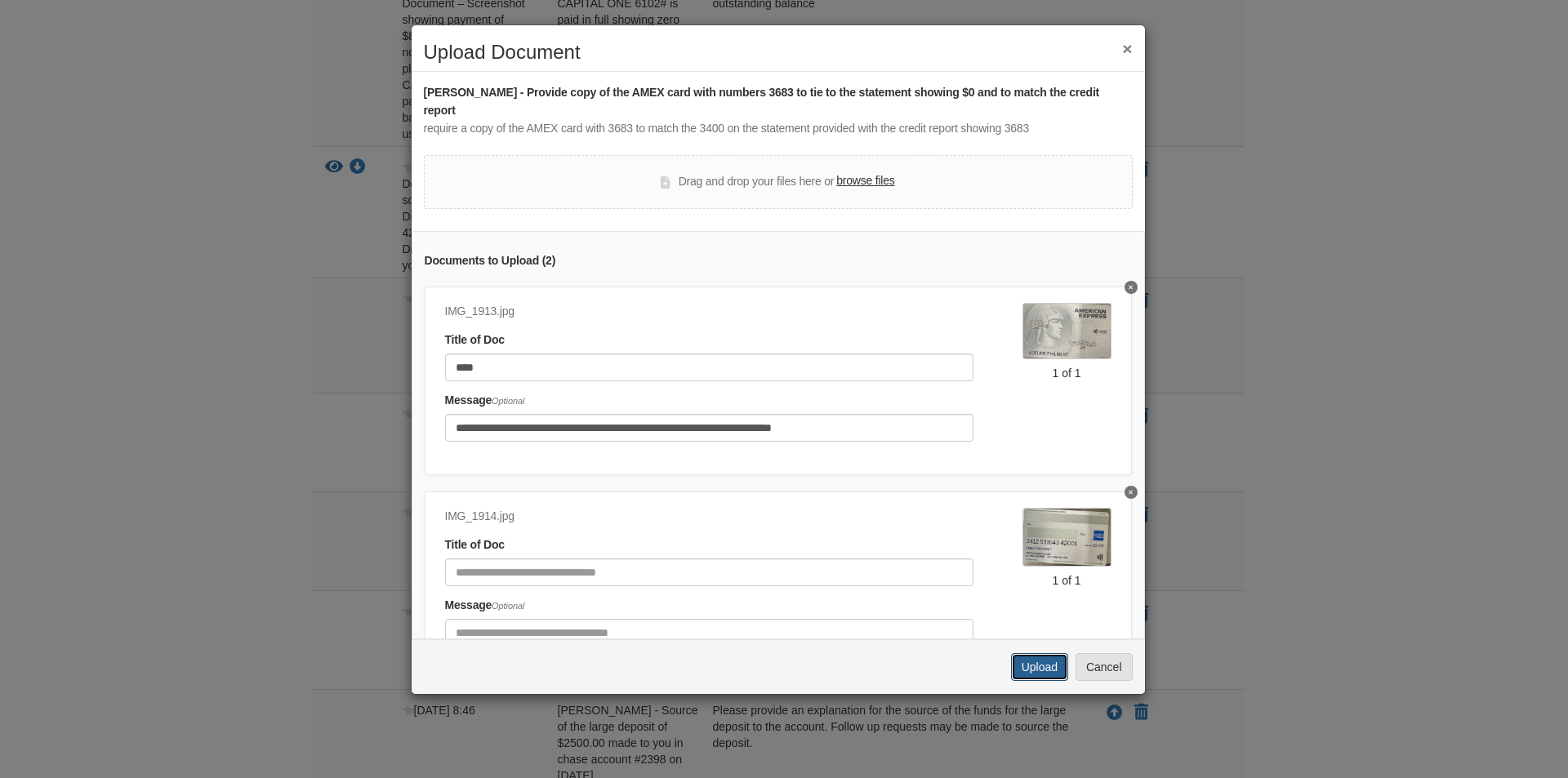
click at [1042, 653] on button "Upload" at bounding box center [1040, 667] width 57 height 28
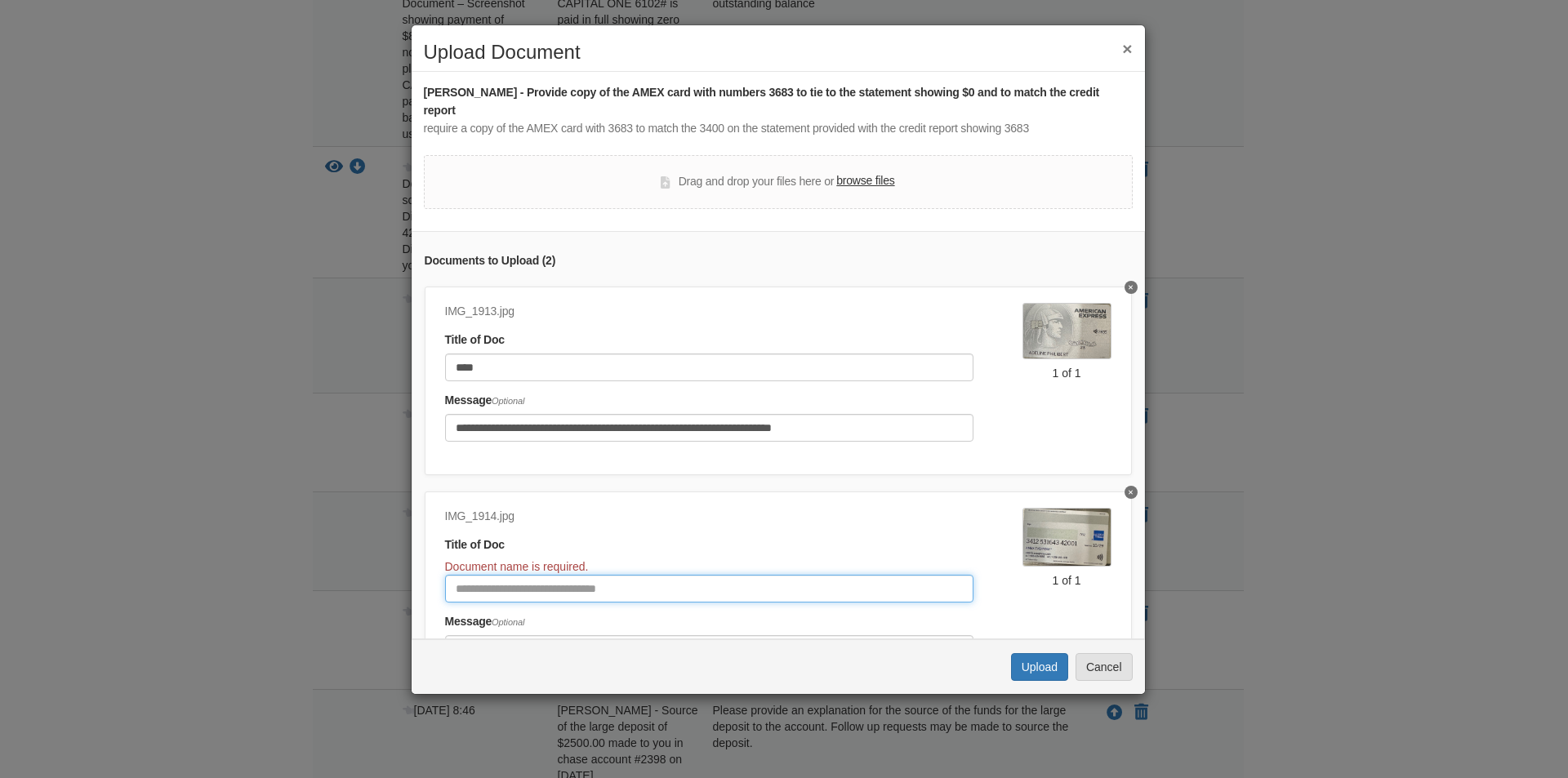
click at [518, 575] on input "Document Title" at bounding box center [708, 588] width 528 height 28
type input "****"
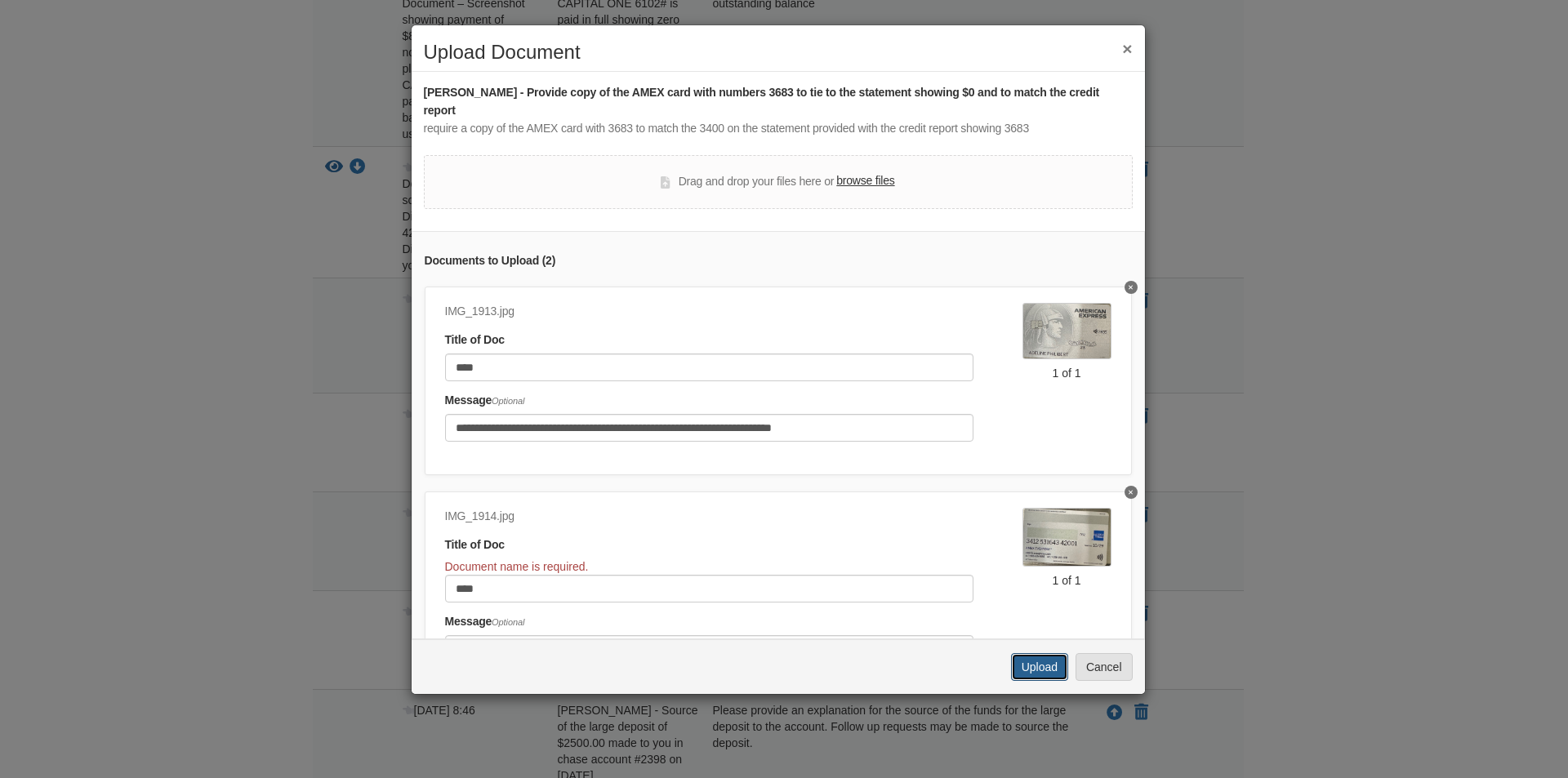
click at [1035, 653] on button "Upload" at bounding box center [1040, 667] width 57 height 28
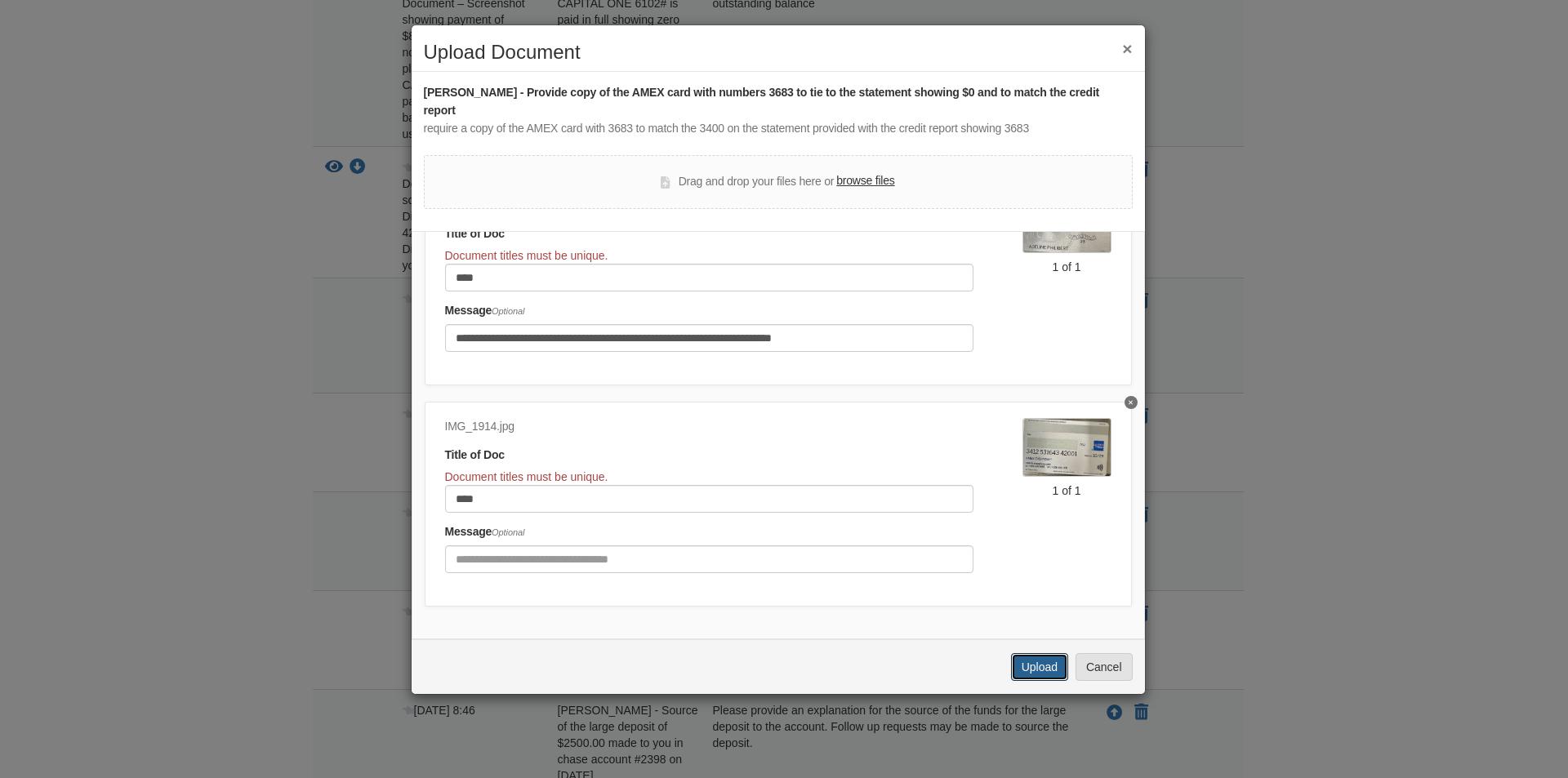
scroll to position [123, 0]
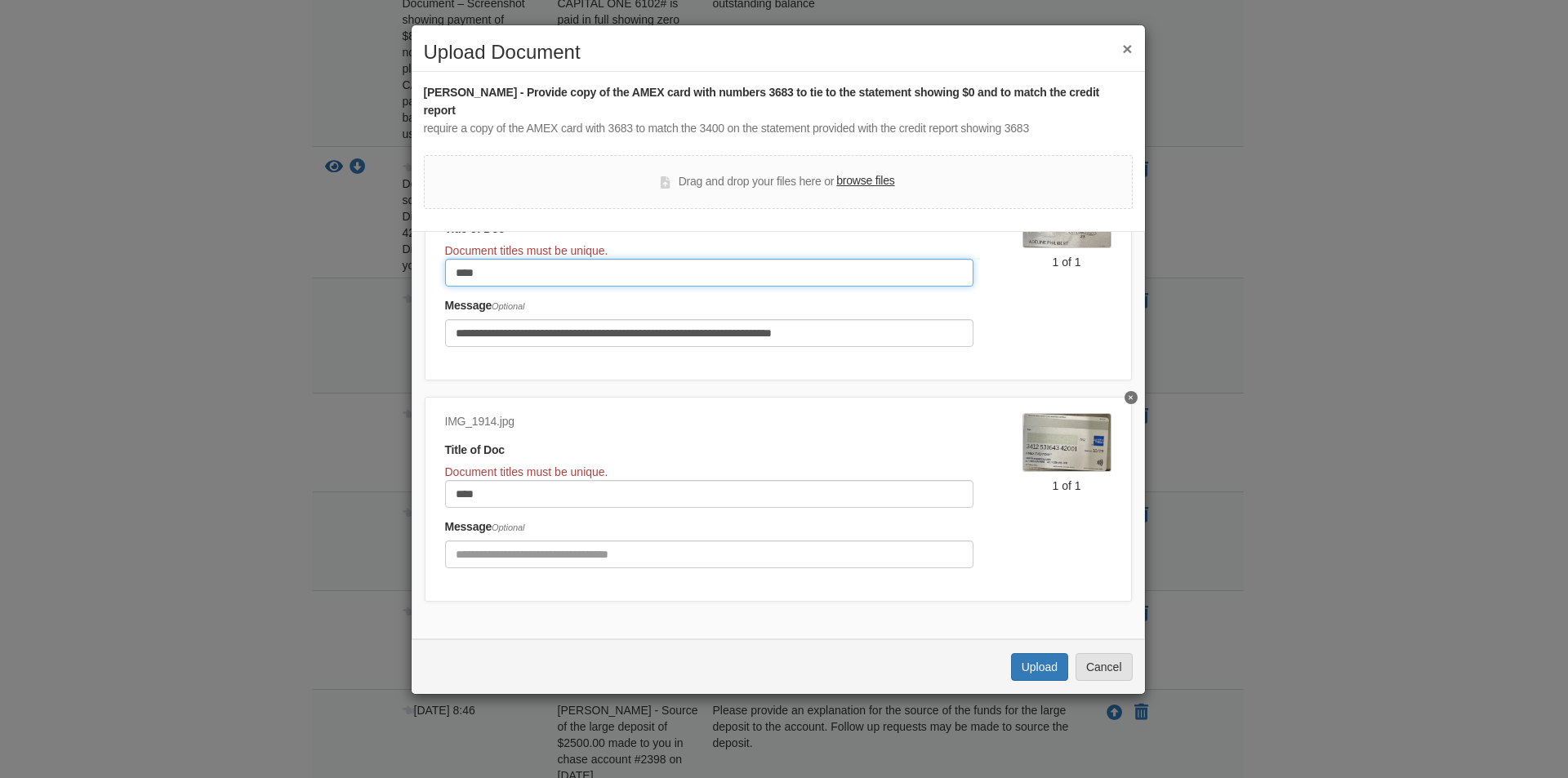
click at [506, 259] on input "****" at bounding box center [708, 272] width 528 height 28
type input "**********"
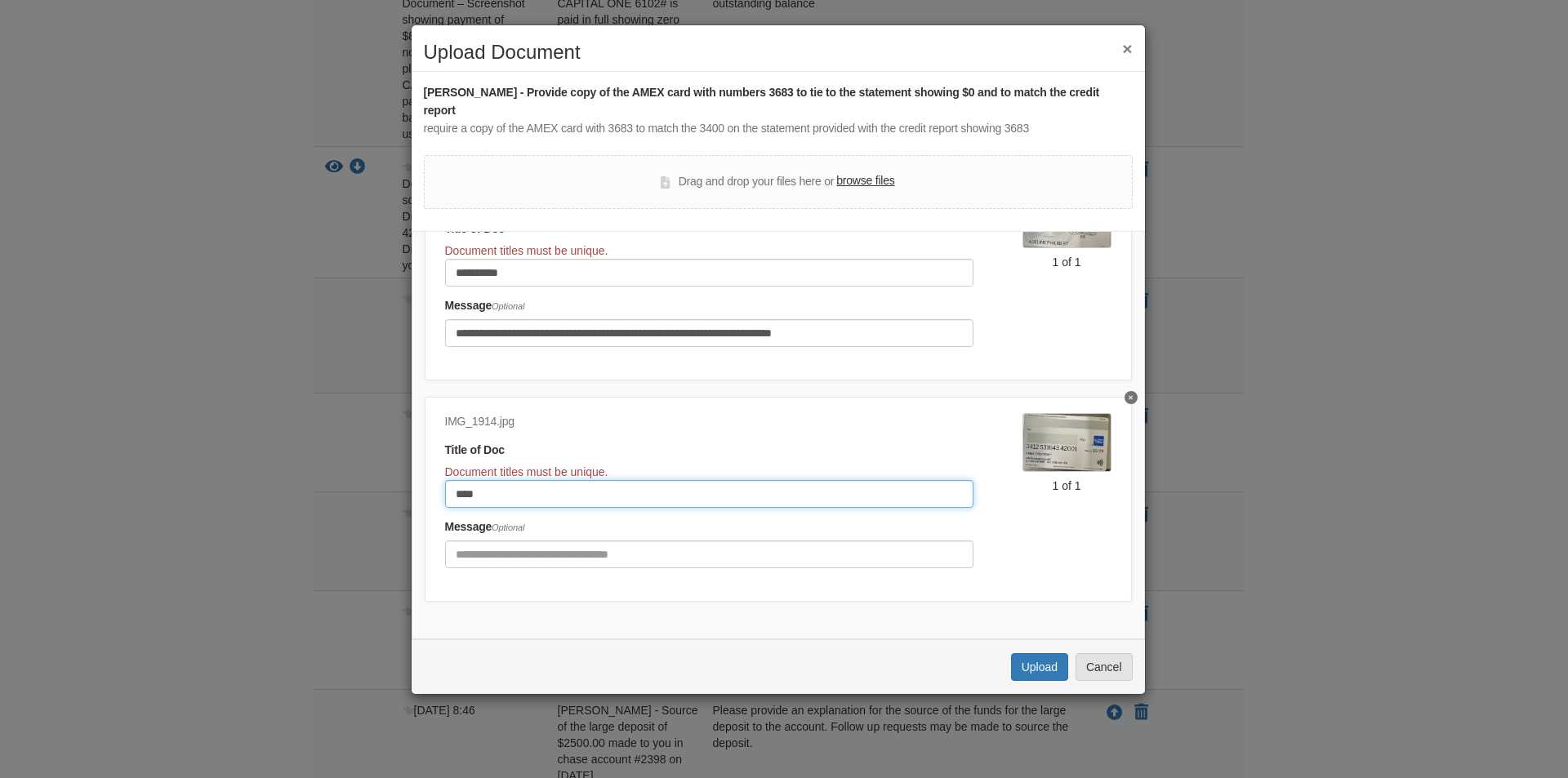
click at [519, 480] on input "****" at bounding box center [708, 493] width 528 height 28
type input "*********"
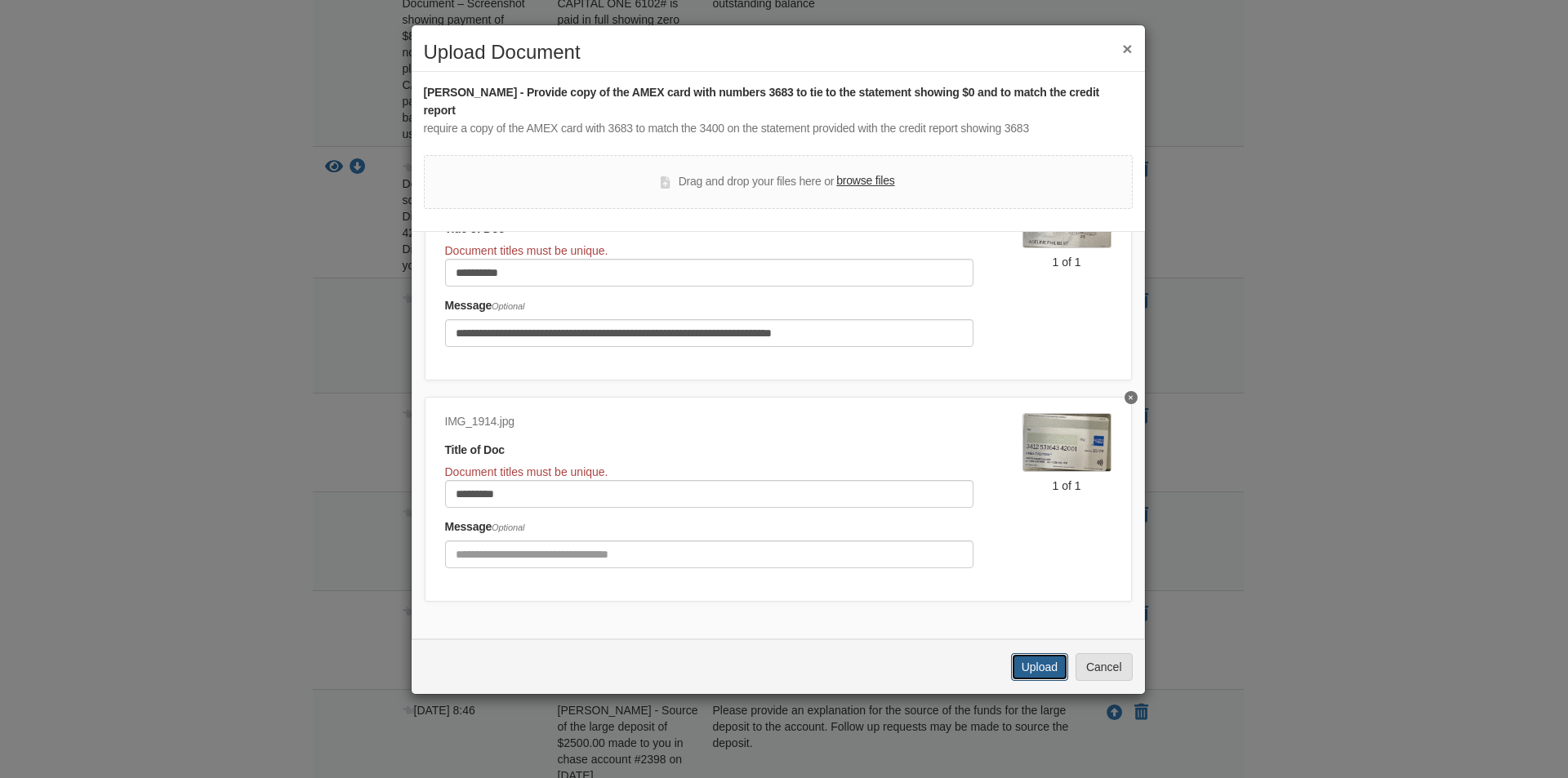
click at [1046, 653] on button "Upload" at bounding box center [1040, 667] width 57 height 28
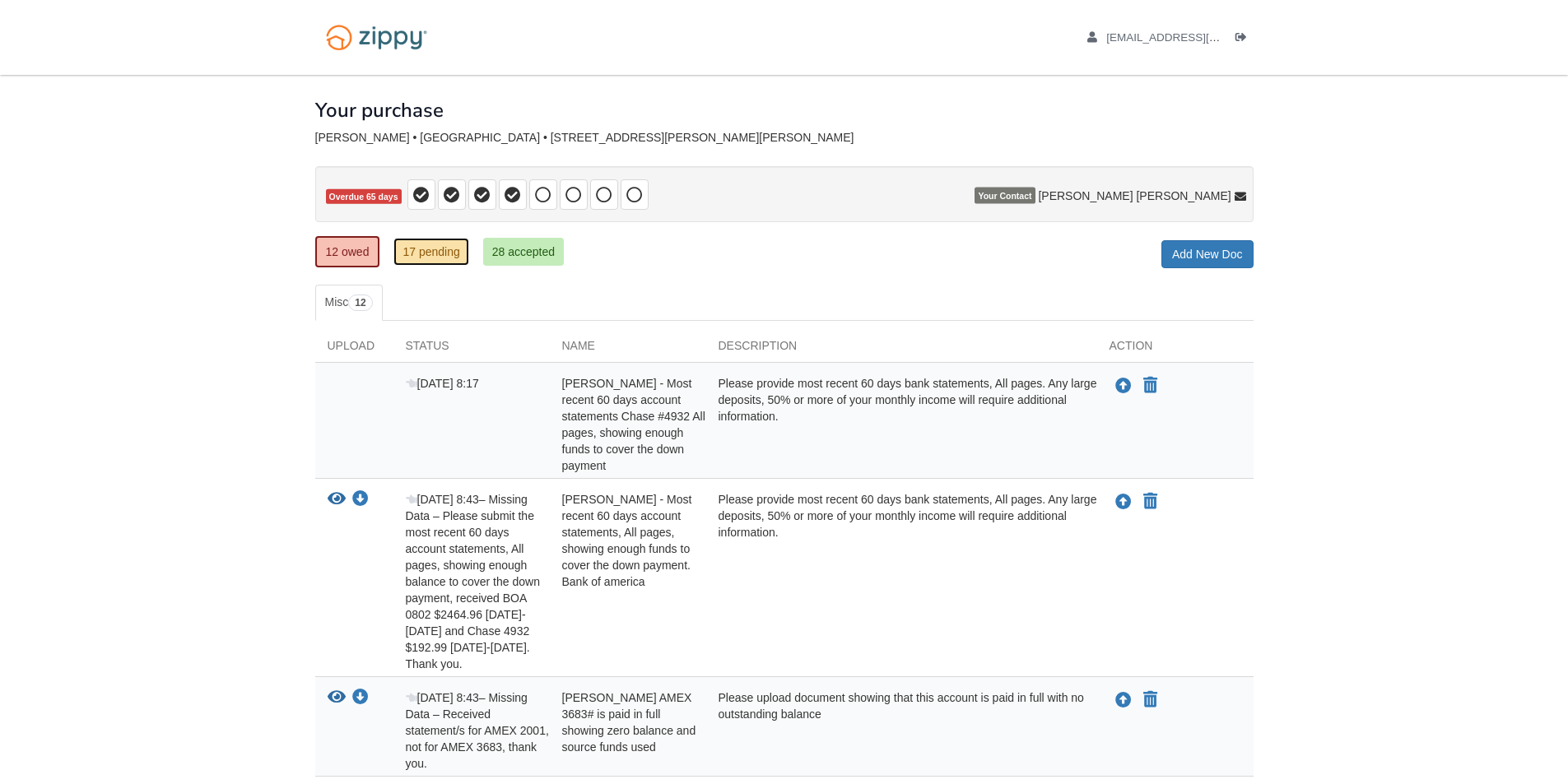
click at [438, 250] on link "17 pending" at bounding box center [431, 251] width 75 height 28
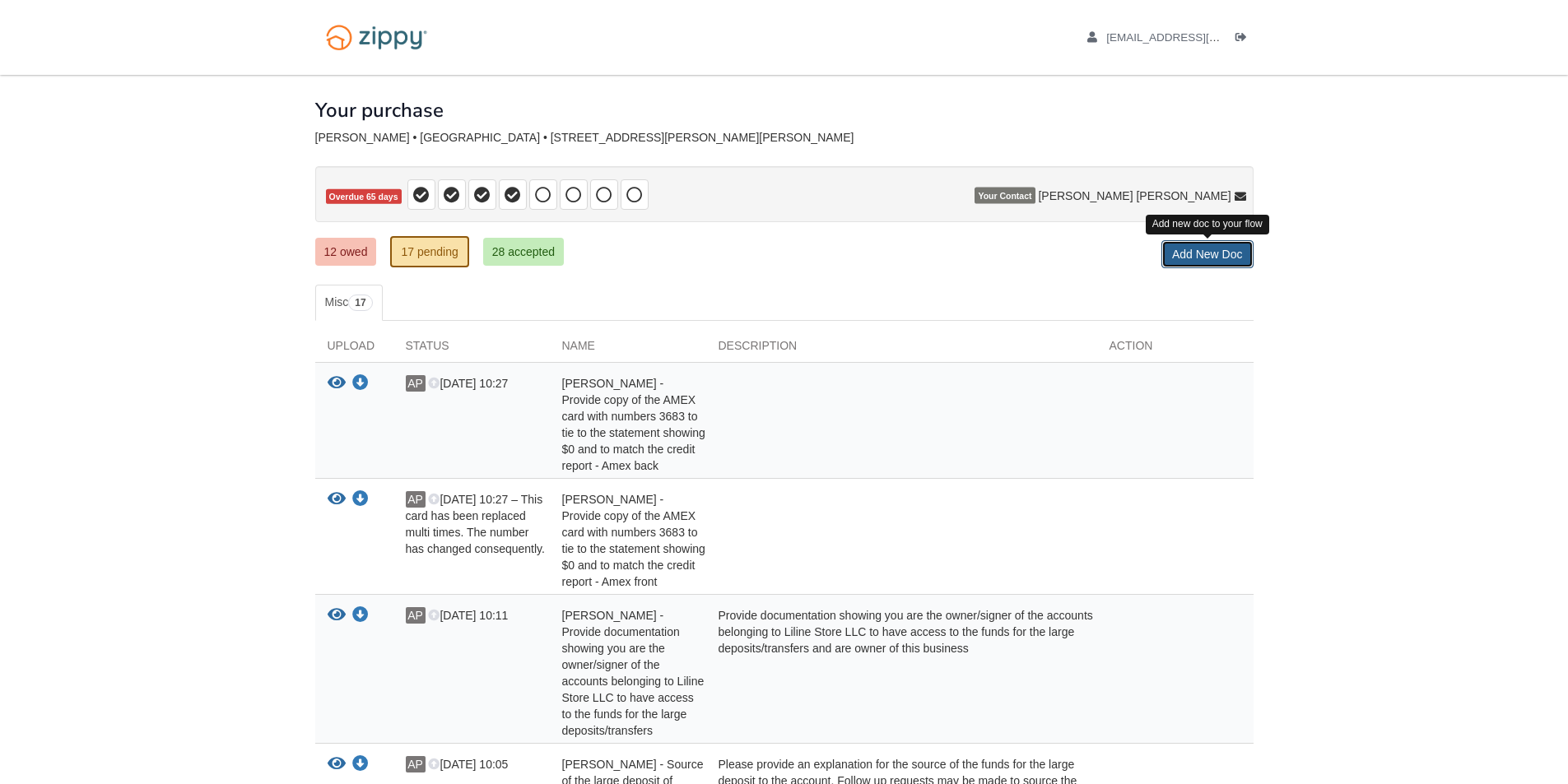
click at [1194, 247] on link "Add New Doc" at bounding box center [1207, 253] width 92 height 28
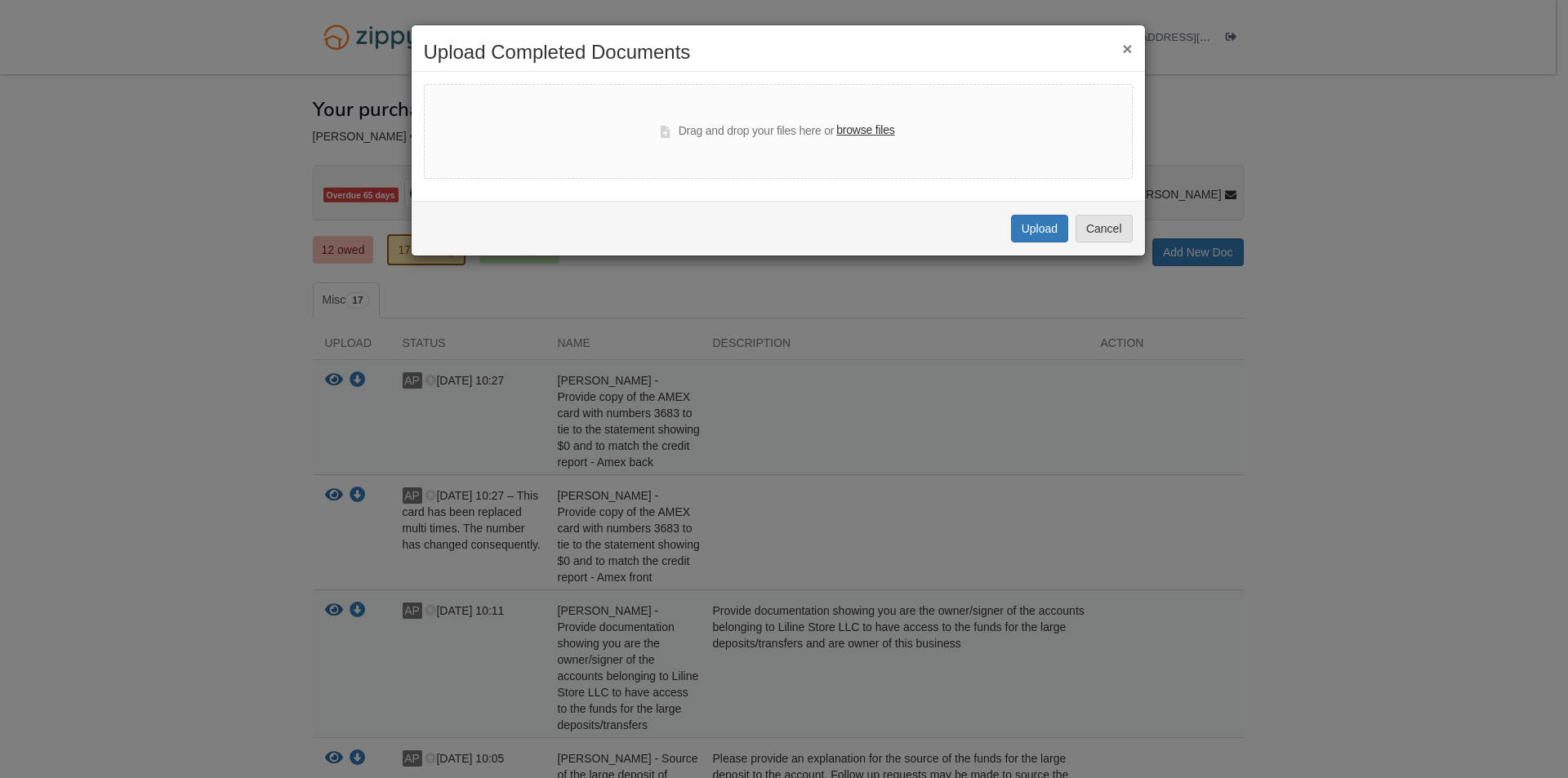
click at [854, 130] on label "browse files" at bounding box center [864, 130] width 58 height 18
click at [0, 0] on input "browse files" at bounding box center [0, 0] width 0 height 0
select select "****"
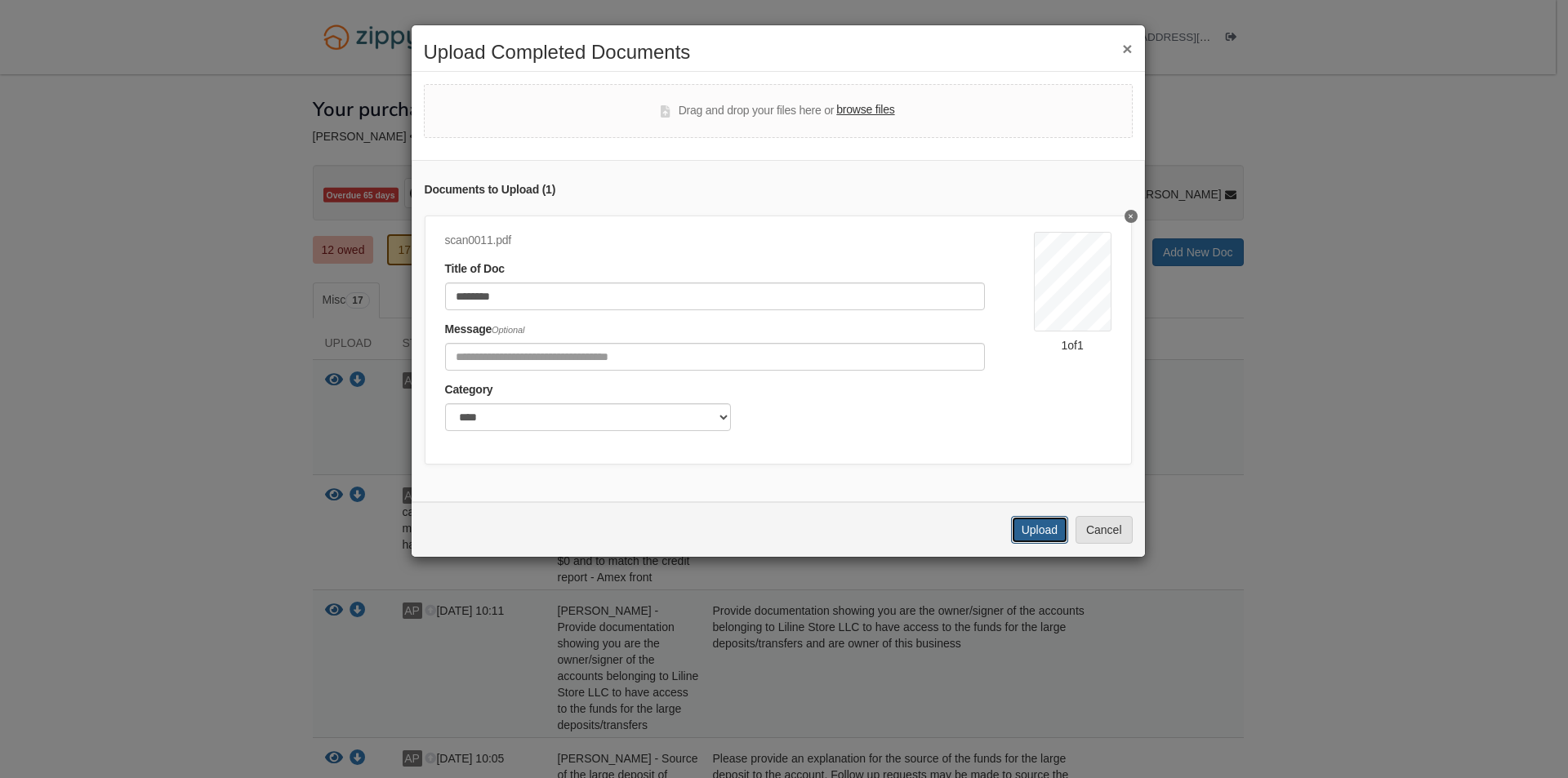
click at [1048, 536] on button "Upload" at bounding box center [1040, 529] width 57 height 28
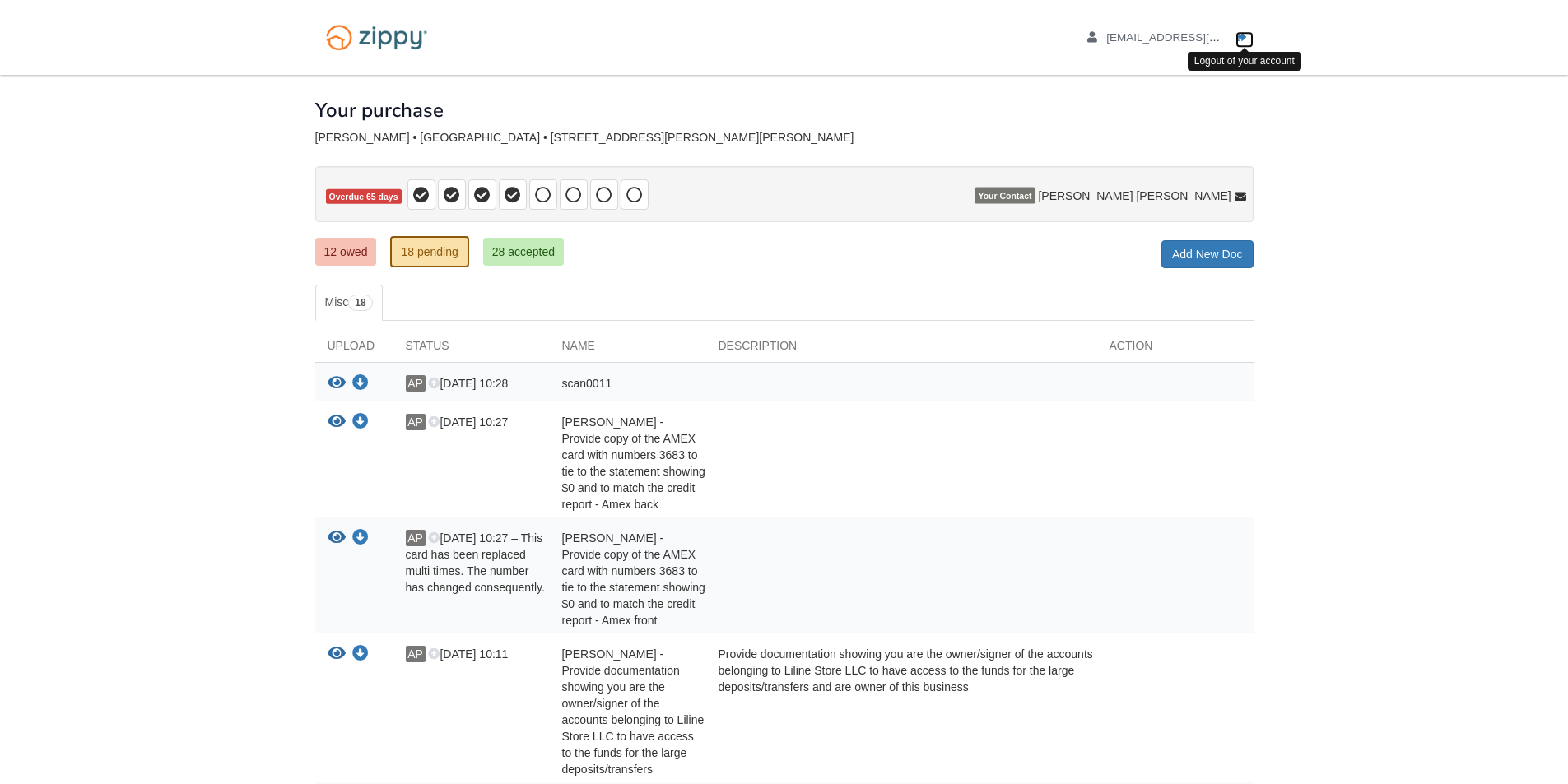
click at [1242, 36] on icon "Log out" at bounding box center [1241, 37] width 12 height 12
